Goal: Transaction & Acquisition: Obtain resource

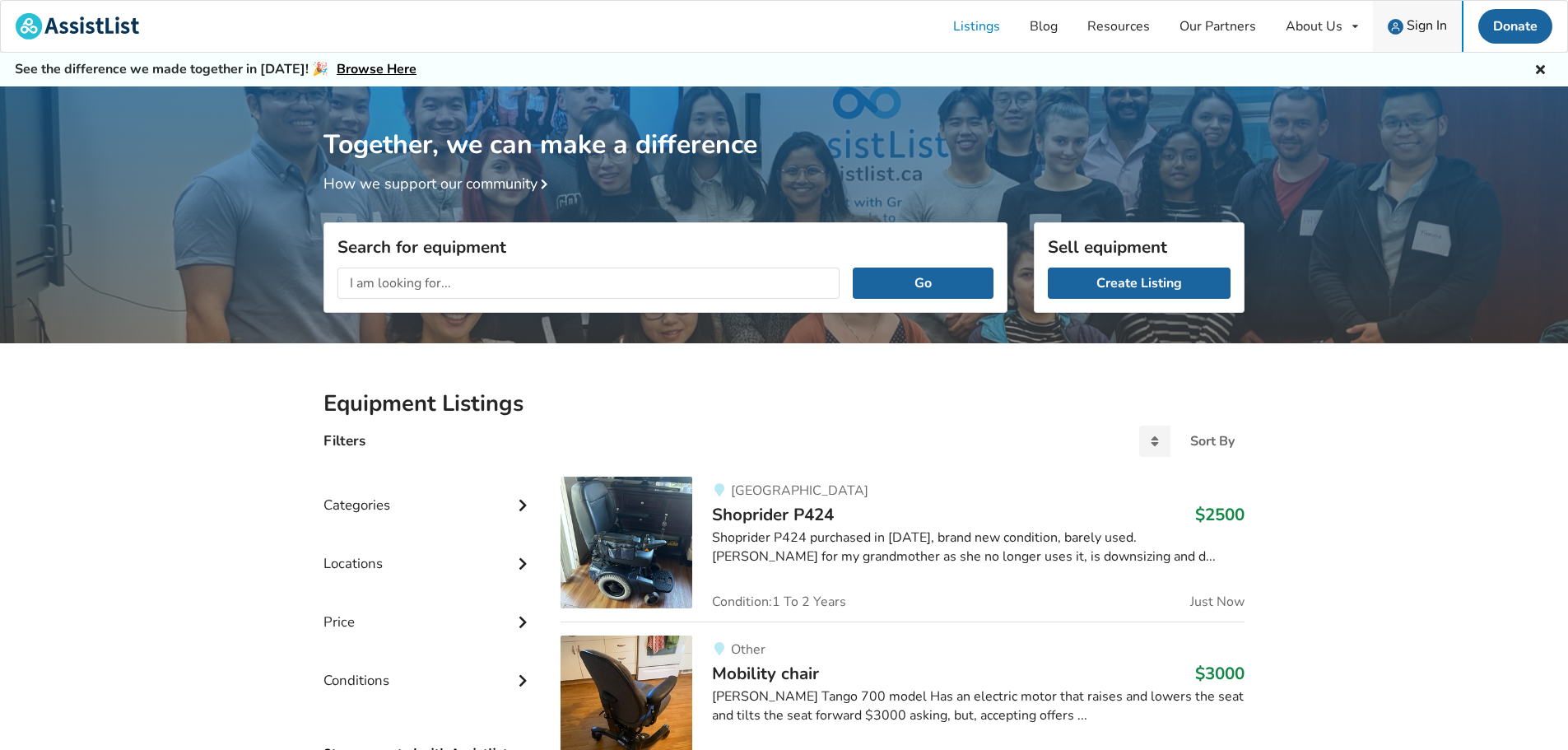
click at [1425, 30] on span "Sign In" at bounding box center [1427, 25] width 40 height 18
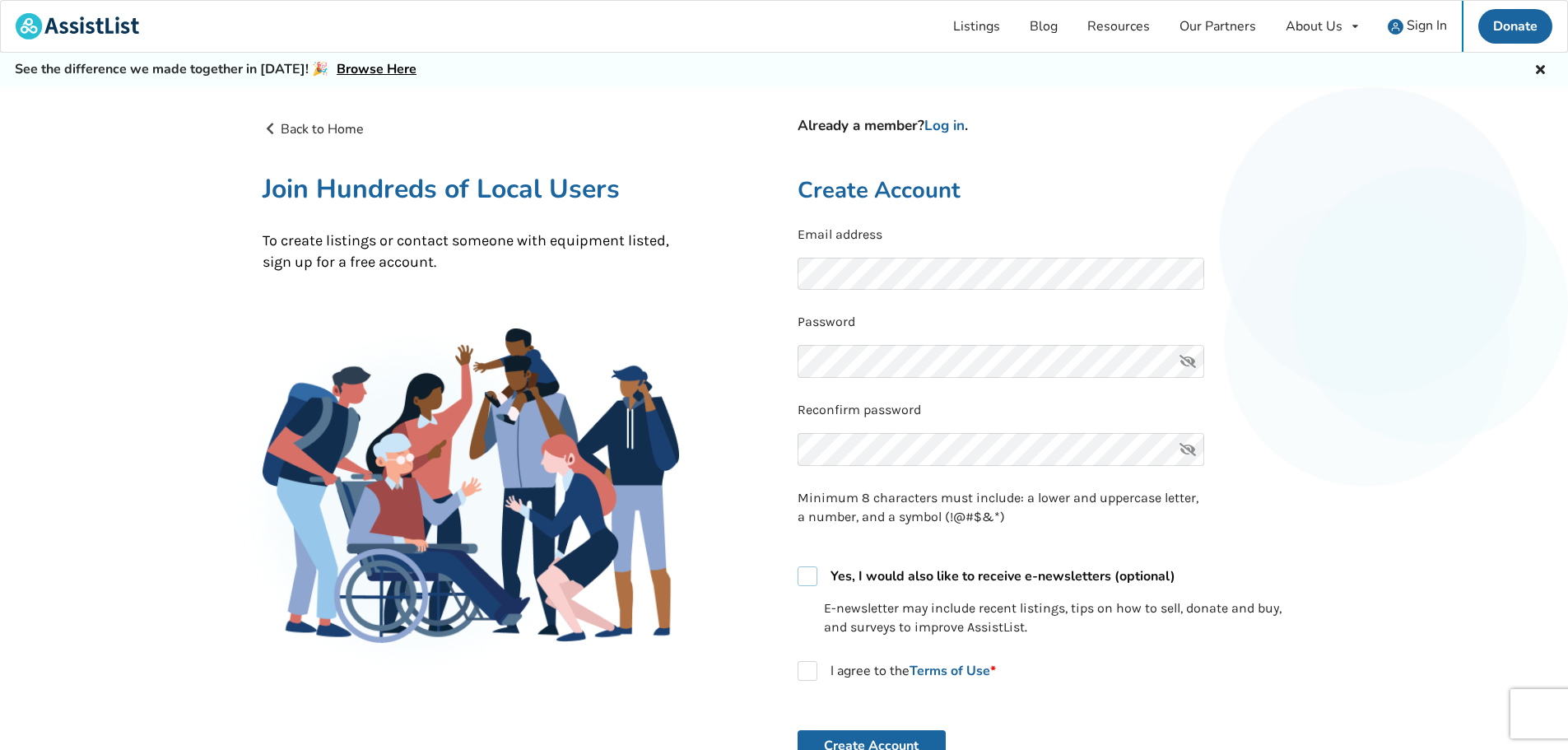
click at [810, 576] on label "Yes, I would also like to receive e-newsletters (optional)" at bounding box center [987, 576] width 378 height 20
checkbox input "true"
click at [813, 666] on label "I agree to the Terms of Use *" at bounding box center [897, 671] width 199 height 20
checkbox input "true"
click at [850, 734] on button "Create Account" at bounding box center [872, 746] width 148 height 31
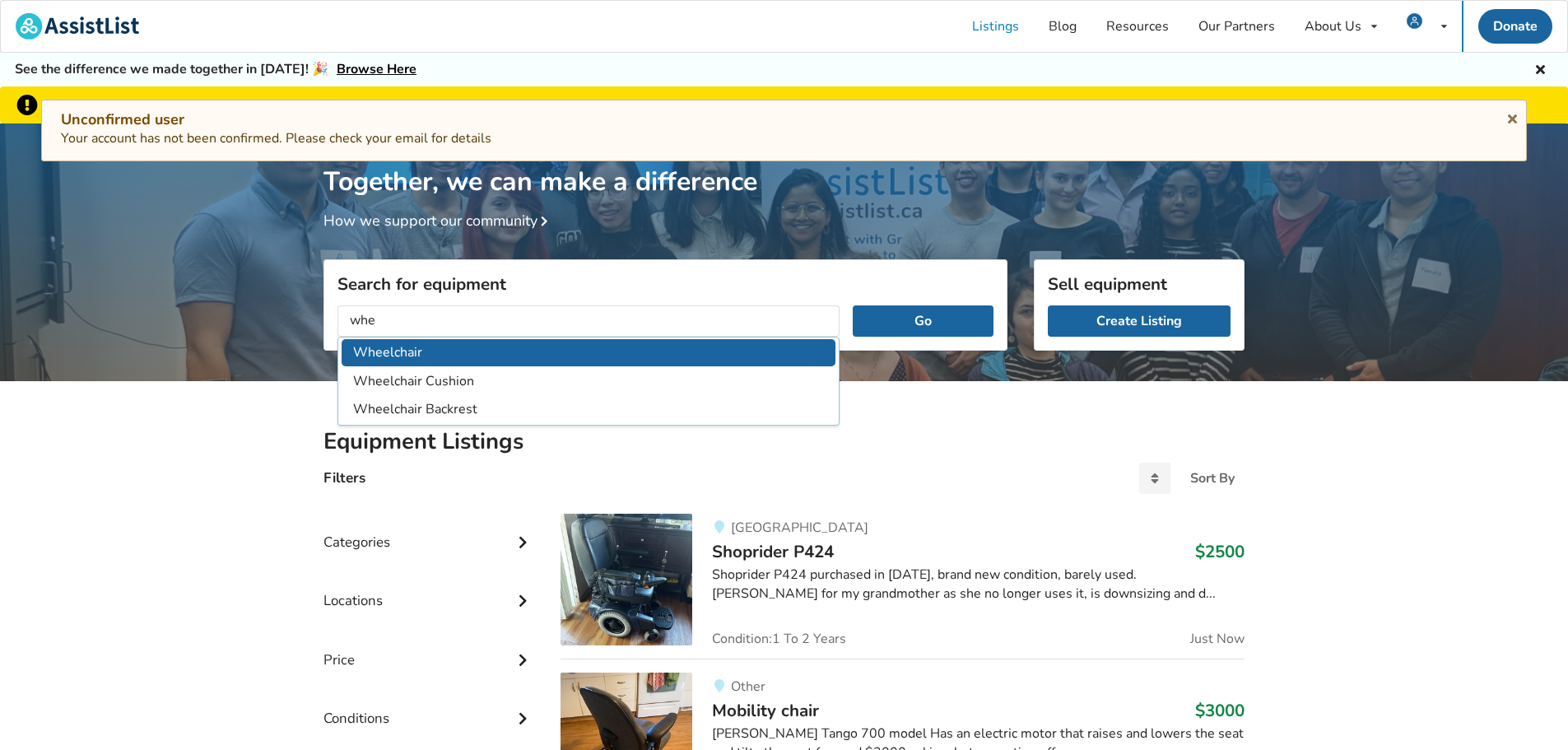
click at [664, 361] on li "Wheelchair" at bounding box center [588, 353] width 494 height 27
type input "Wheelchair"
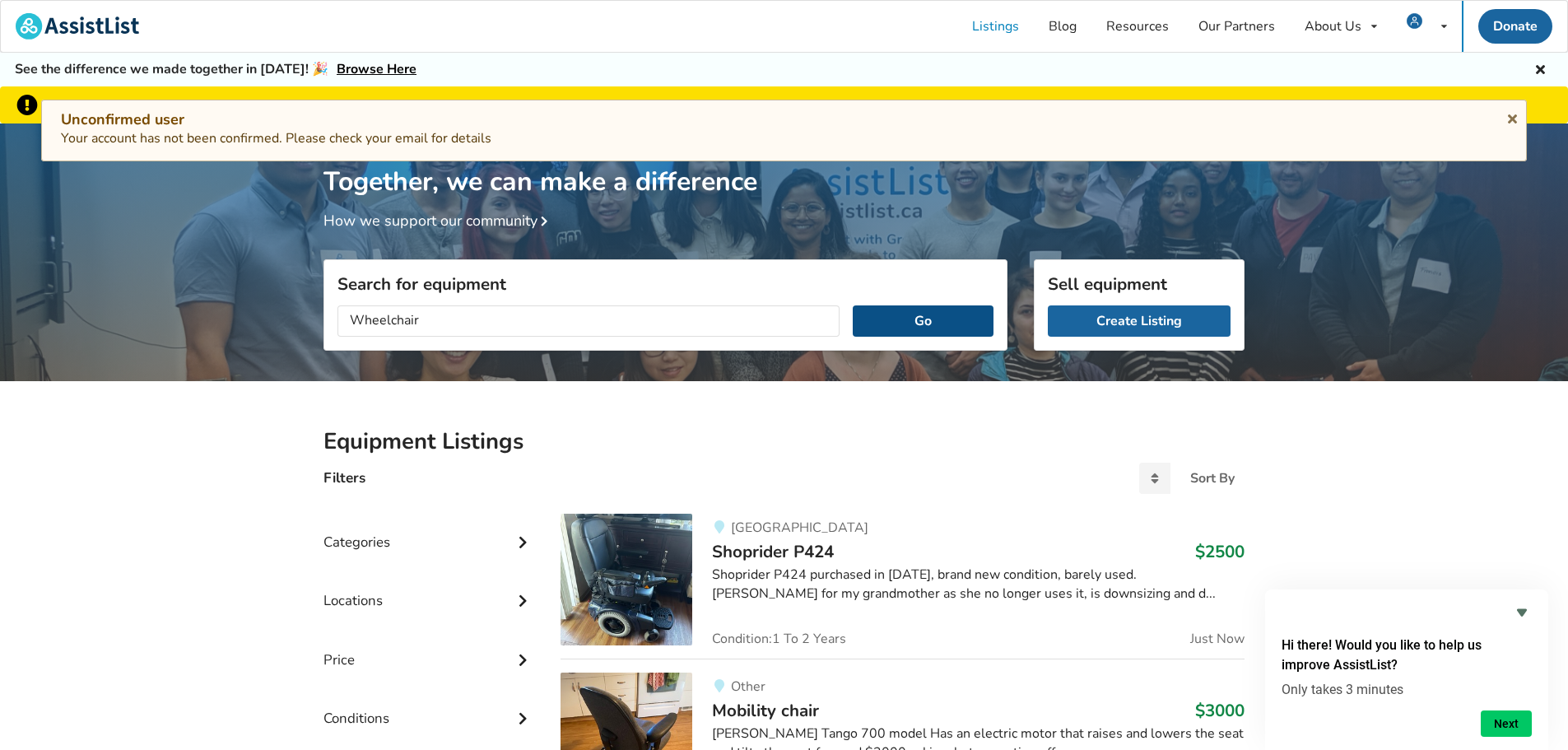
click at [930, 321] on button "Go" at bounding box center [923, 320] width 140 height 31
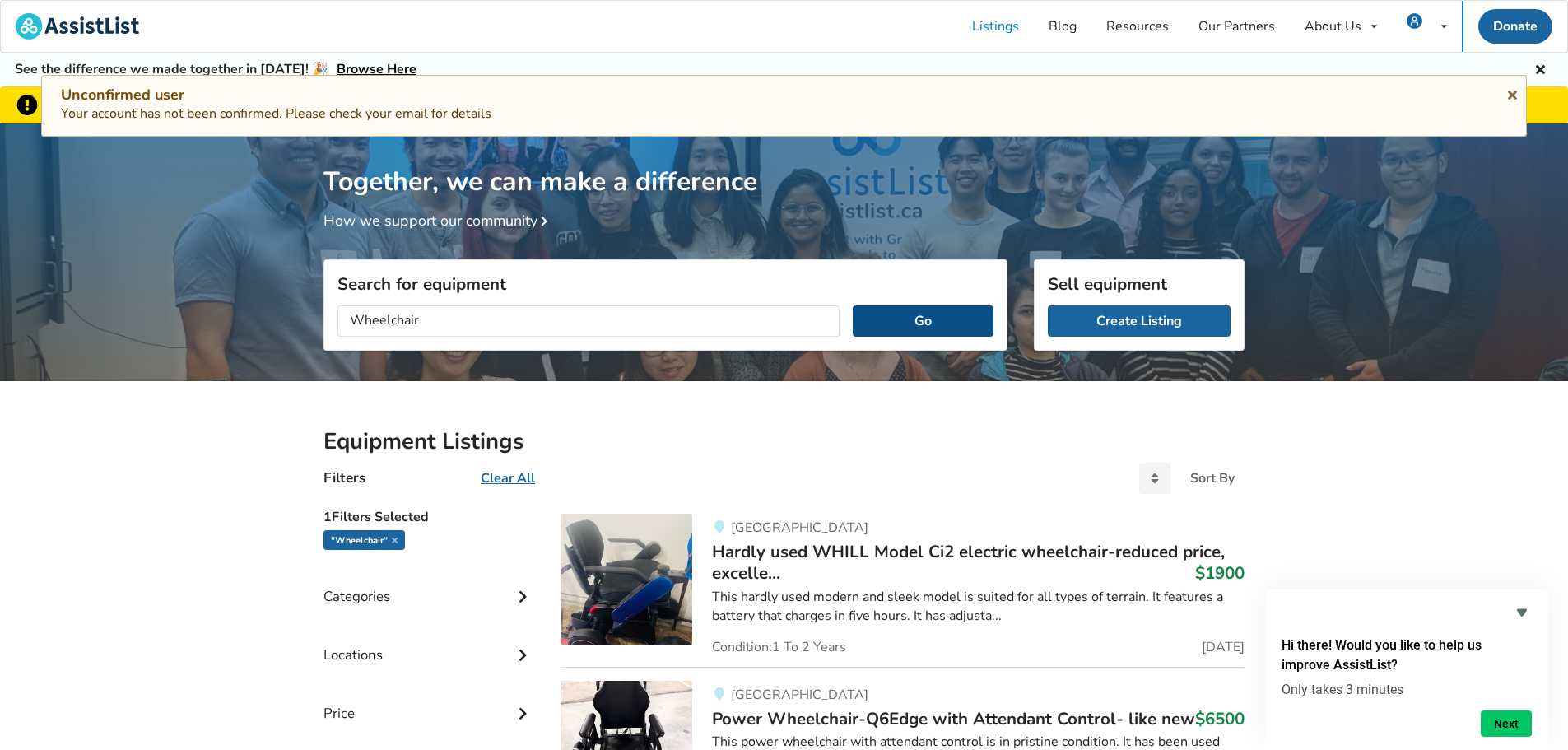
click at [922, 319] on button "Go" at bounding box center [923, 320] width 140 height 31
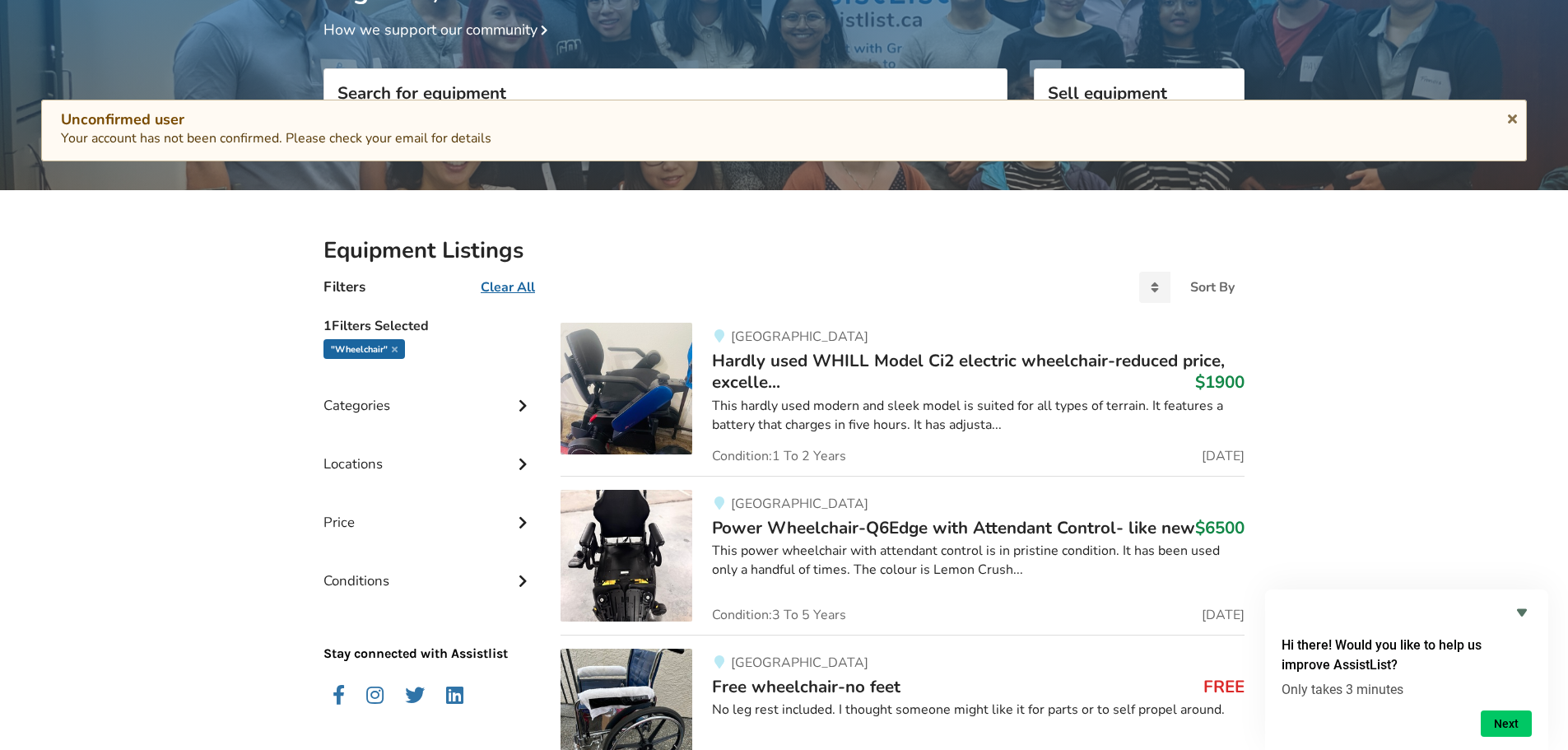
scroll to position [247, 0]
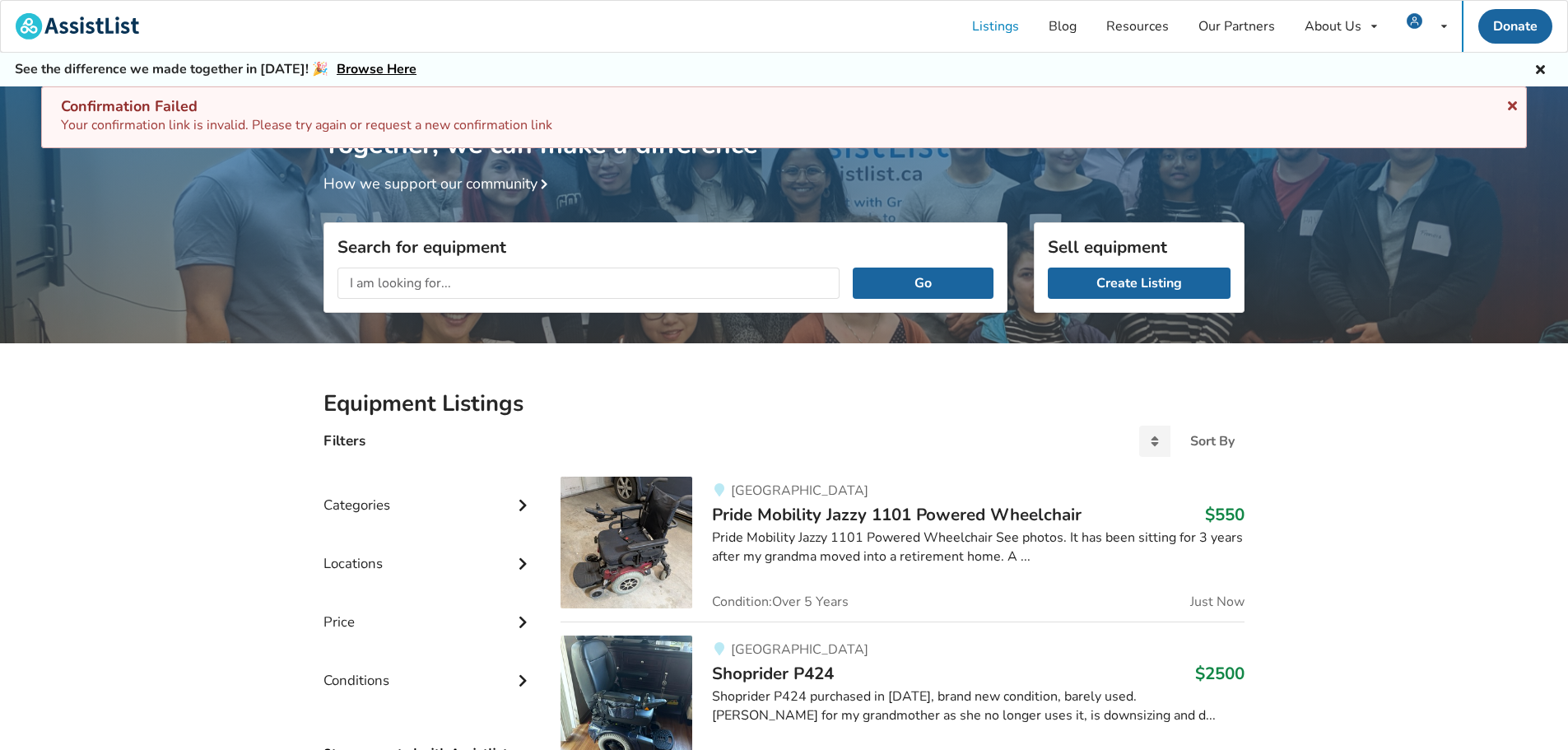
click at [1511, 108] on icon at bounding box center [1512, 103] width 15 height 13
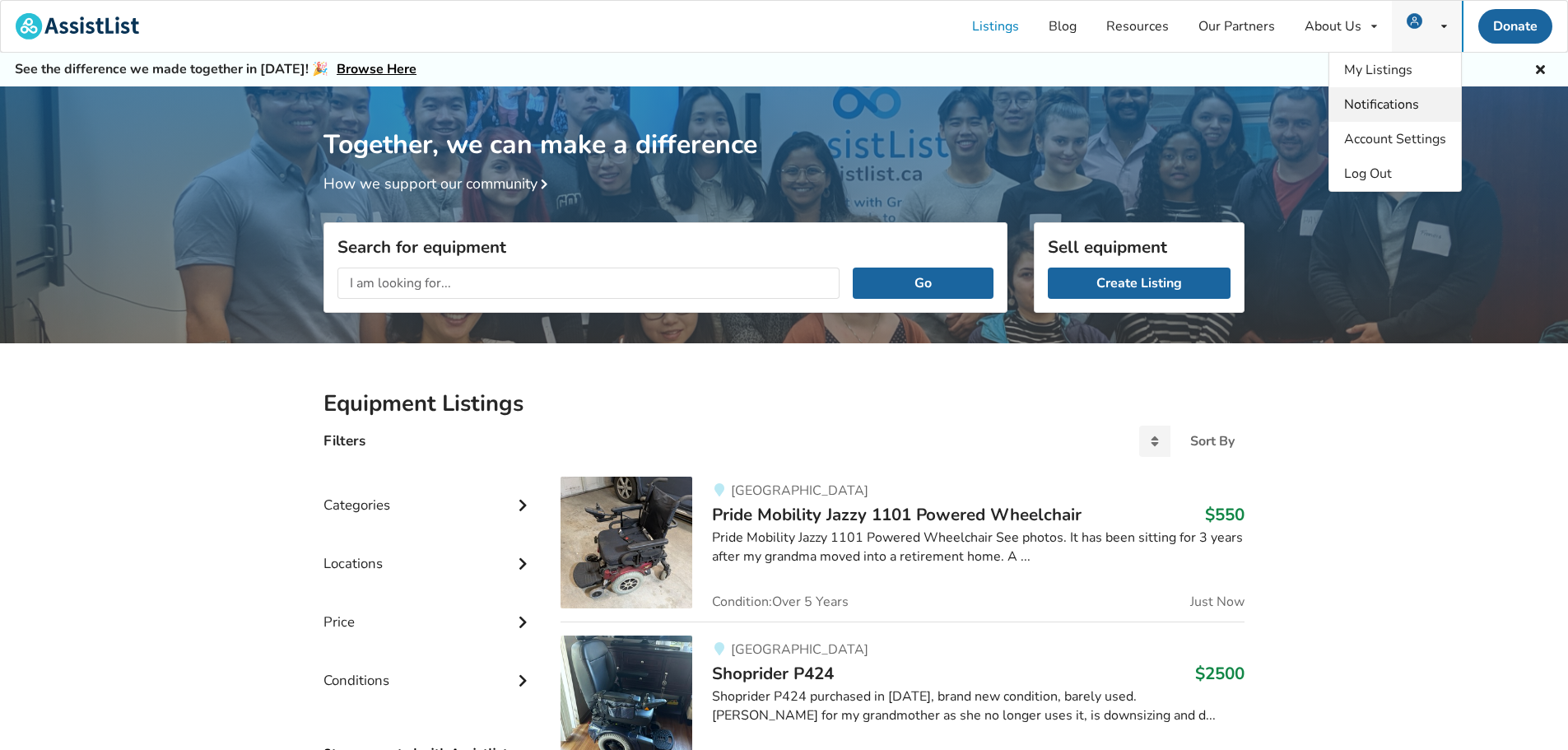
click at [1401, 101] on span "Notifications" at bounding box center [1381, 104] width 75 height 18
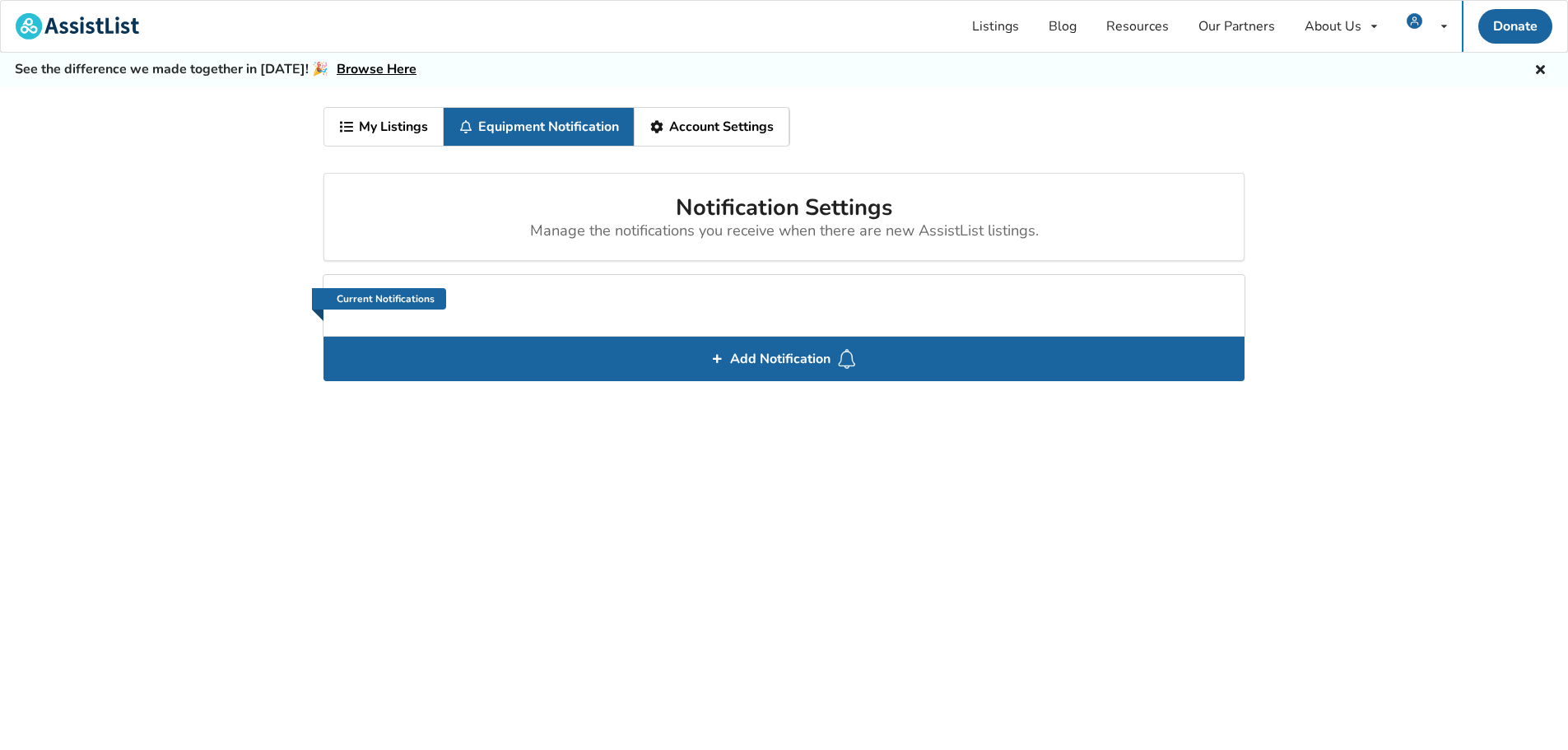
click at [373, 123] on link "My Listings" at bounding box center [384, 127] width 120 height 38
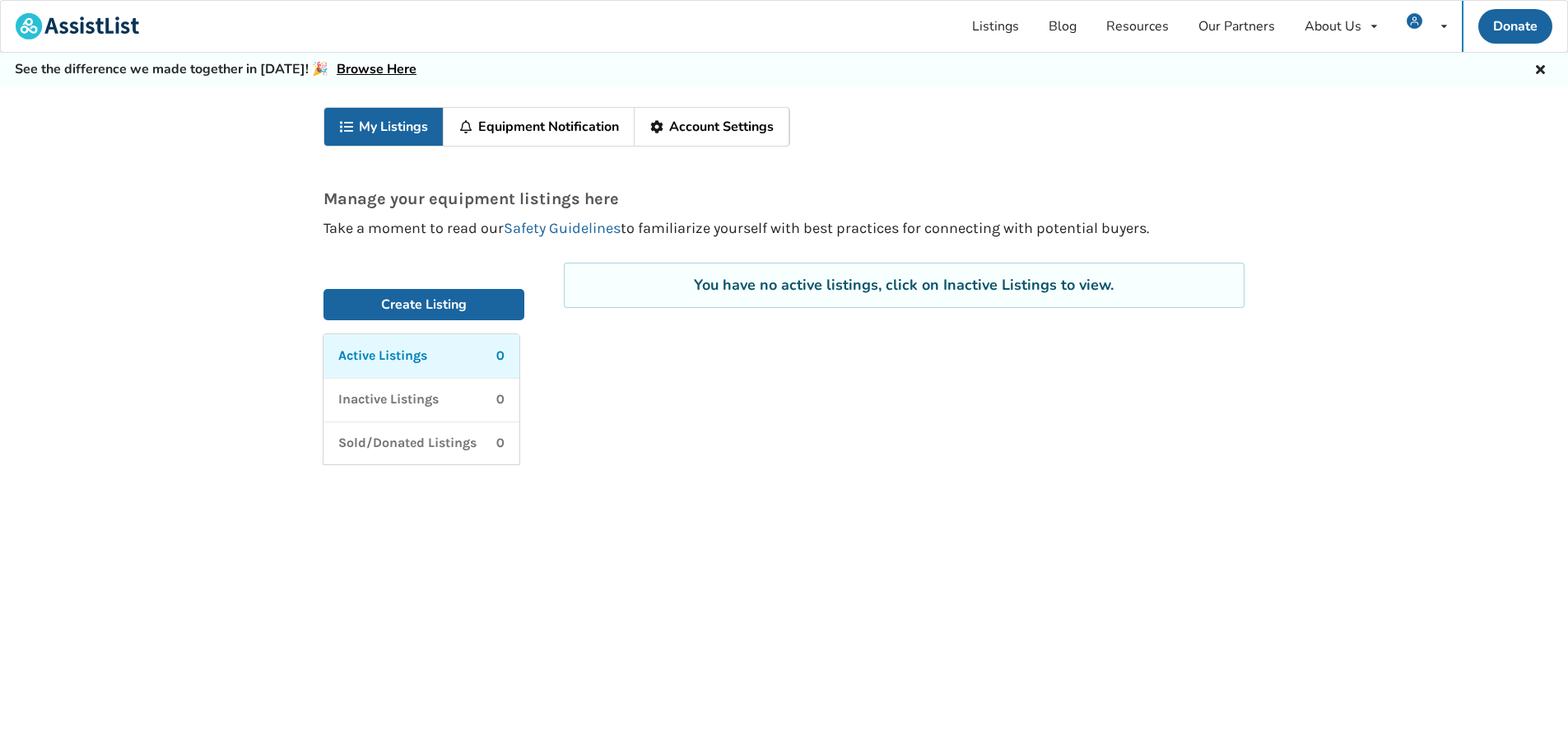
click at [715, 124] on link "Account Settings" at bounding box center [712, 127] width 155 height 38
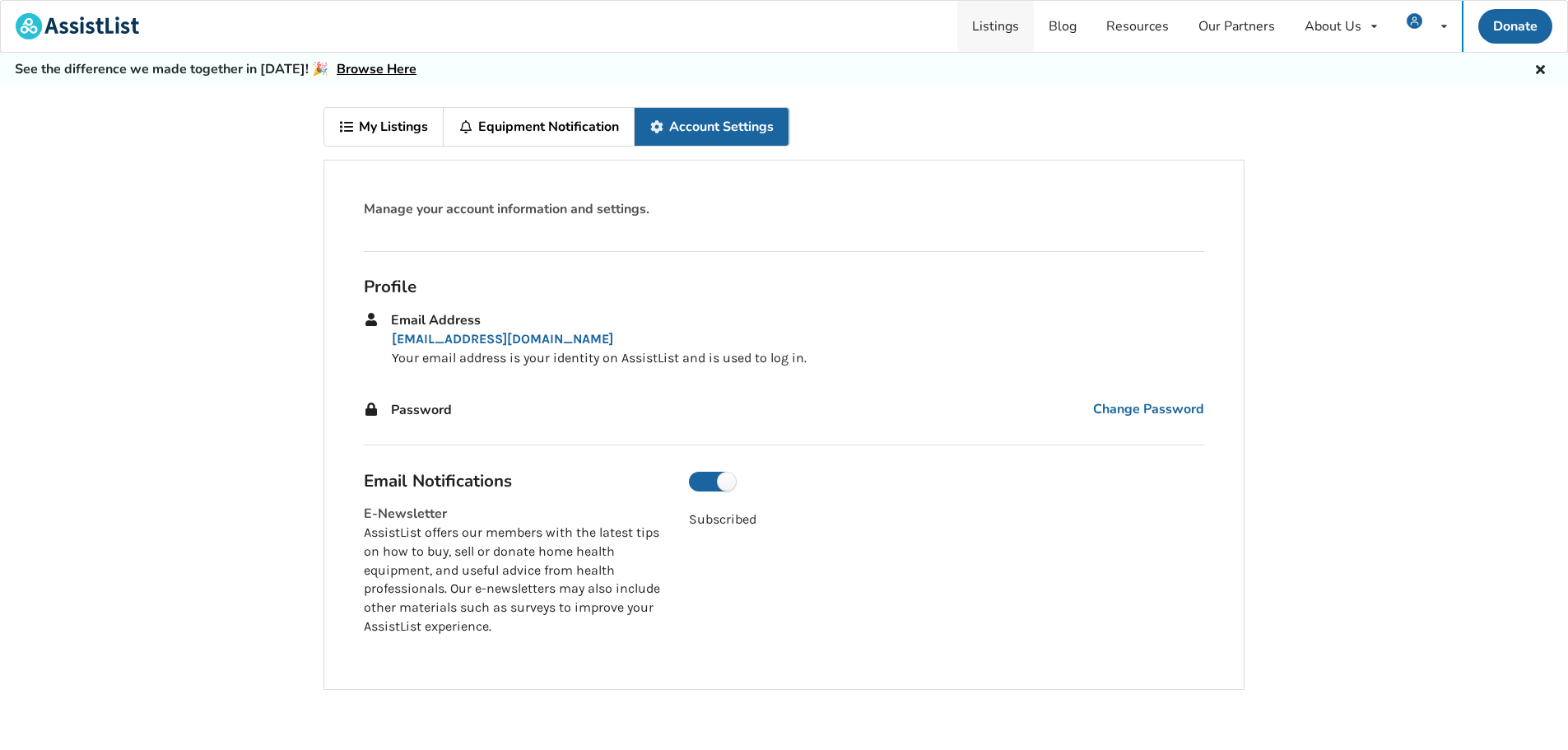
click at [1013, 27] on link "Listings" at bounding box center [995, 26] width 76 height 51
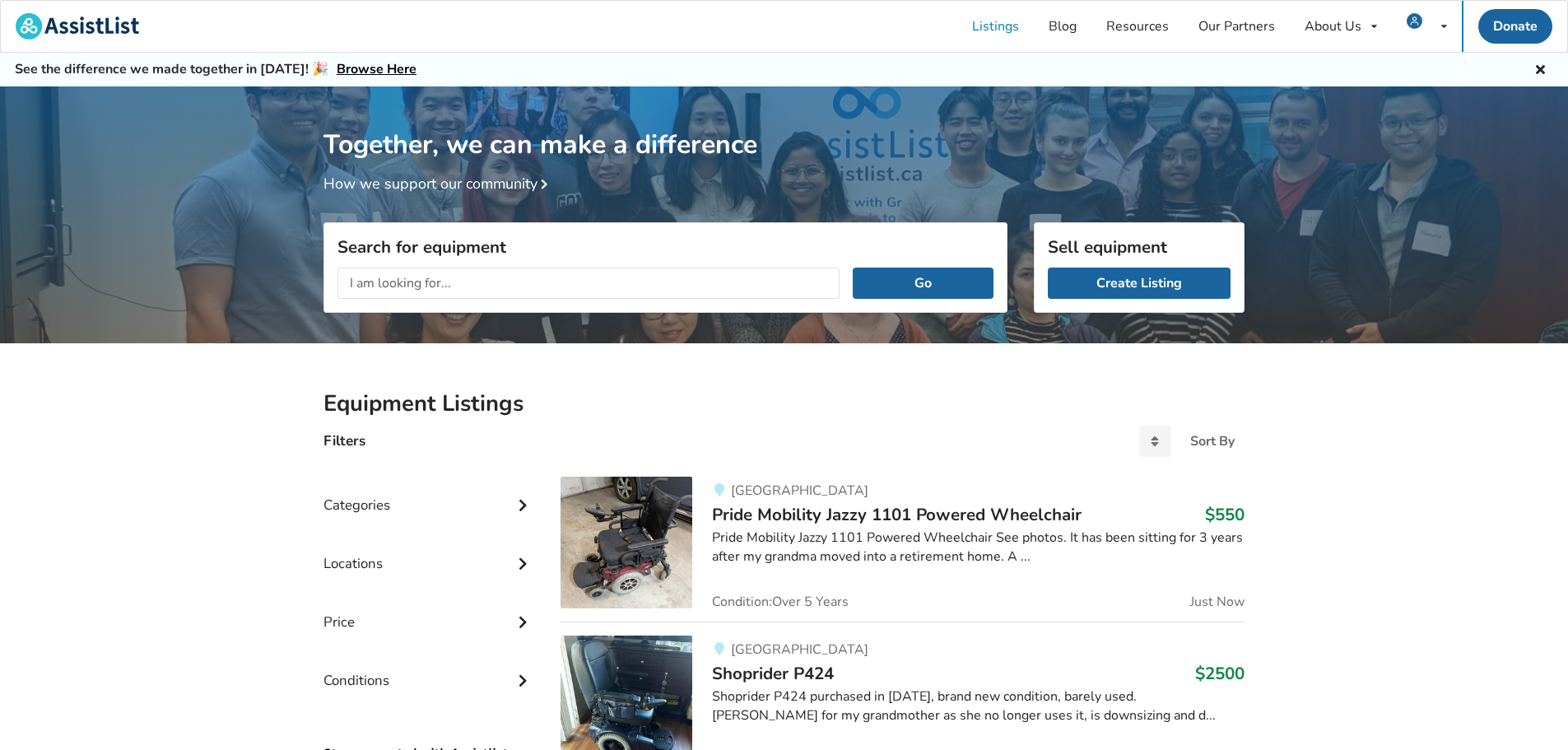
click at [552, 264] on div "Go" at bounding box center [666, 283] width 683 height 58
click at [558, 276] on input "text" at bounding box center [588, 282] width 502 height 31
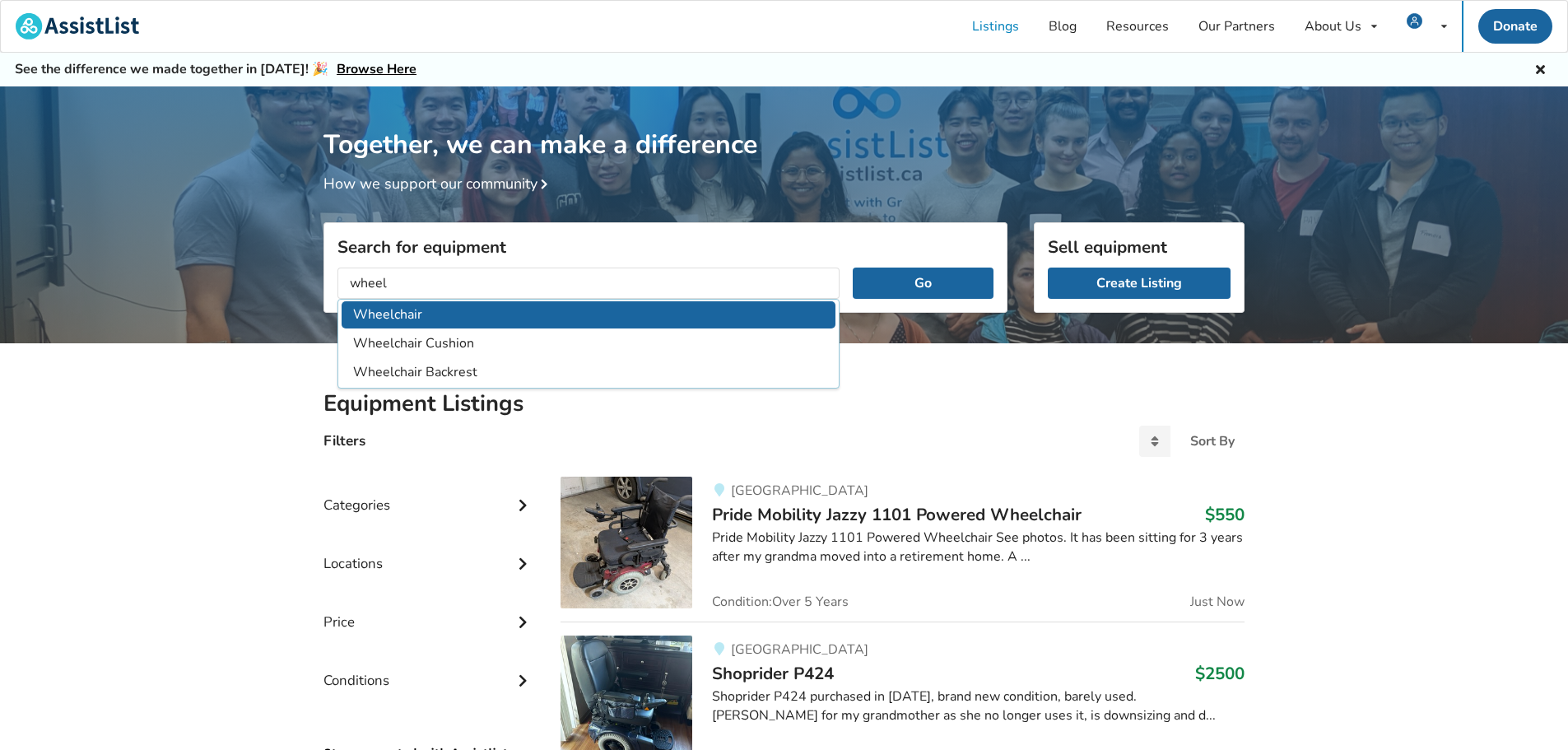
click at [445, 319] on li "Wheelchair" at bounding box center [588, 315] width 494 height 27
type input "Wheelchair"
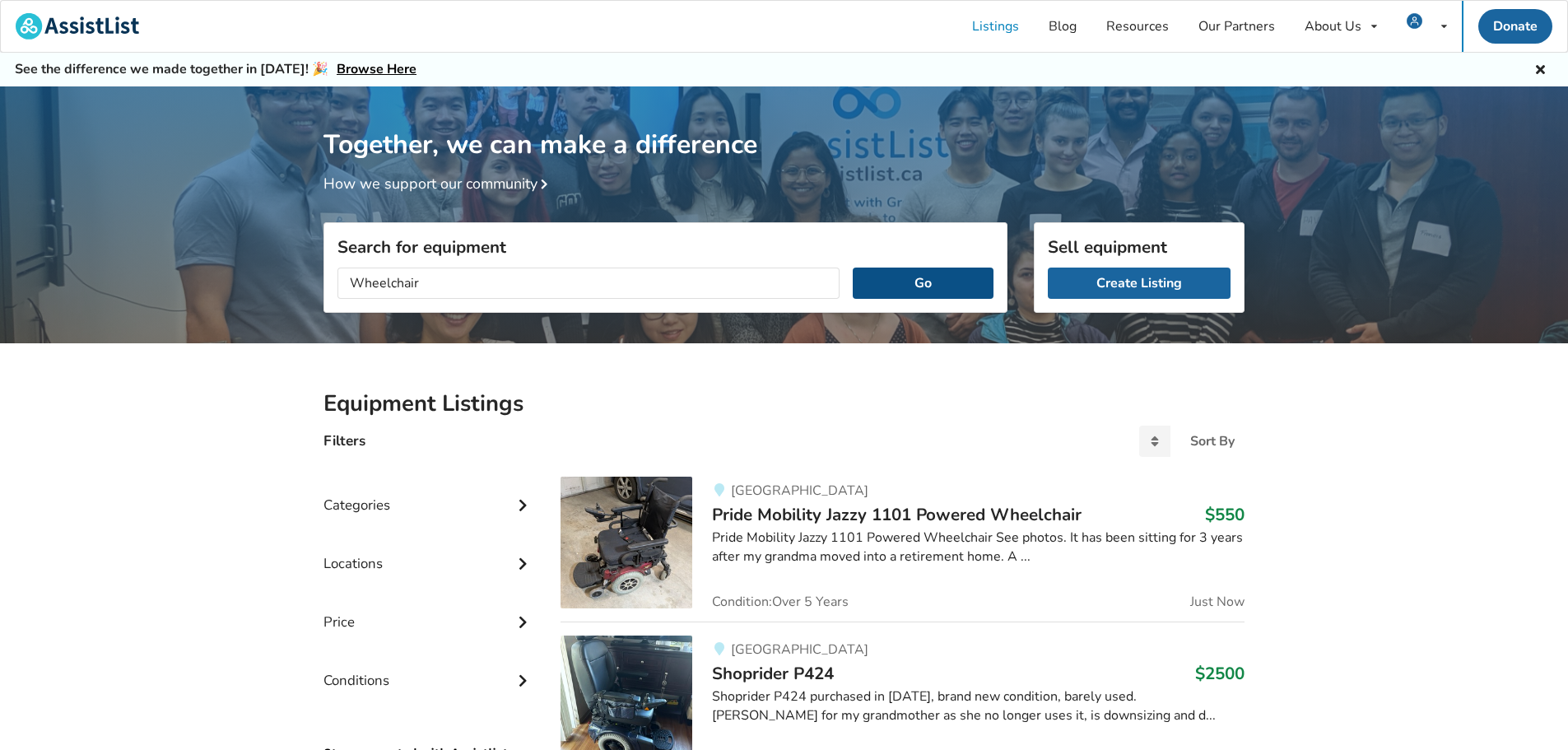
click at [903, 293] on button "Go" at bounding box center [923, 282] width 140 height 31
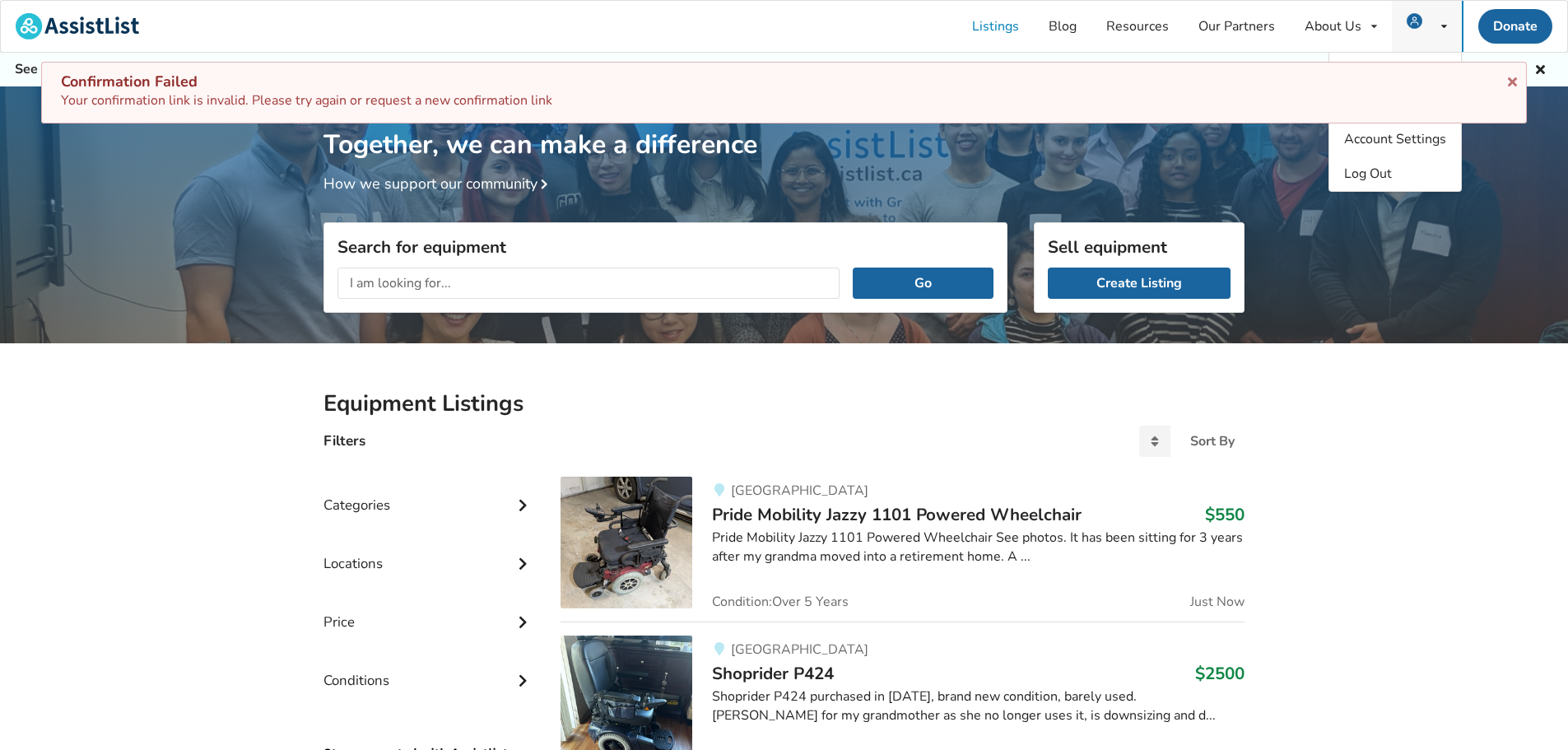
click at [1447, 25] on icon at bounding box center [1444, 26] width 5 height 10
click at [1413, 146] on span "Account Settings" at bounding box center [1394, 139] width 102 height 18
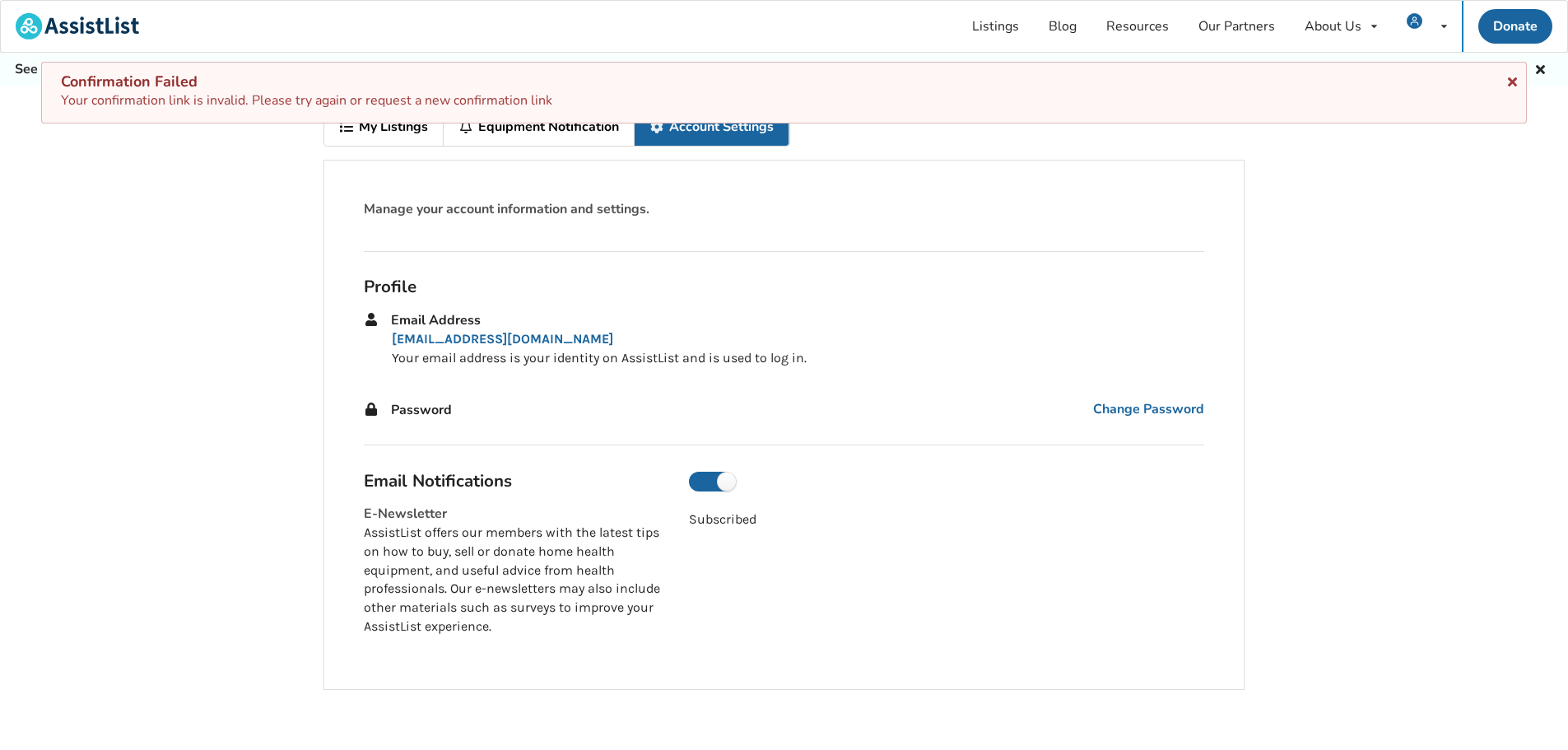
click at [1514, 83] on icon at bounding box center [1512, 79] width 15 height 13
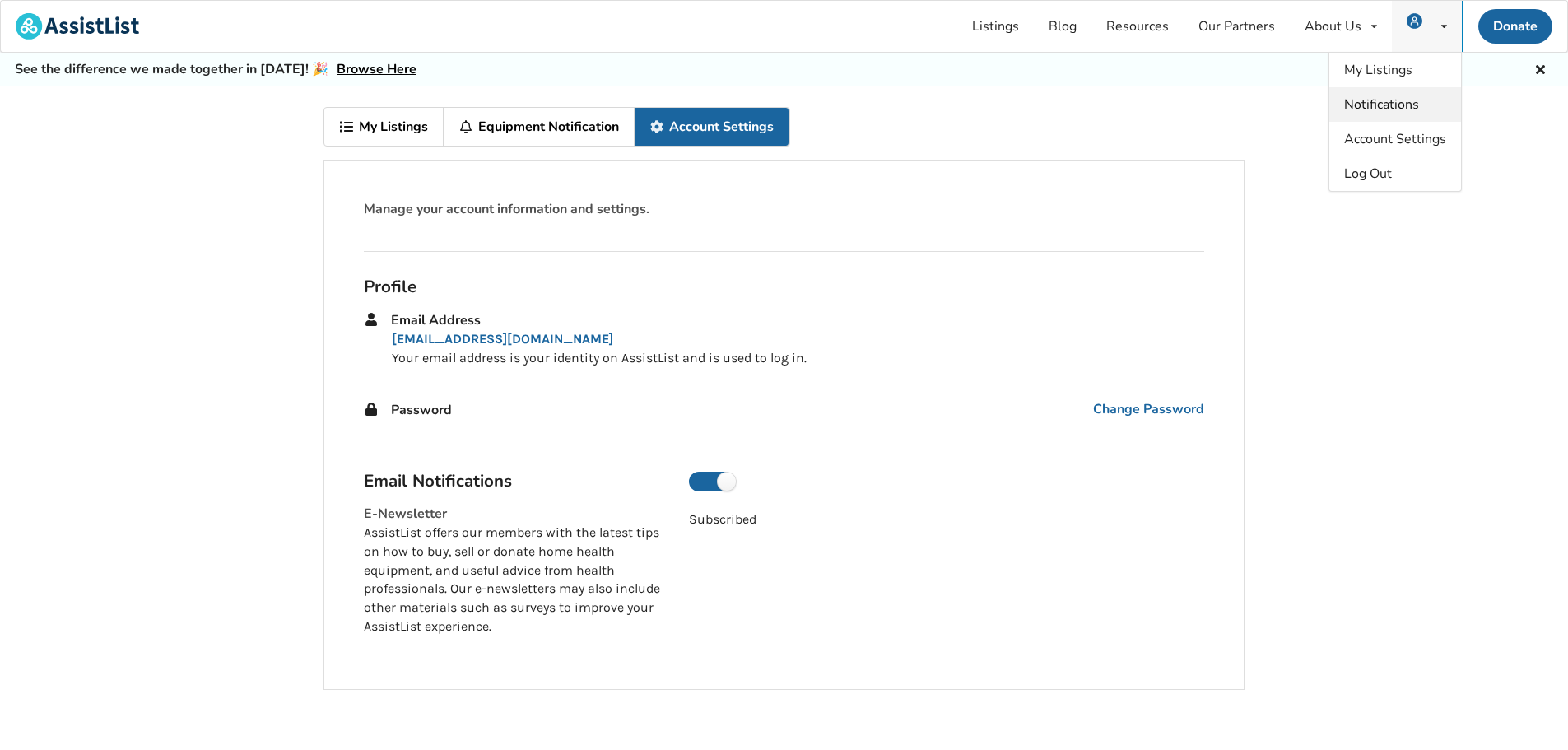
click at [1362, 106] on span "Notifications" at bounding box center [1381, 104] width 75 height 18
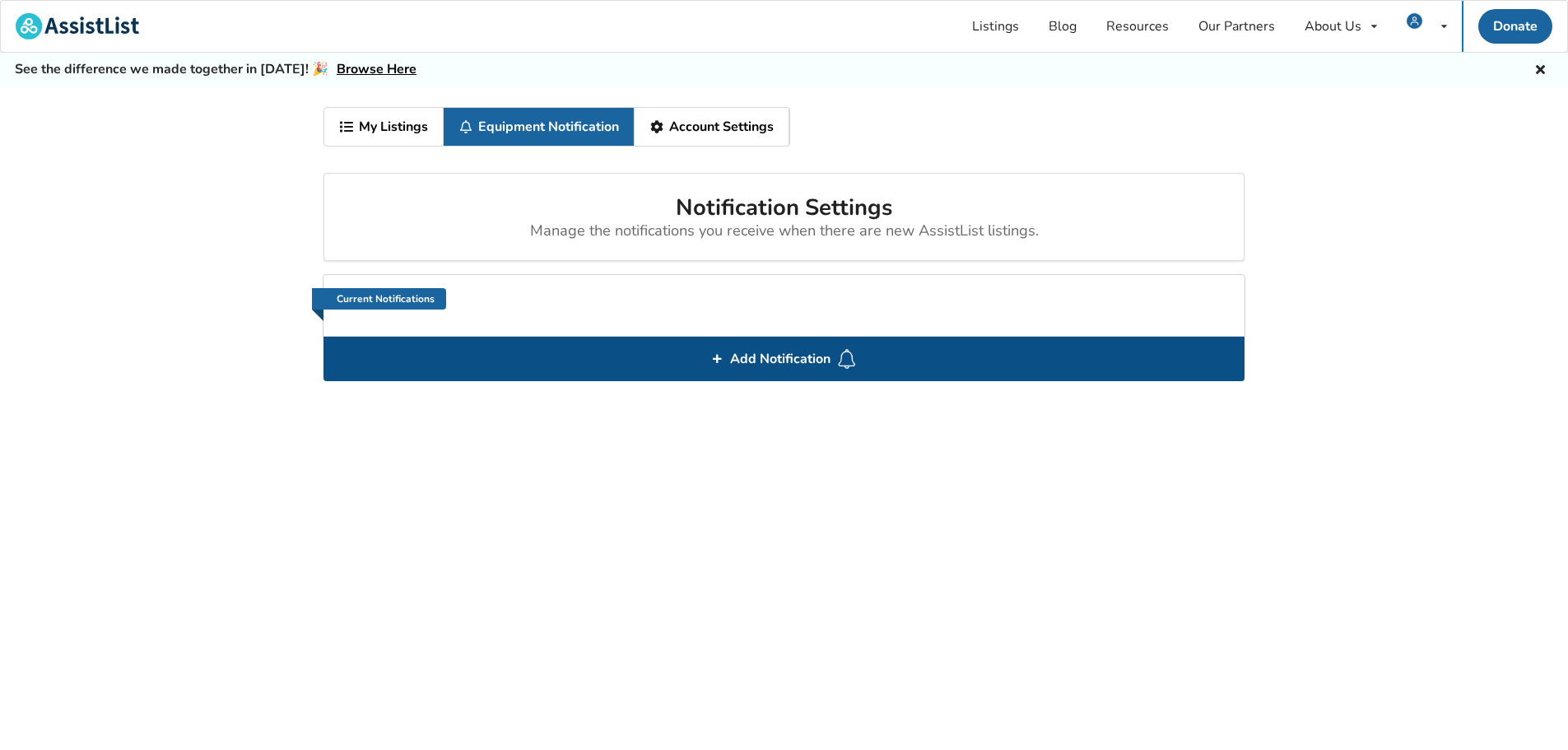
click at [776, 357] on span "Add Notification" at bounding box center [780, 358] width 113 height 26
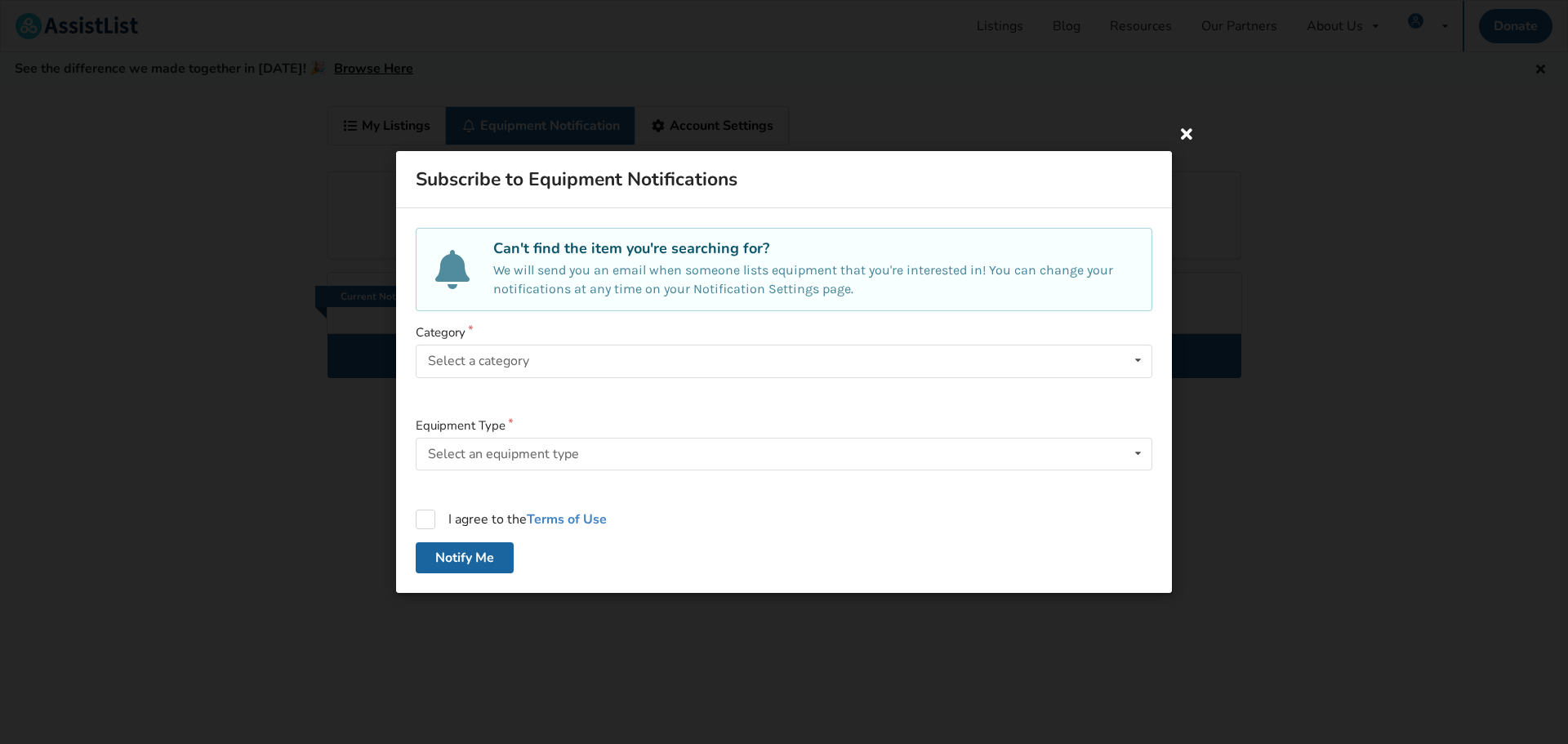
click at [1185, 133] on icon at bounding box center [1186, 133] width 29 height 29
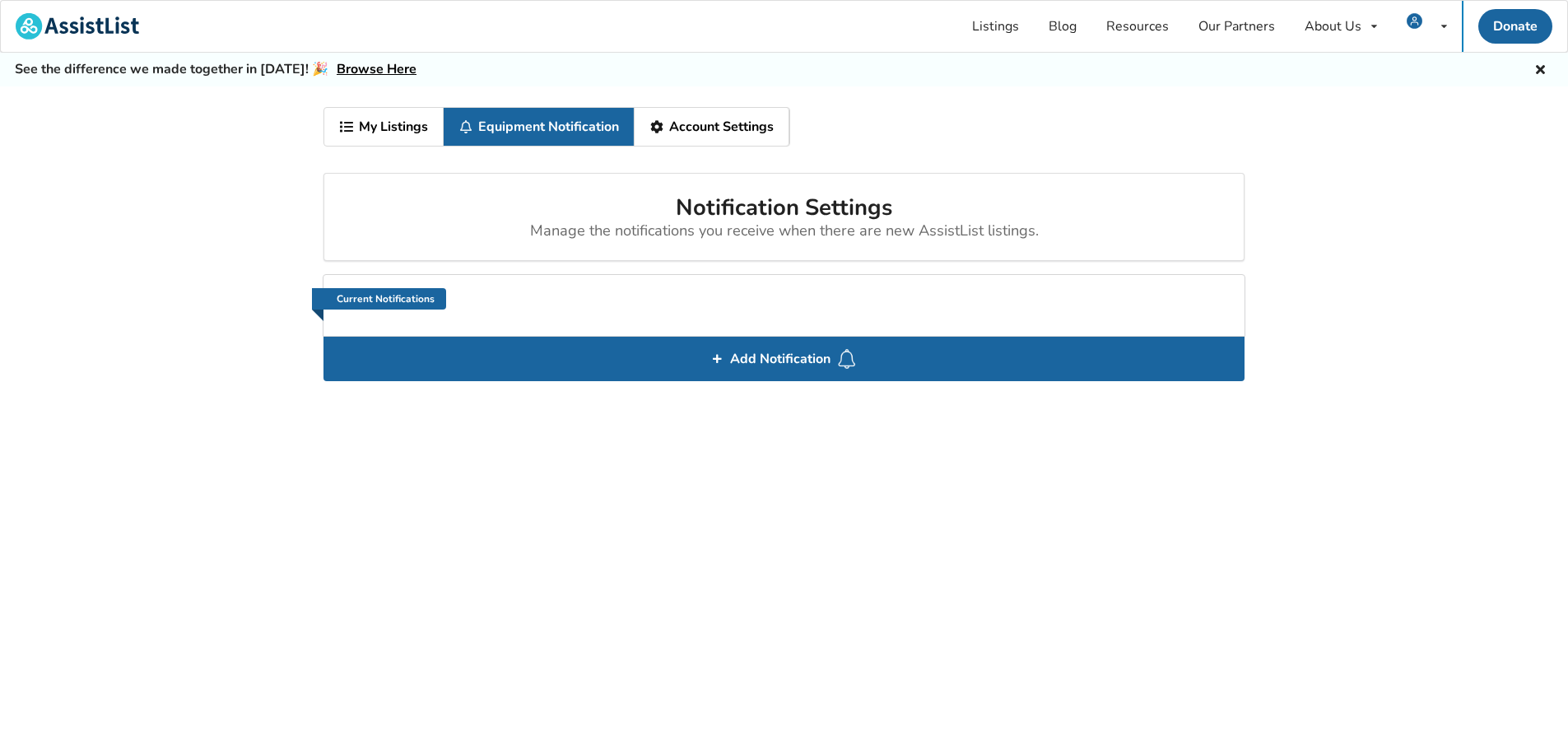
click at [382, 69] on link "Browse Here" at bounding box center [376, 69] width 80 height 18
click at [394, 128] on link "My Listings" at bounding box center [384, 127] width 120 height 38
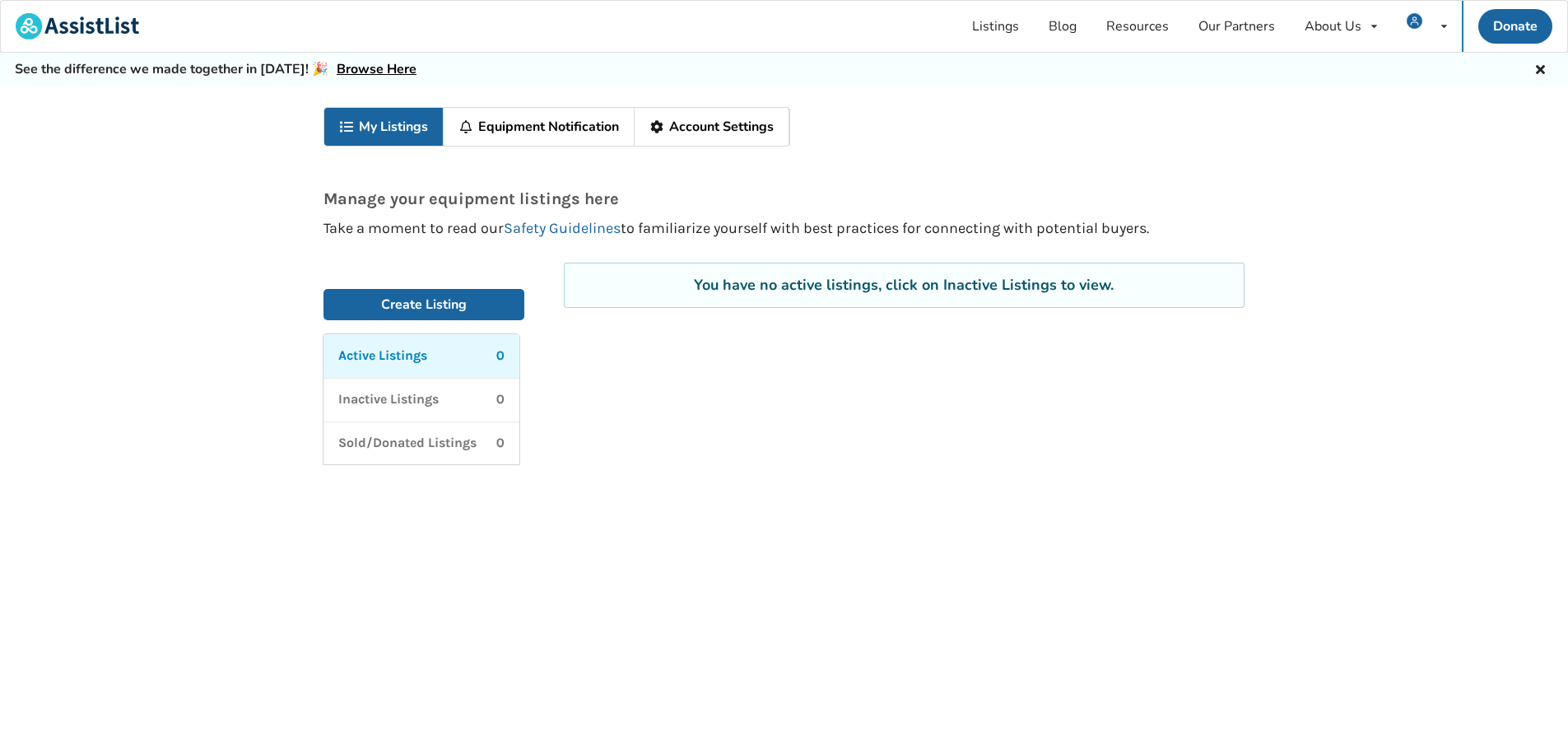
click at [514, 127] on link "Equipment Notification" at bounding box center [539, 127] width 191 height 38
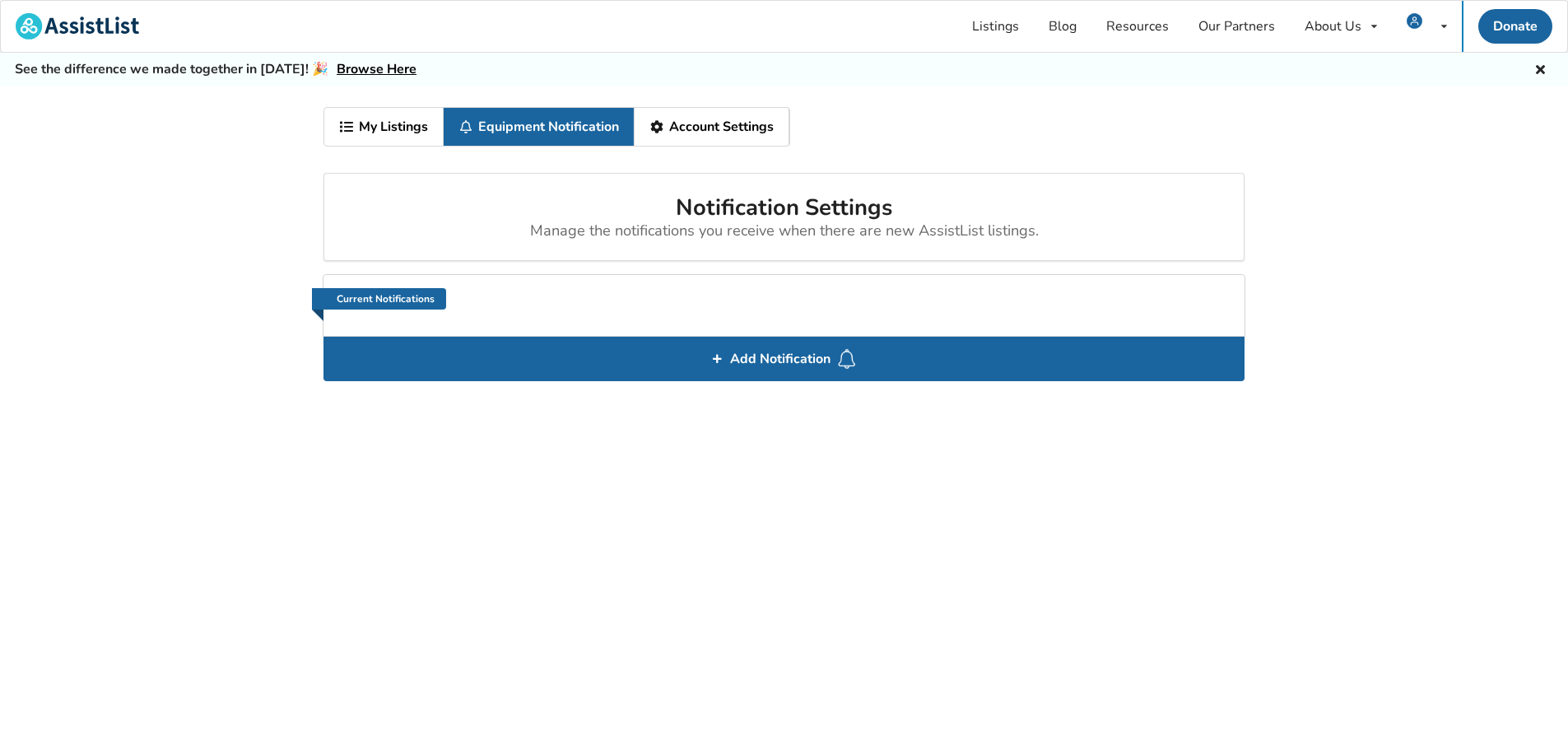
click at [399, 121] on link "My Listings" at bounding box center [384, 127] width 120 height 38
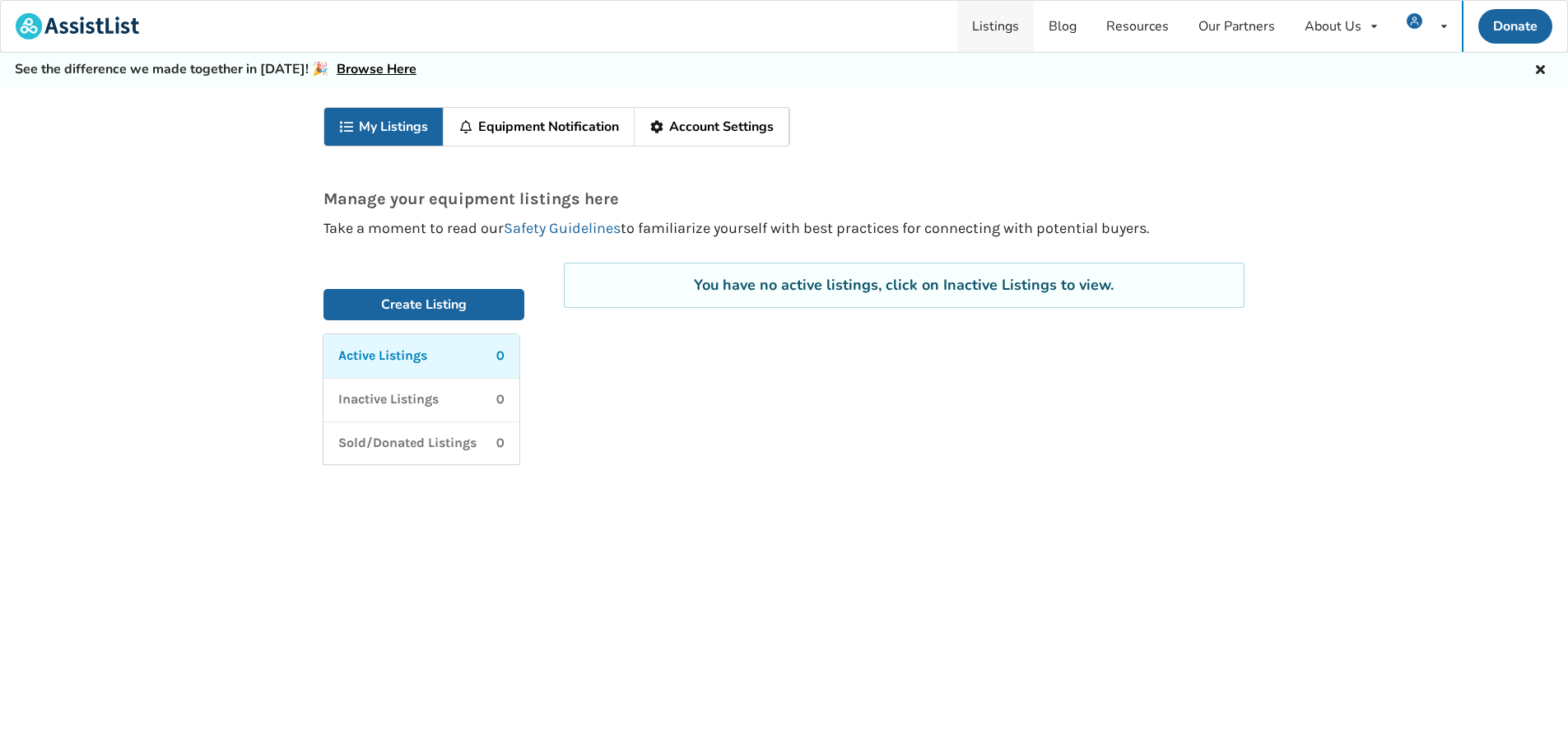
click at [1000, 16] on link "Listings" at bounding box center [995, 26] width 76 height 51
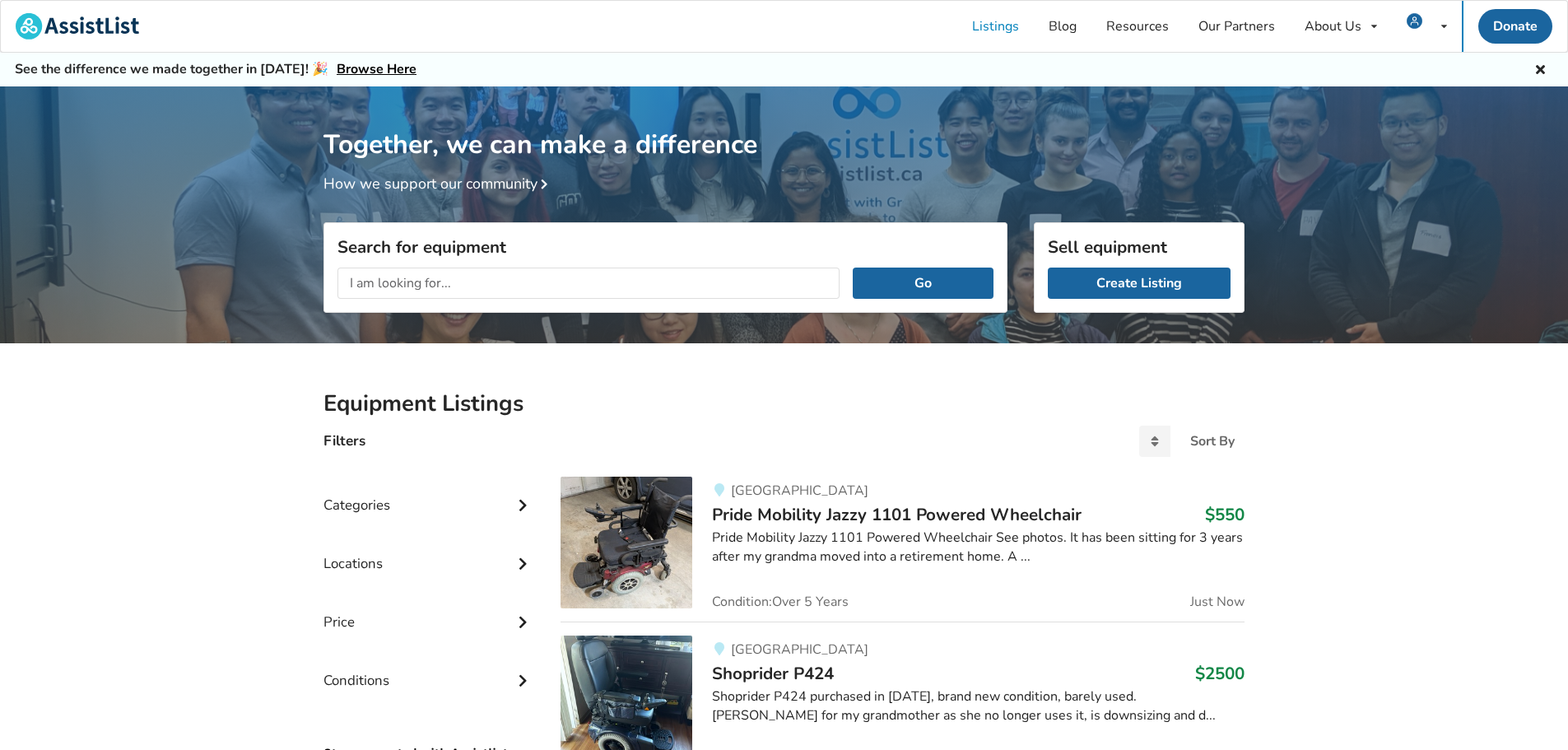
click at [517, 506] on icon at bounding box center [523, 504] width 16 height 14
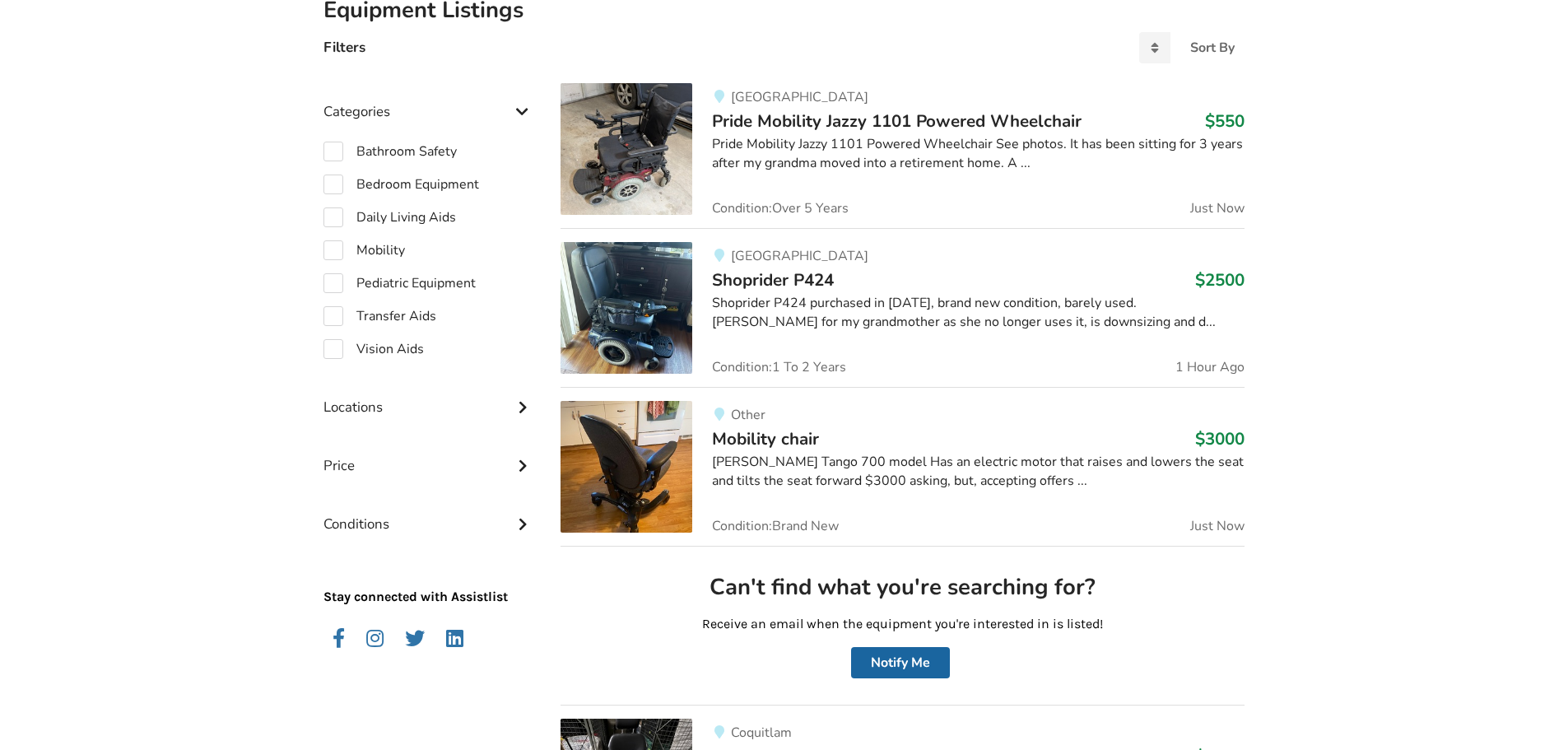
scroll to position [412, 0]
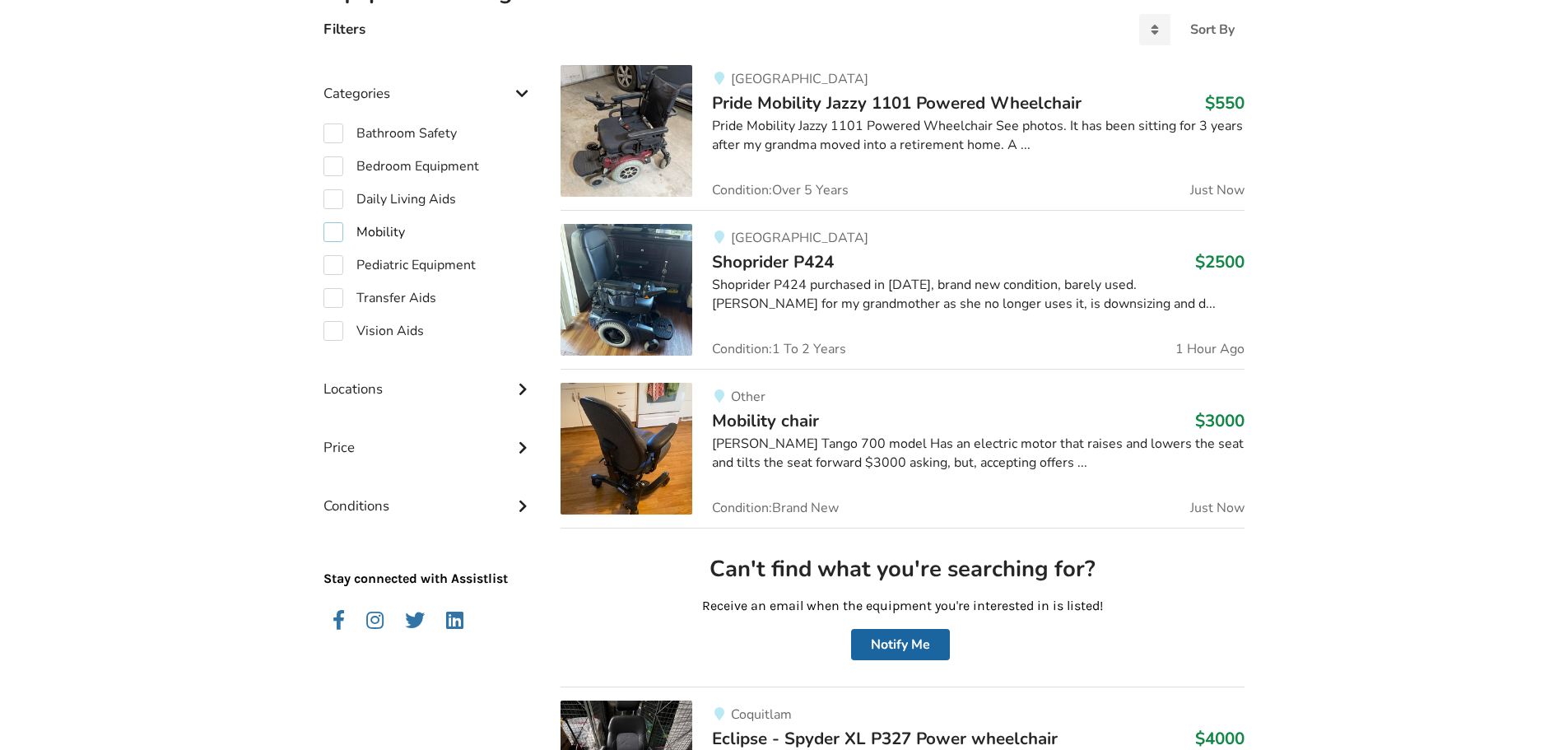
click at [330, 232] on label "Mobility" at bounding box center [364, 232] width 82 height 20
checkbox input "true"
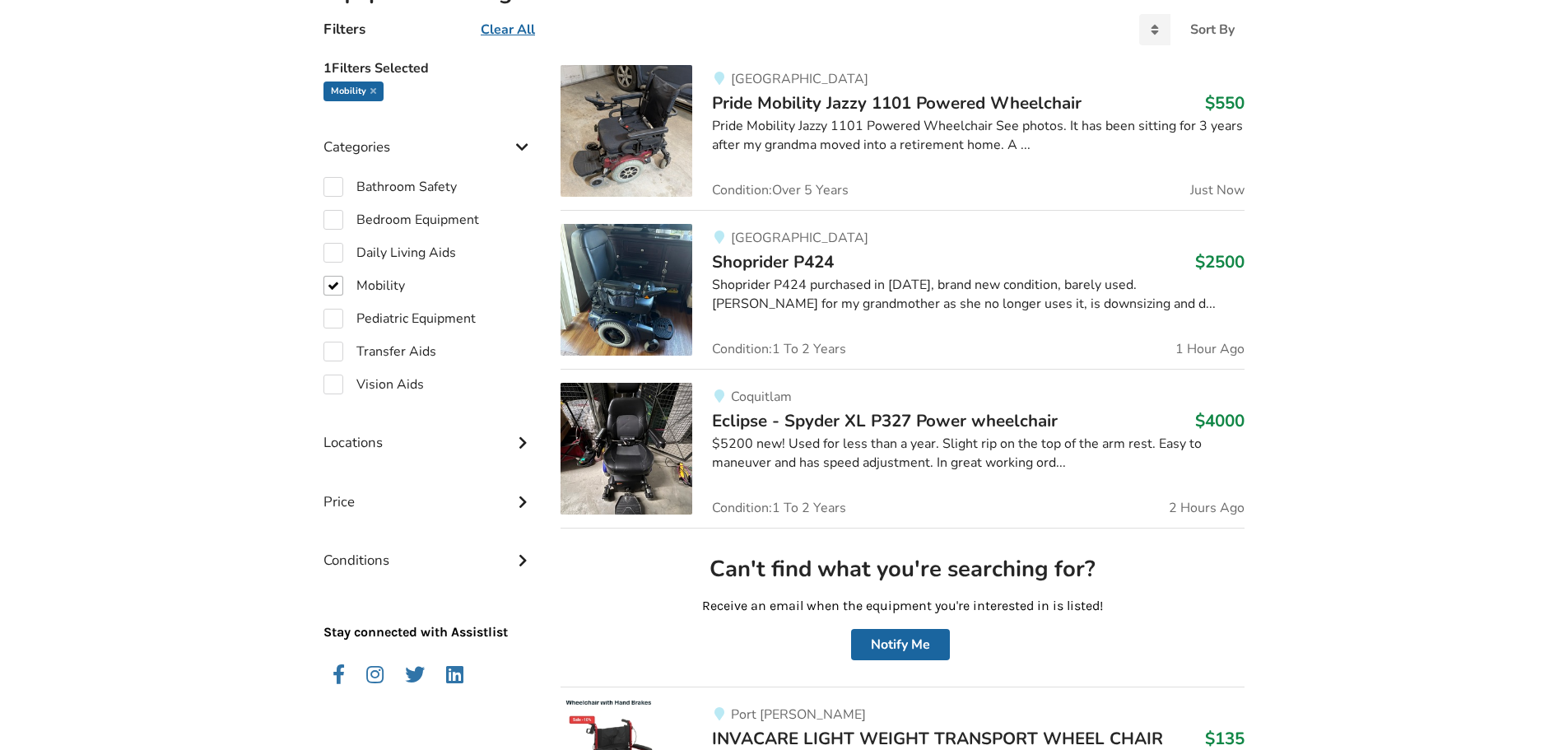
click at [325, 442] on div "Locations" at bounding box center [429, 430] width 211 height 58
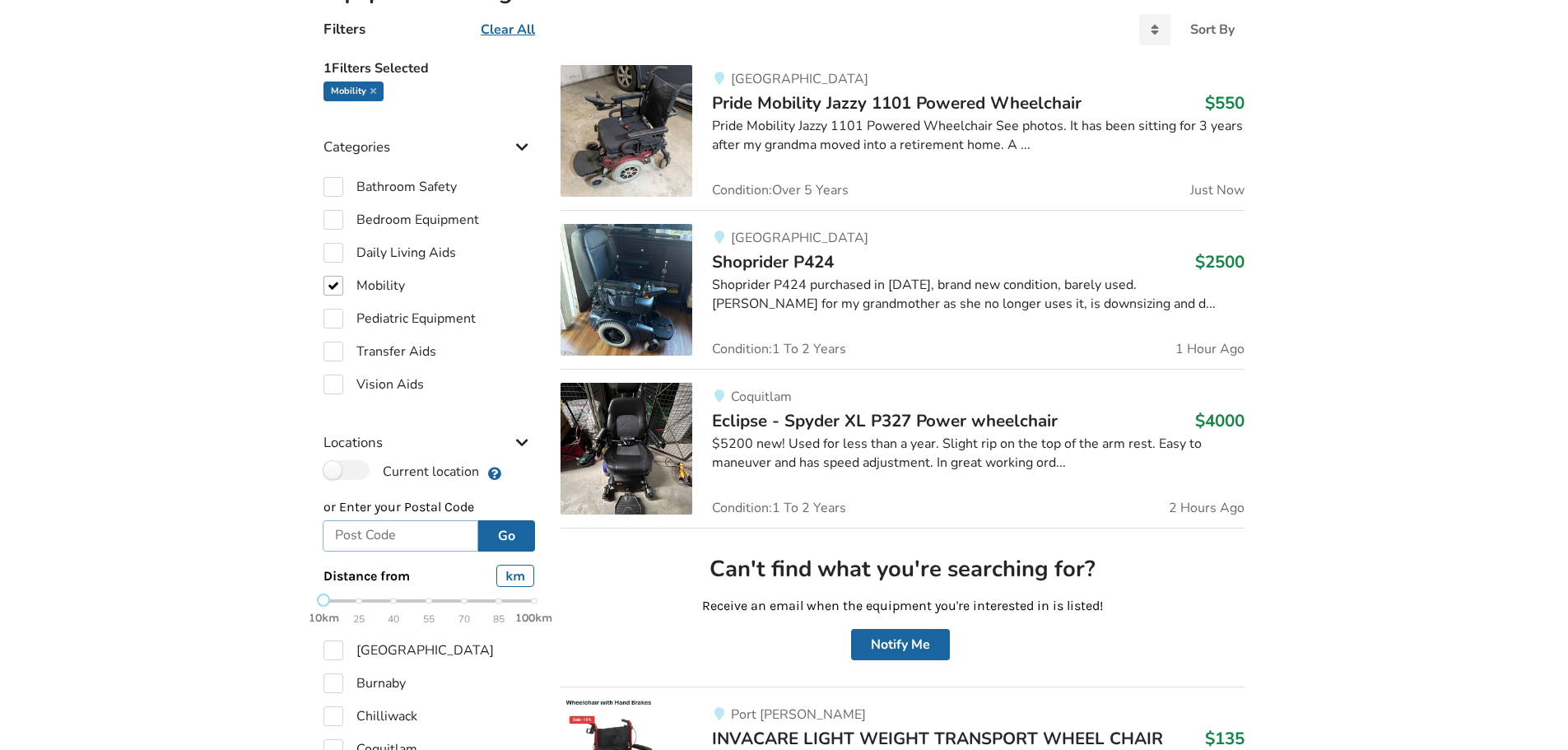
click at [373, 540] on input "text" at bounding box center [400, 535] width 156 height 31
type input "v2x2l1"
click at [508, 538] on button "Go" at bounding box center [506, 535] width 57 height 31
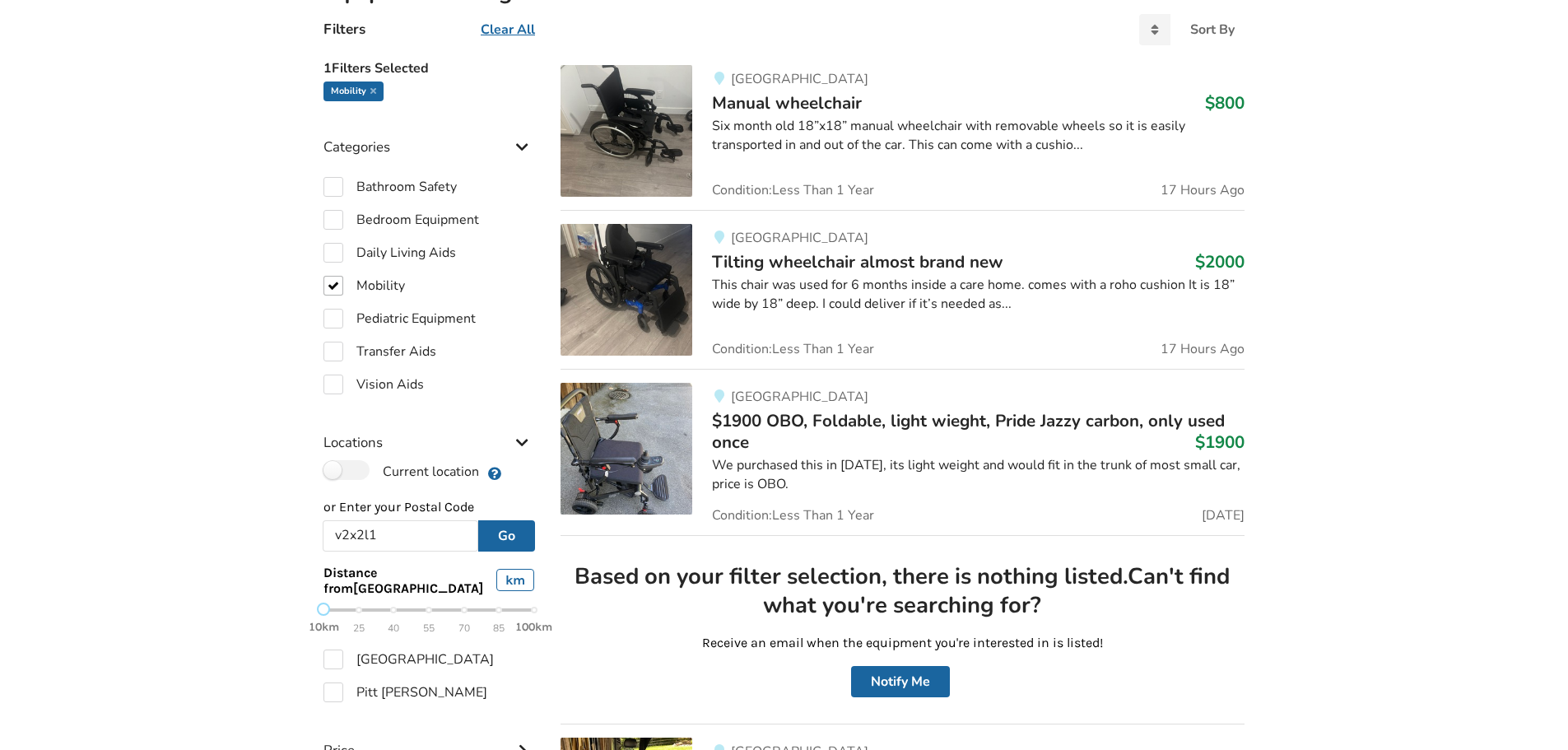
click at [354, 625] on span "25" at bounding box center [359, 628] width 12 height 19
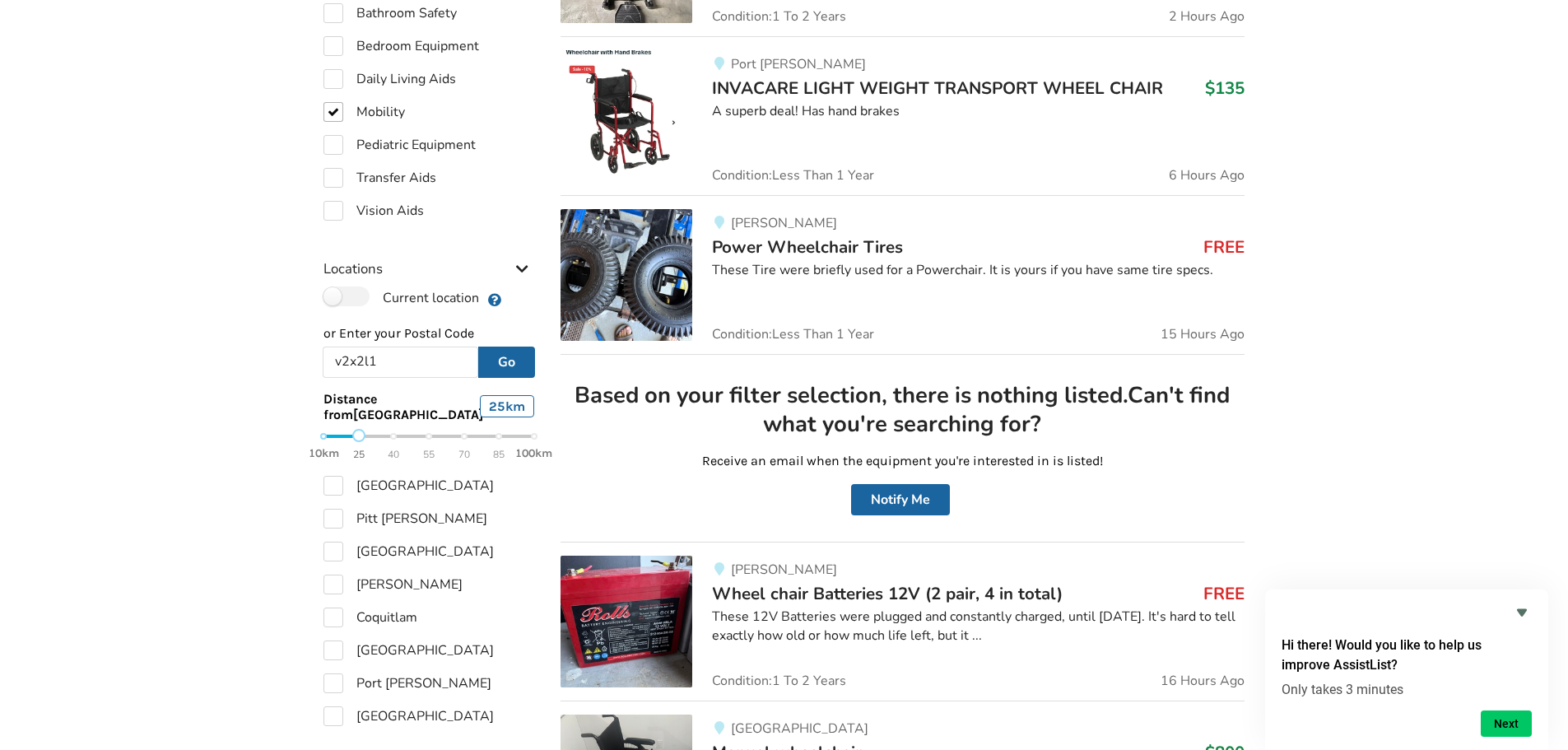
scroll to position [658, 0]
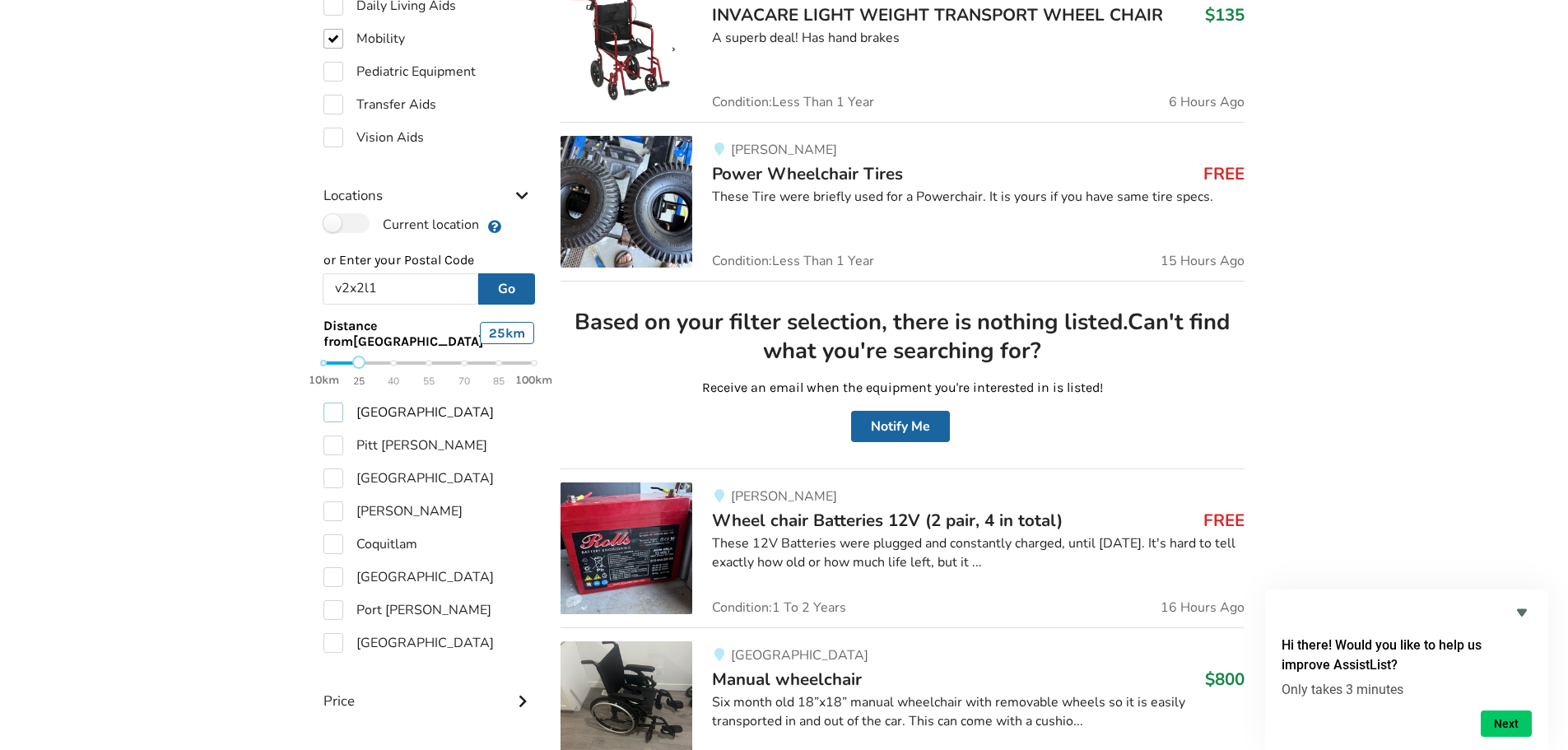
click at [332, 406] on label "[GEOGRAPHIC_DATA]" at bounding box center [408, 412] width 170 height 20
checkbox input "true"
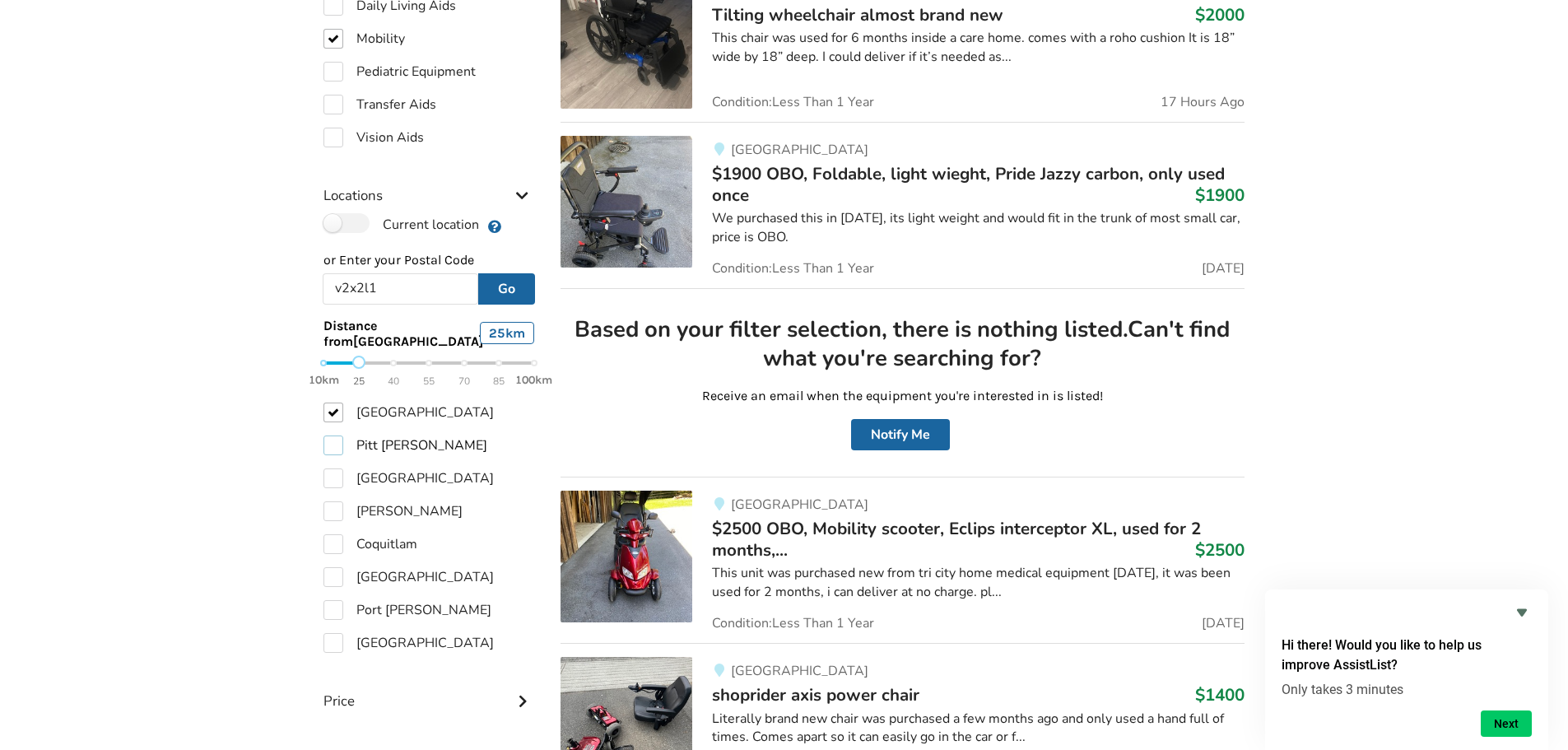
click at [332, 450] on label "Pitt [PERSON_NAME]" at bounding box center [406, 445] width 164 height 20
checkbox input "true"
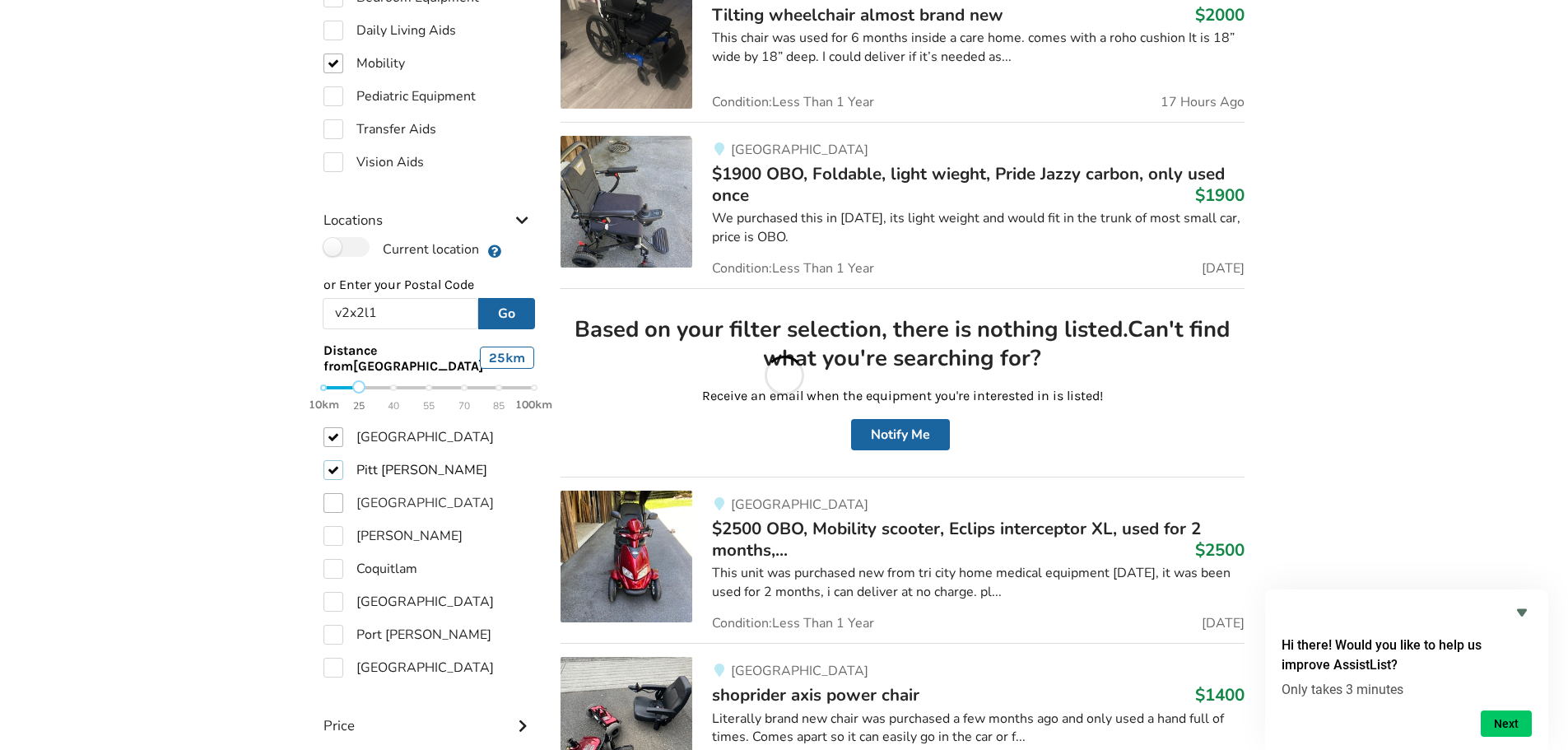
scroll to position [683, 0]
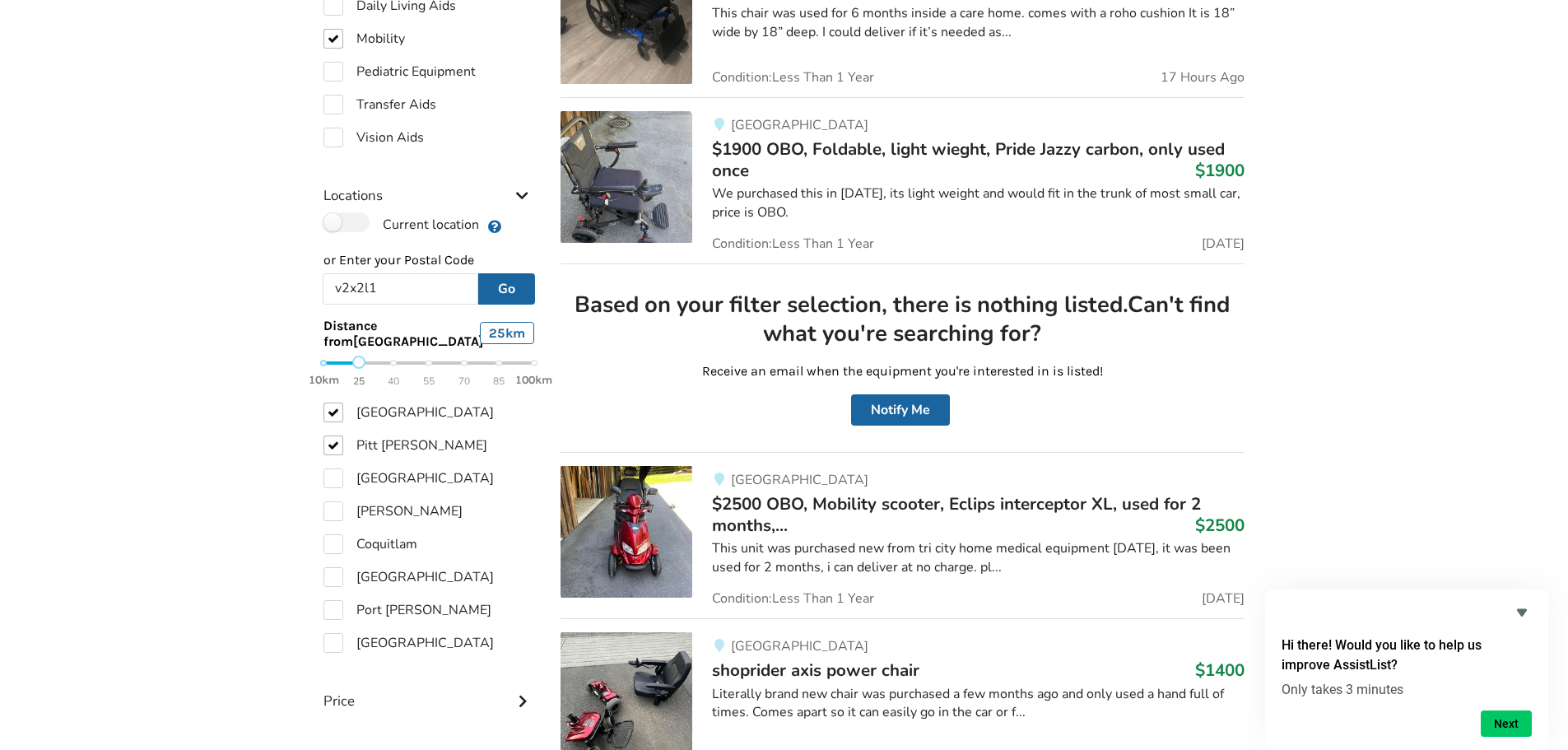
click at [332, 491] on div "[GEOGRAPHIC_DATA] [GEOGRAPHIC_DATA][PERSON_NAME] [GEOGRAPHIC_DATA] [GEOGRAPHIC_…" at bounding box center [429, 527] width 211 height 250
click at [327, 482] on label "[GEOGRAPHIC_DATA]" at bounding box center [408, 478] width 170 height 20
checkbox input "true"
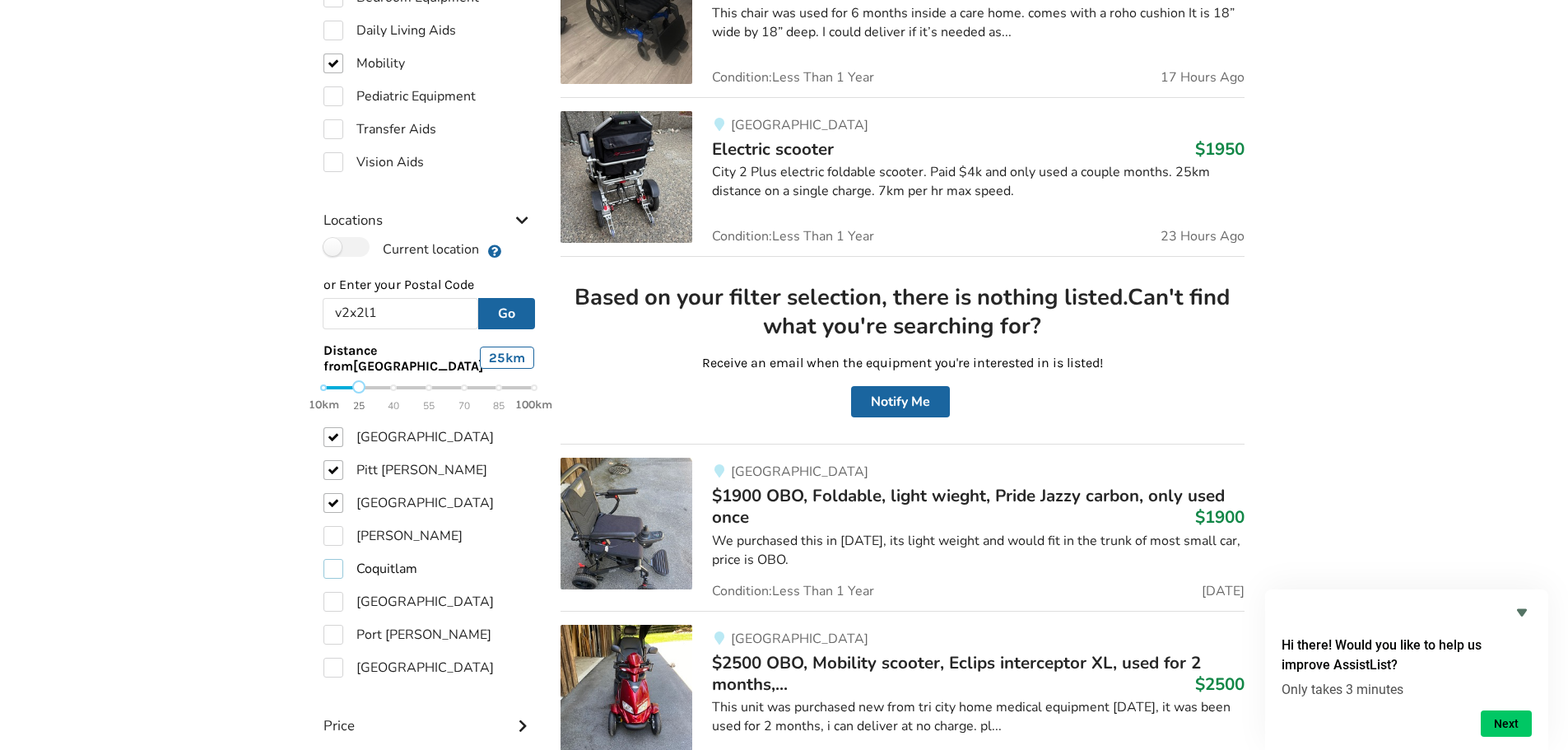
click at [335, 558] on label "Coquitlam" at bounding box center [371, 568] width 94 height 20
checkbox input "true"
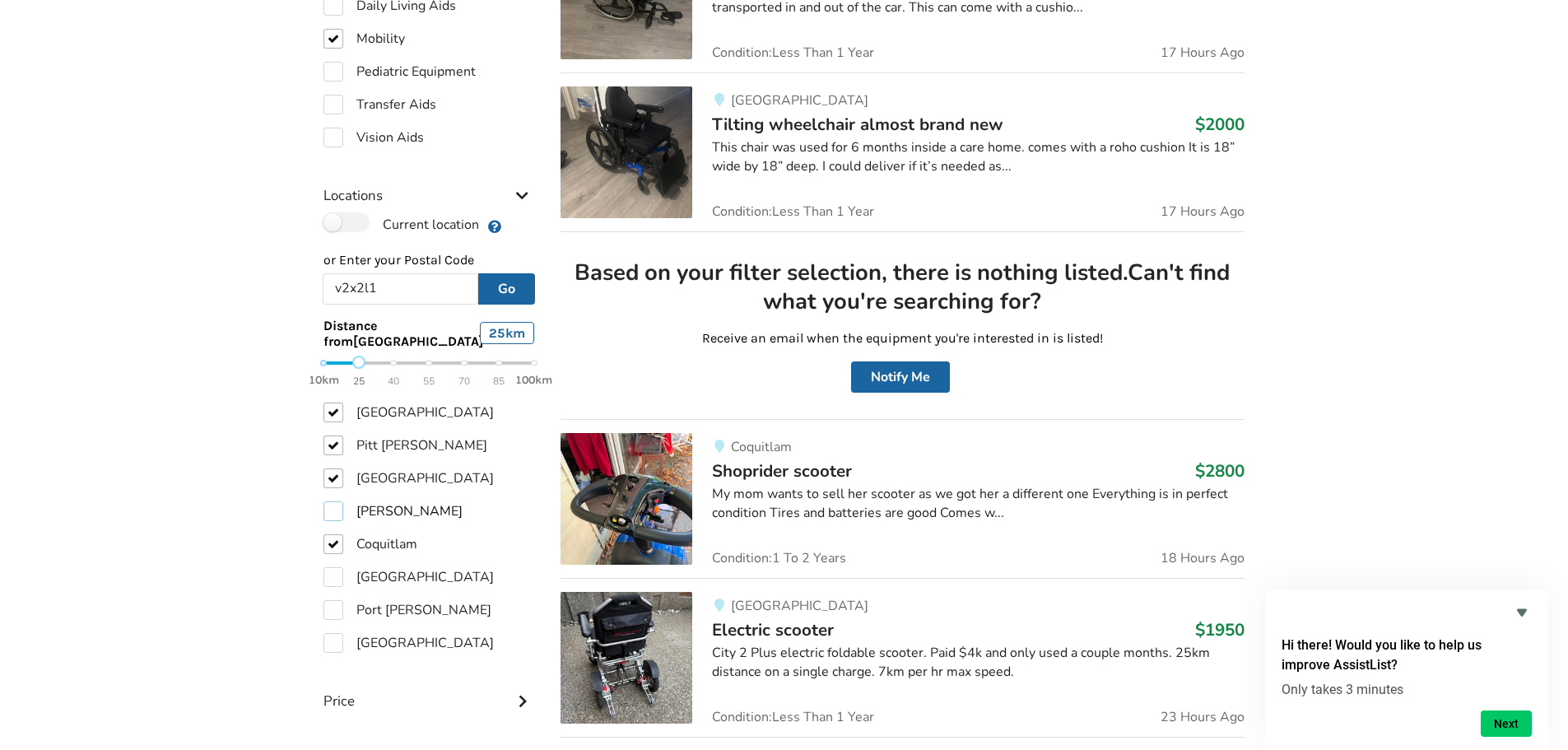
click at [335, 508] on label "[PERSON_NAME]" at bounding box center [393, 511] width 139 height 20
checkbox input "true"
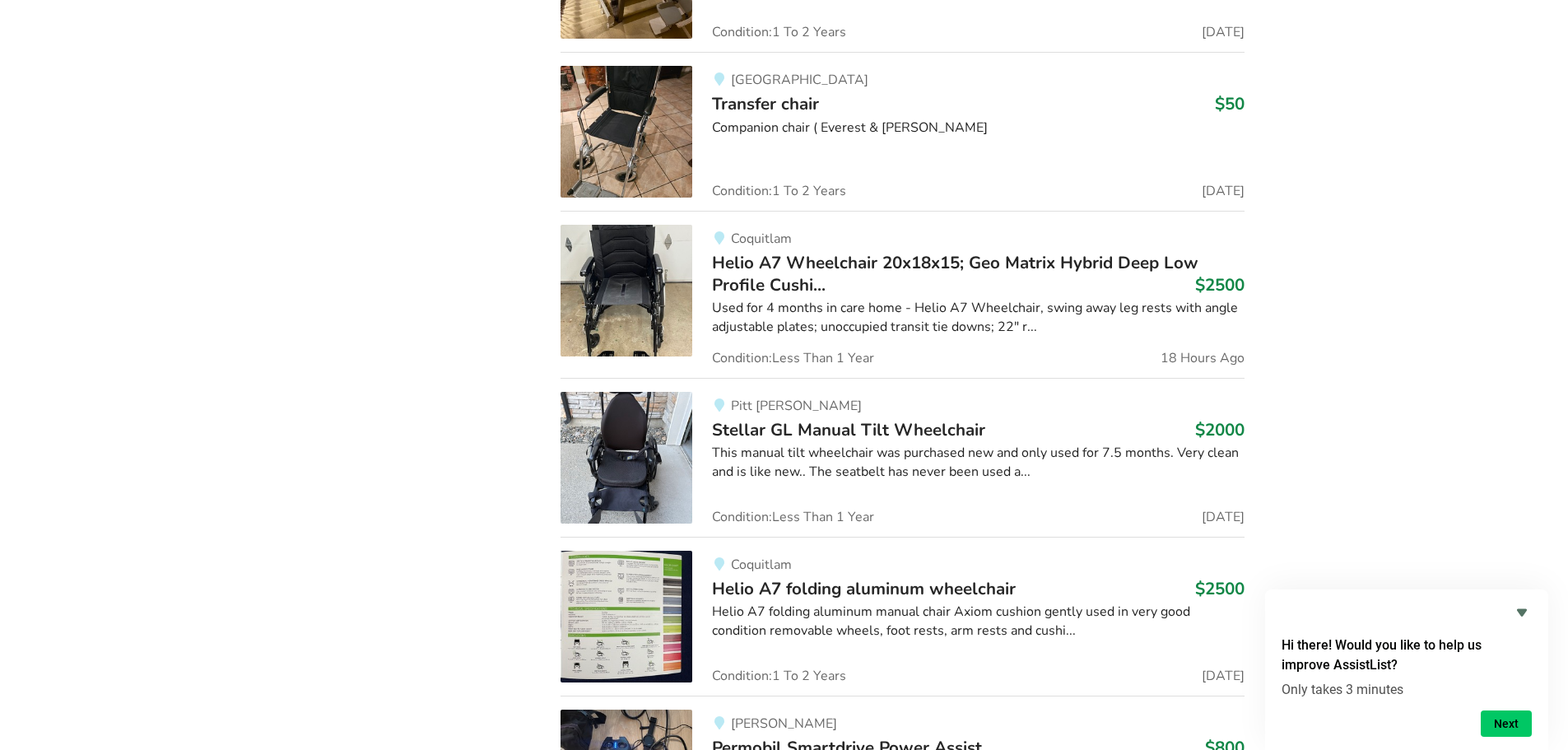
scroll to position [3341, 0]
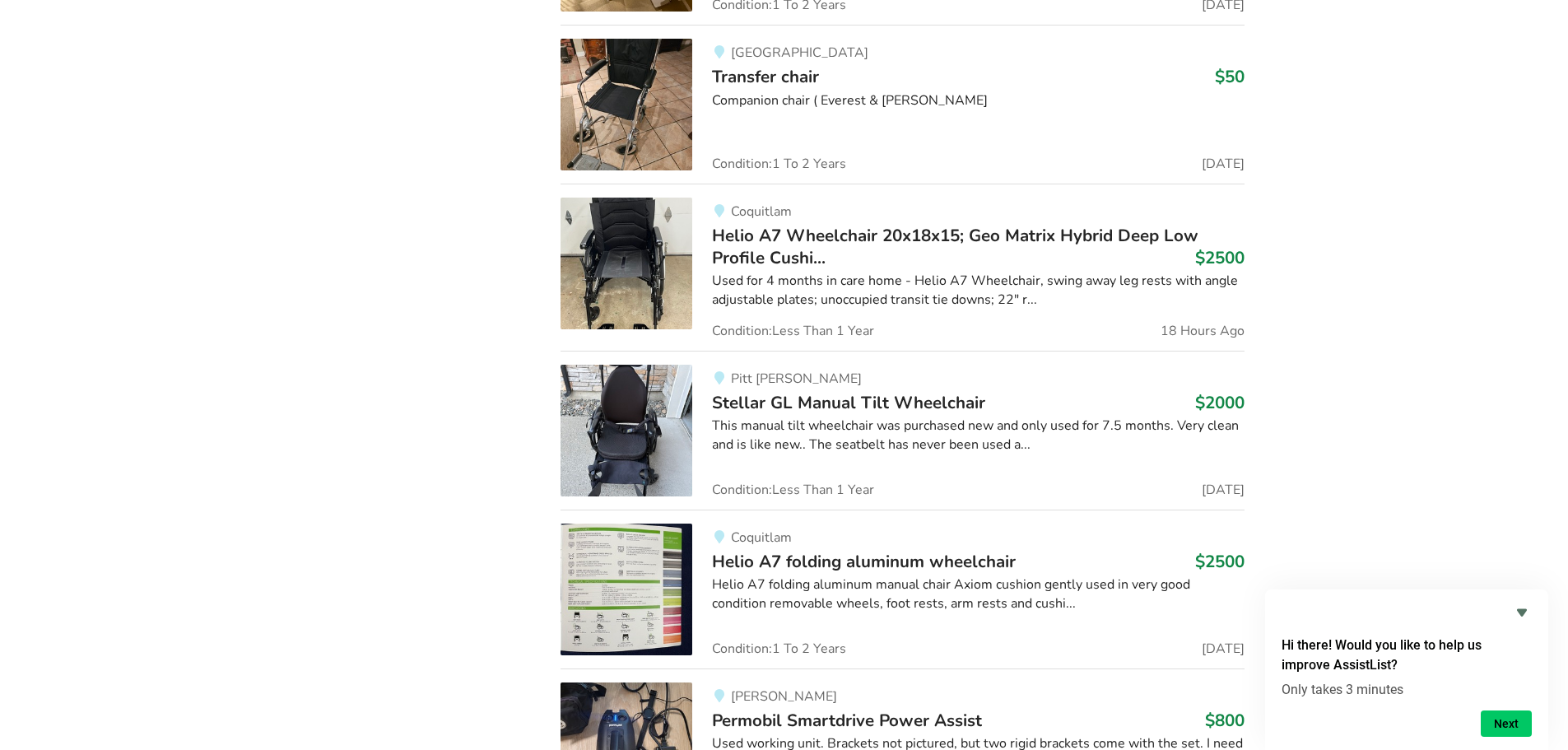
click at [1028, 302] on div "Used for 4 months in care home - Helio A7 Wheelchair, swing away leg rests with…" at bounding box center [979, 290] width 533 height 38
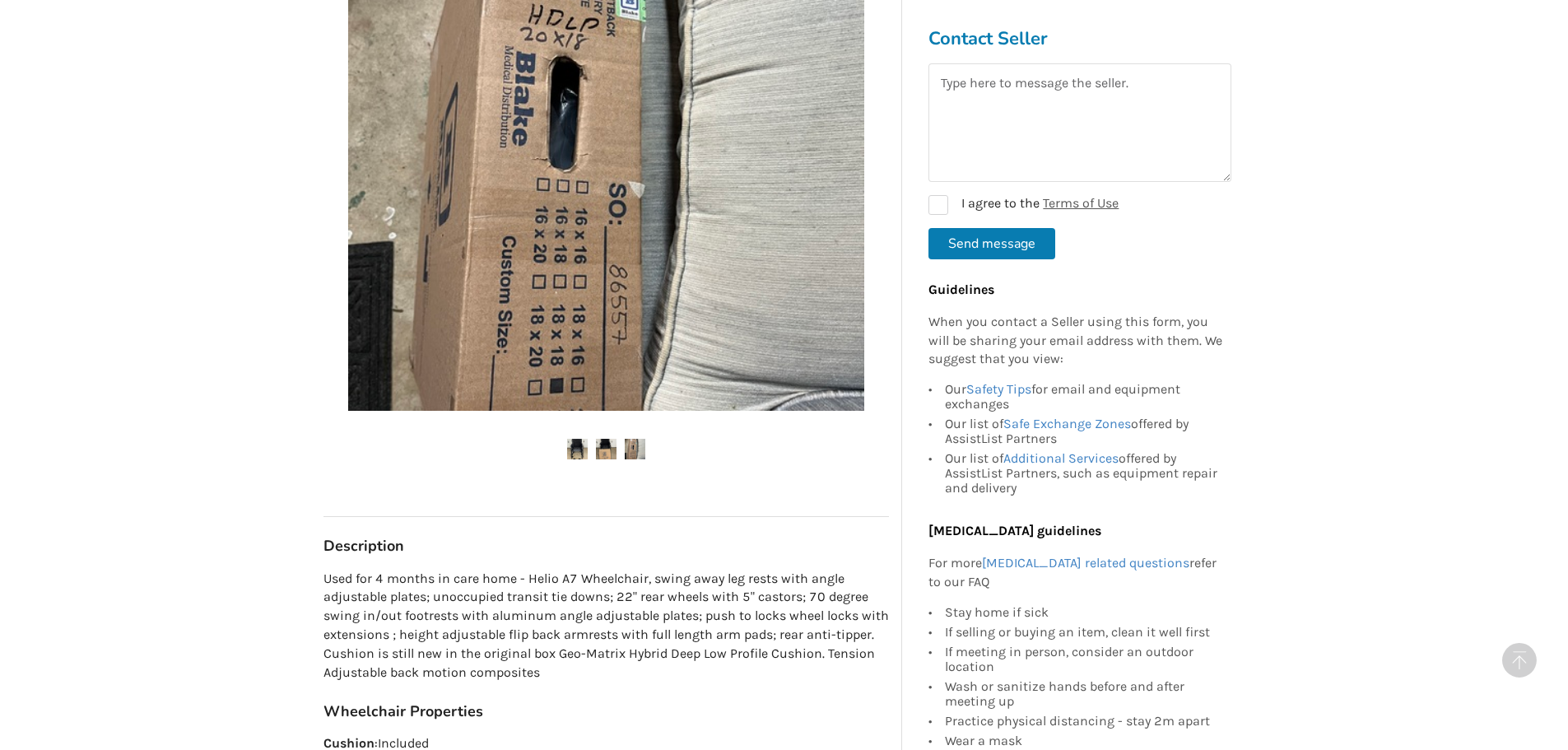
scroll to position [576, 0]
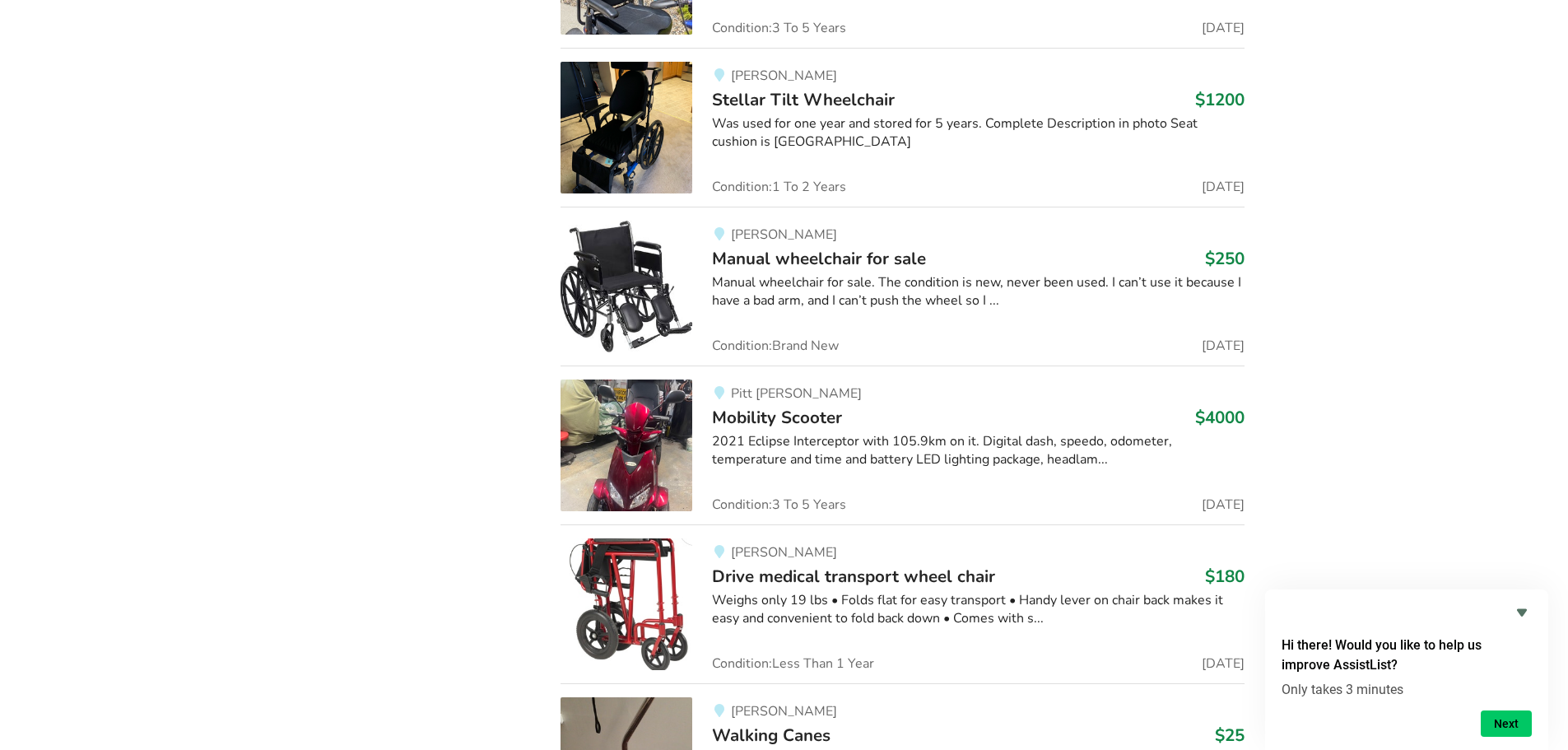
scroll to position [10258, 0]
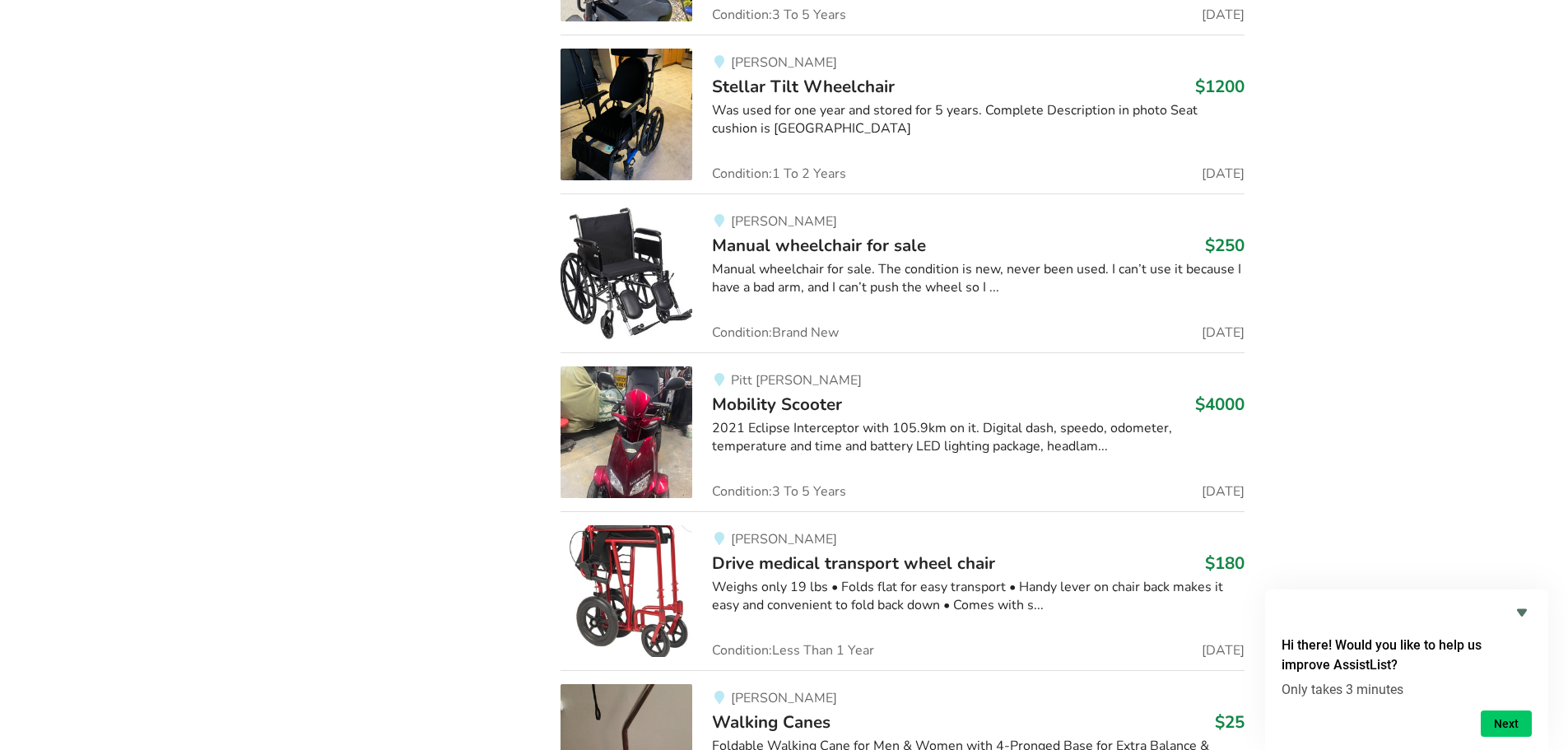
click at [809, 290] on div "Manual wheelchair for sale. The condition is new, never been used. I can’t use …" at bounding box center [979, 279] width 533 height 38
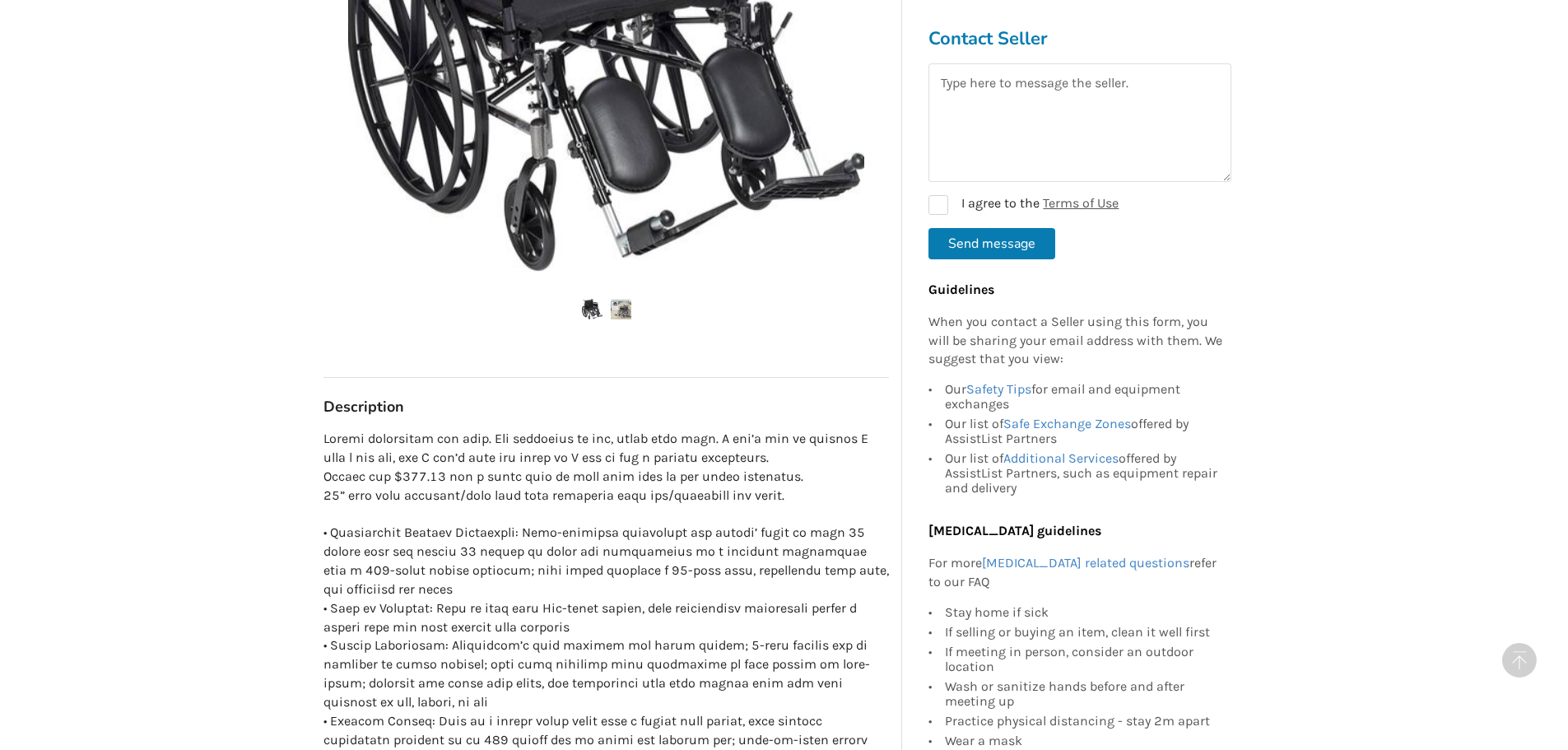
scroll to position [576, 0]
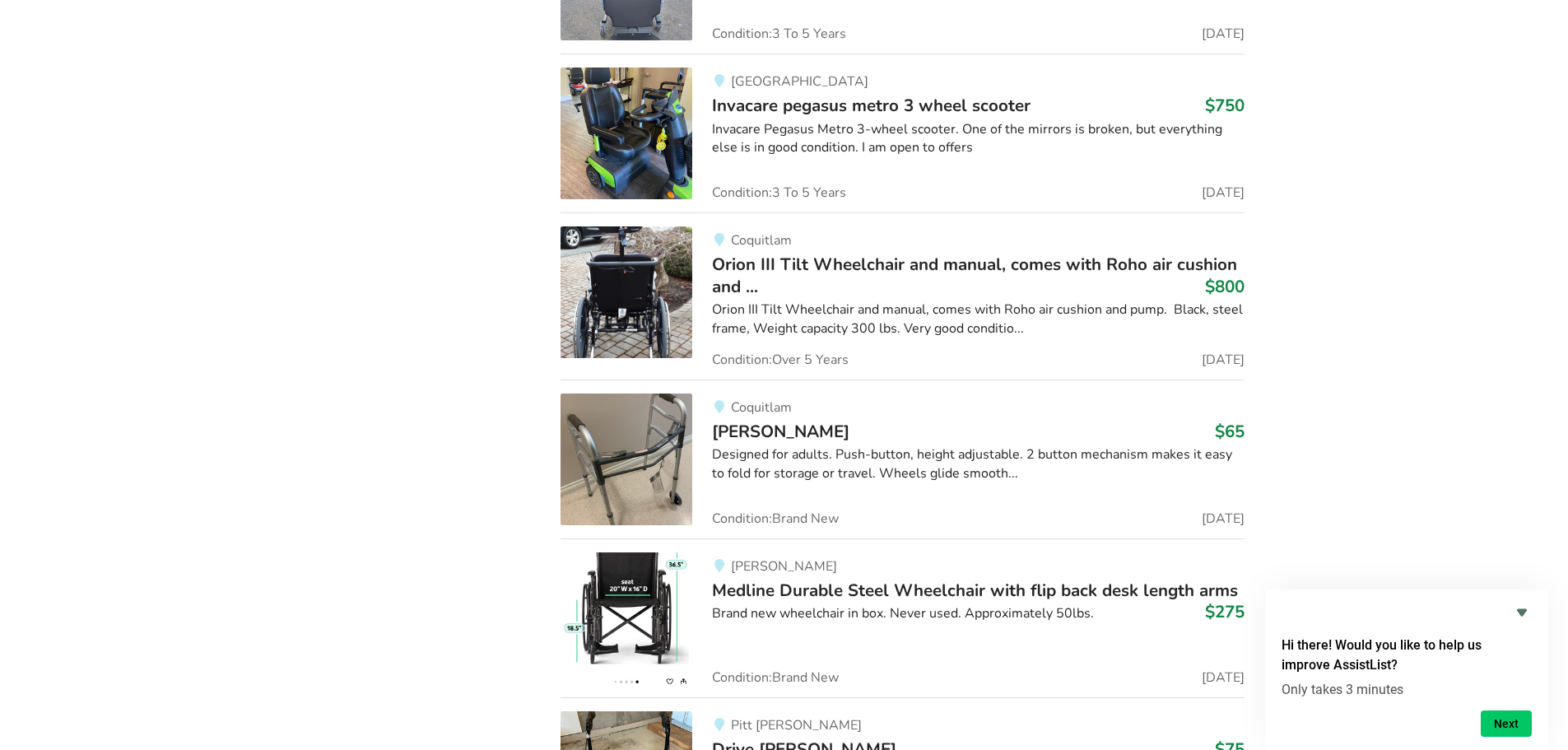
scroll to position [15260, 0]
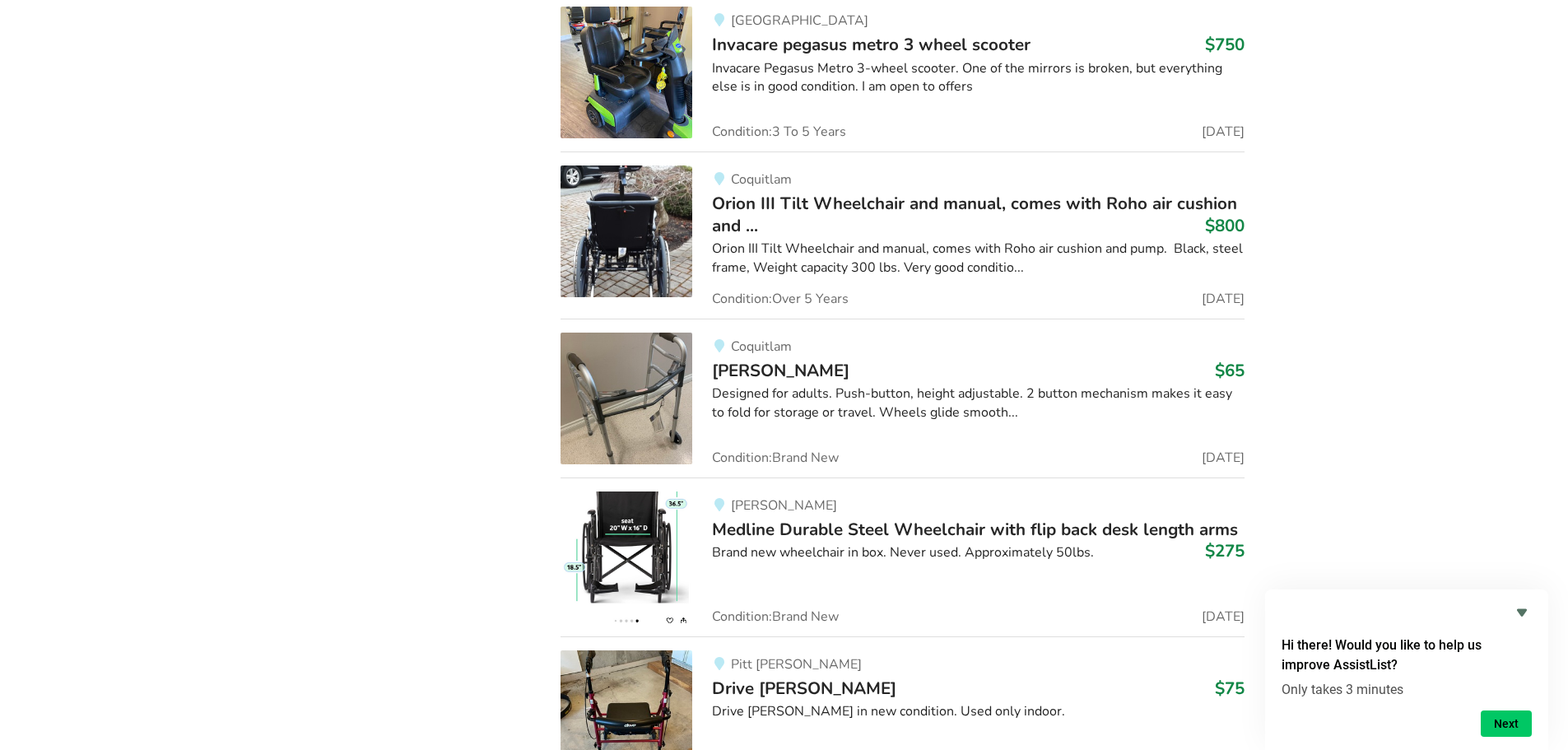
click at [819, 199] on span "Orion III Tilt Wheelchair and manual, comes with Roho air cushion and ..." at bounding box center [975, 213] width 525 height 44
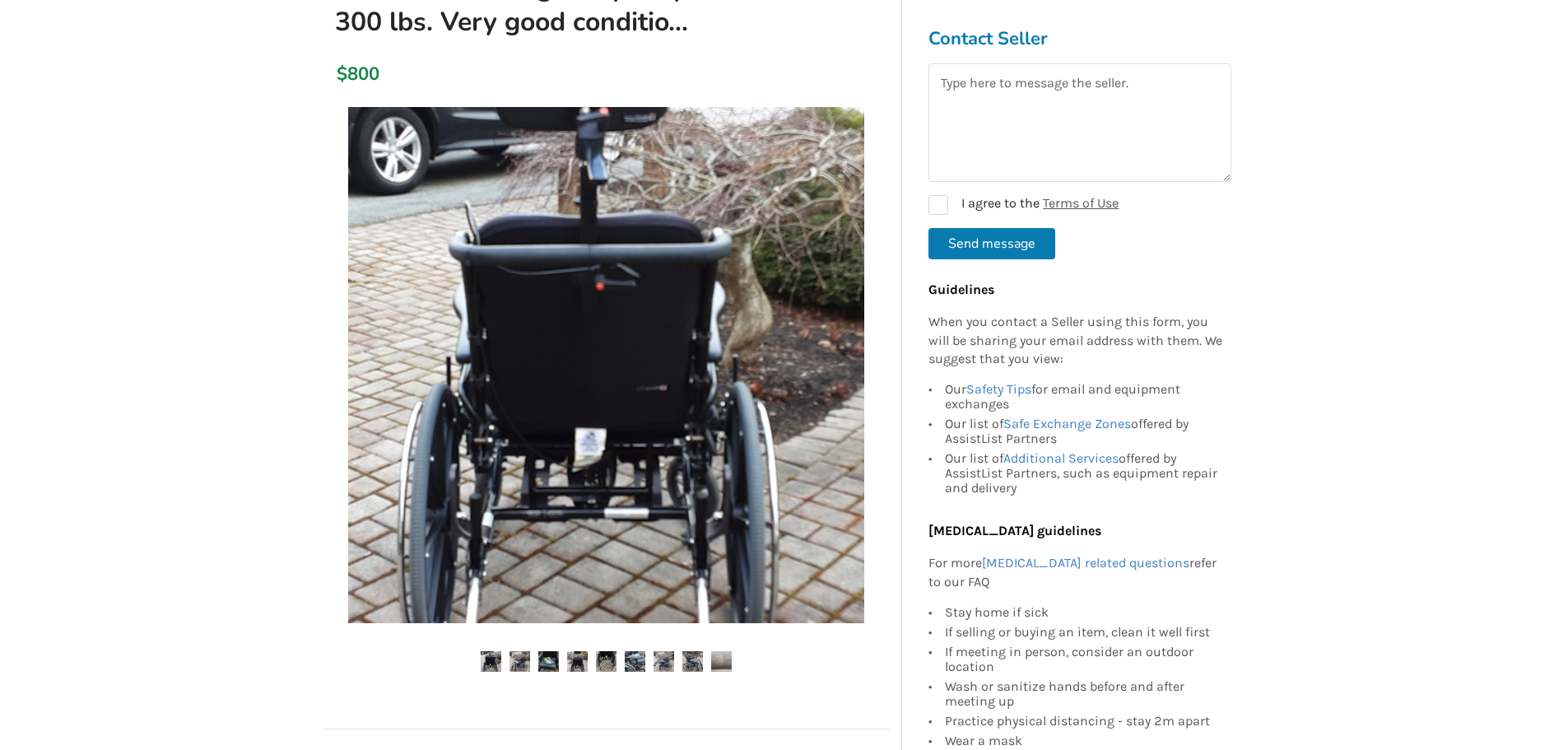
scroll to position [329, 0]
click at [519, 664] on img at bounding box center [519, 660] width 21 height 21
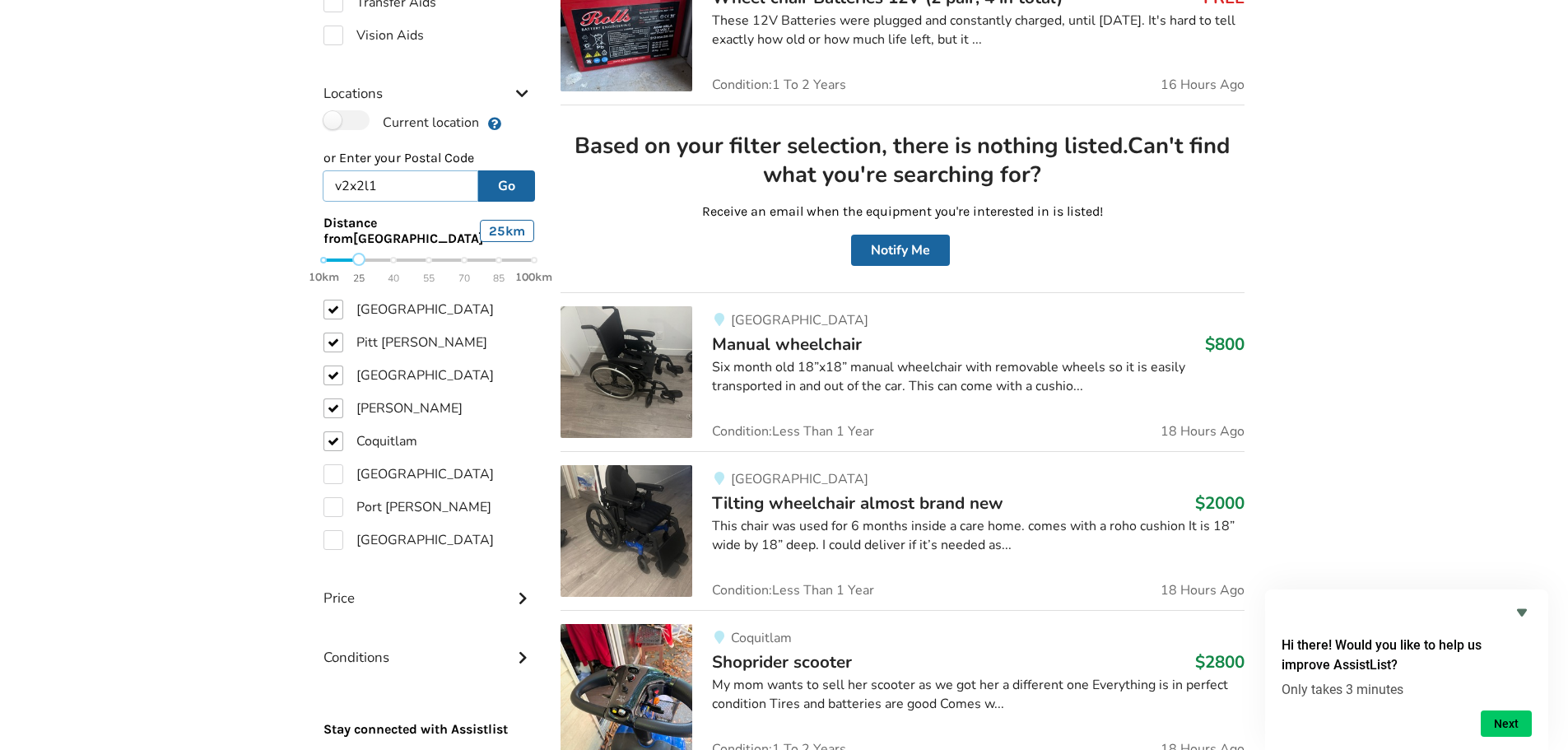
scroll to position [823, 0]
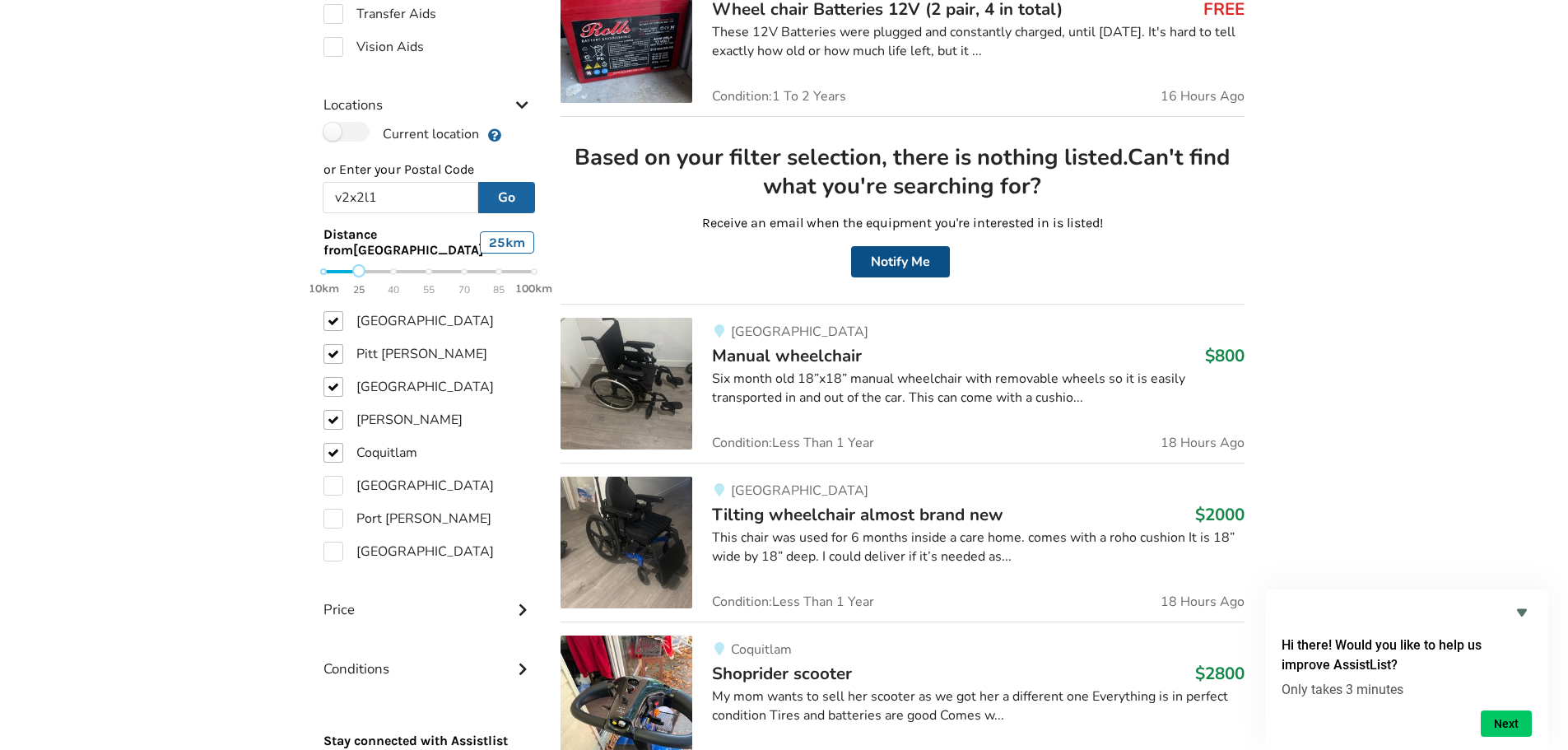
click at [882, 256] on button "Notify Me" at bounding box center [900, 262] width 99 height 31
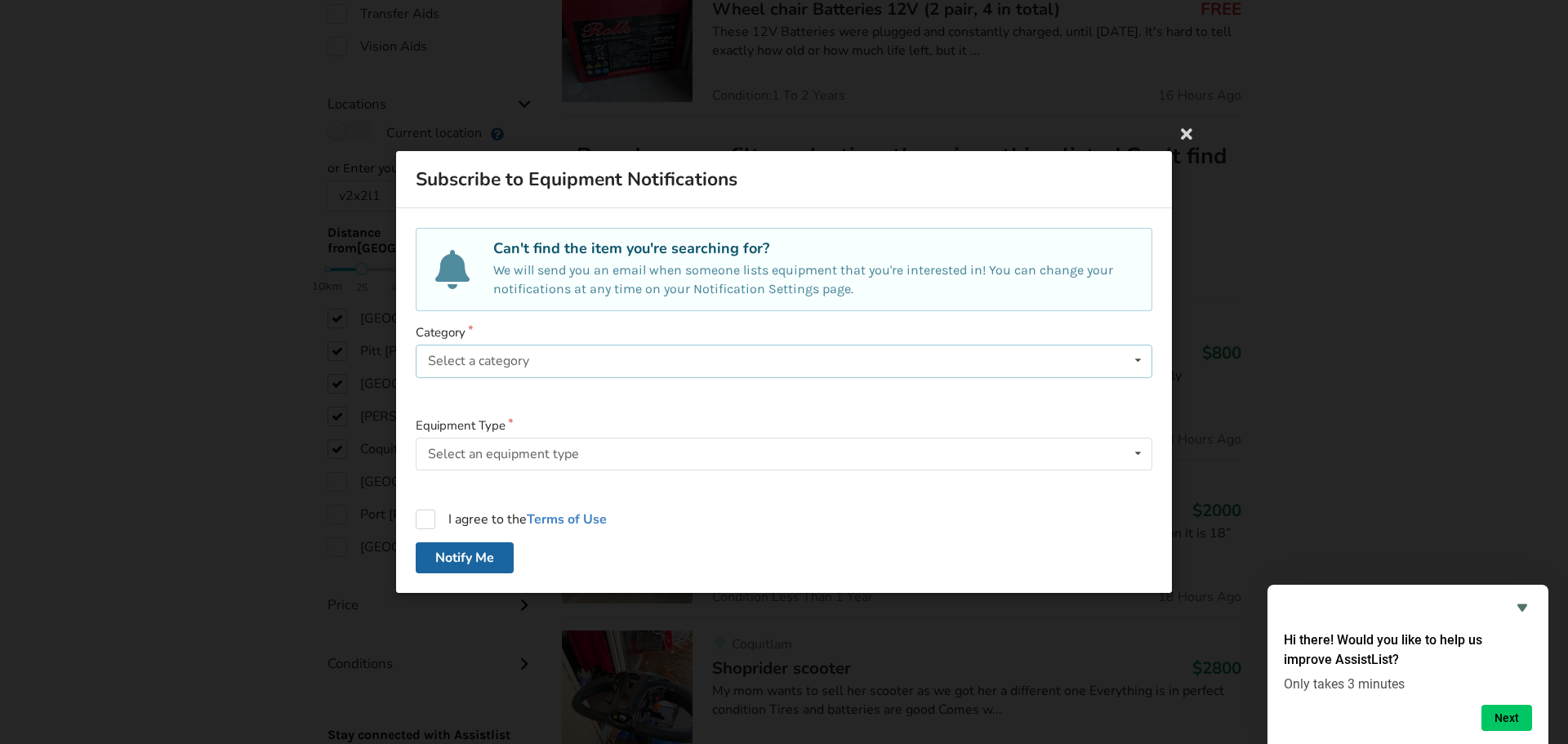
click at [630, 357] on div "Select a category Bathroom Safety Bedroom Equipment Daily Living Aids Mobility …" at bounding box center [784, 360] width 736 height 33
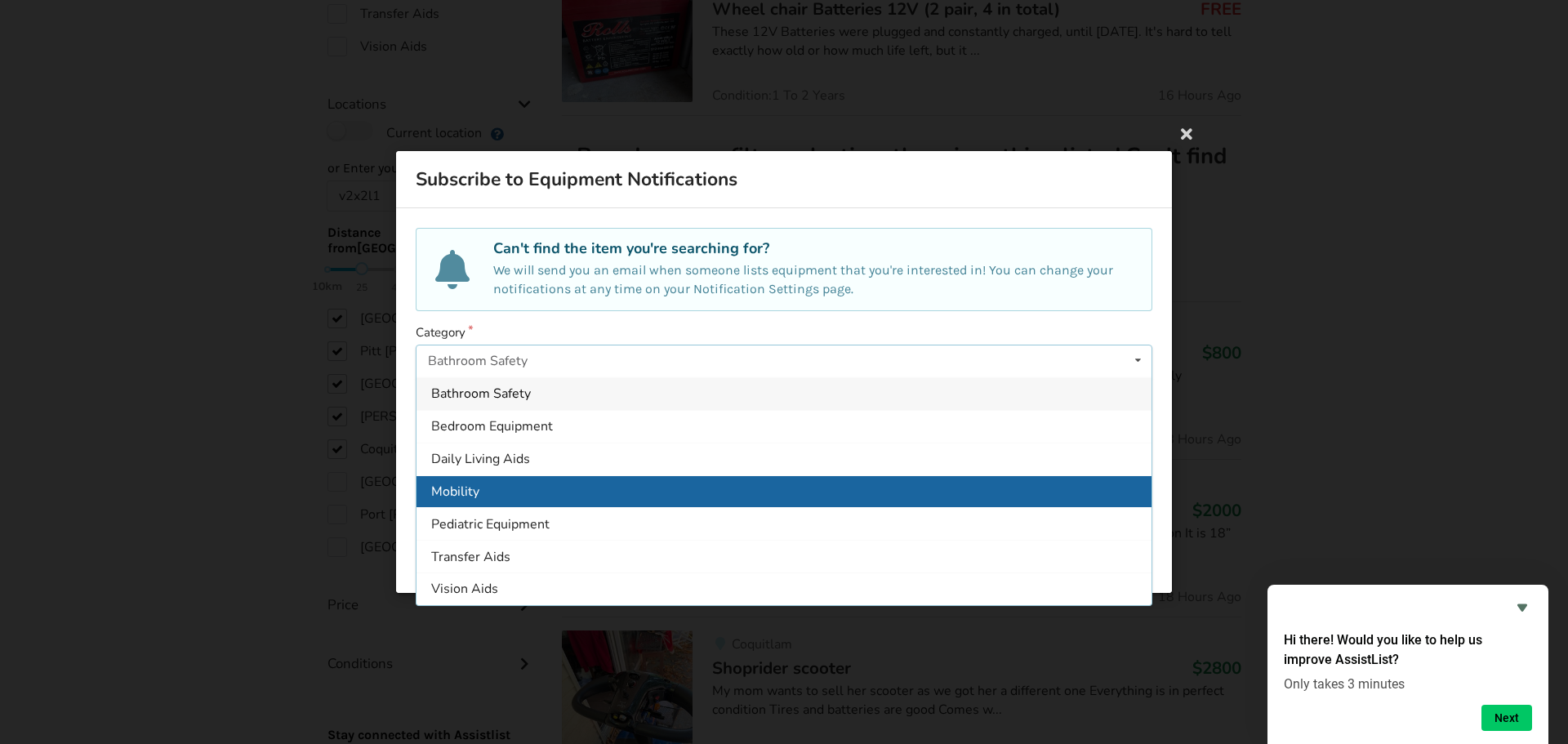
click at [573, 485] on div "Mobility" at bounding box center [784, 491] width 735 height 33
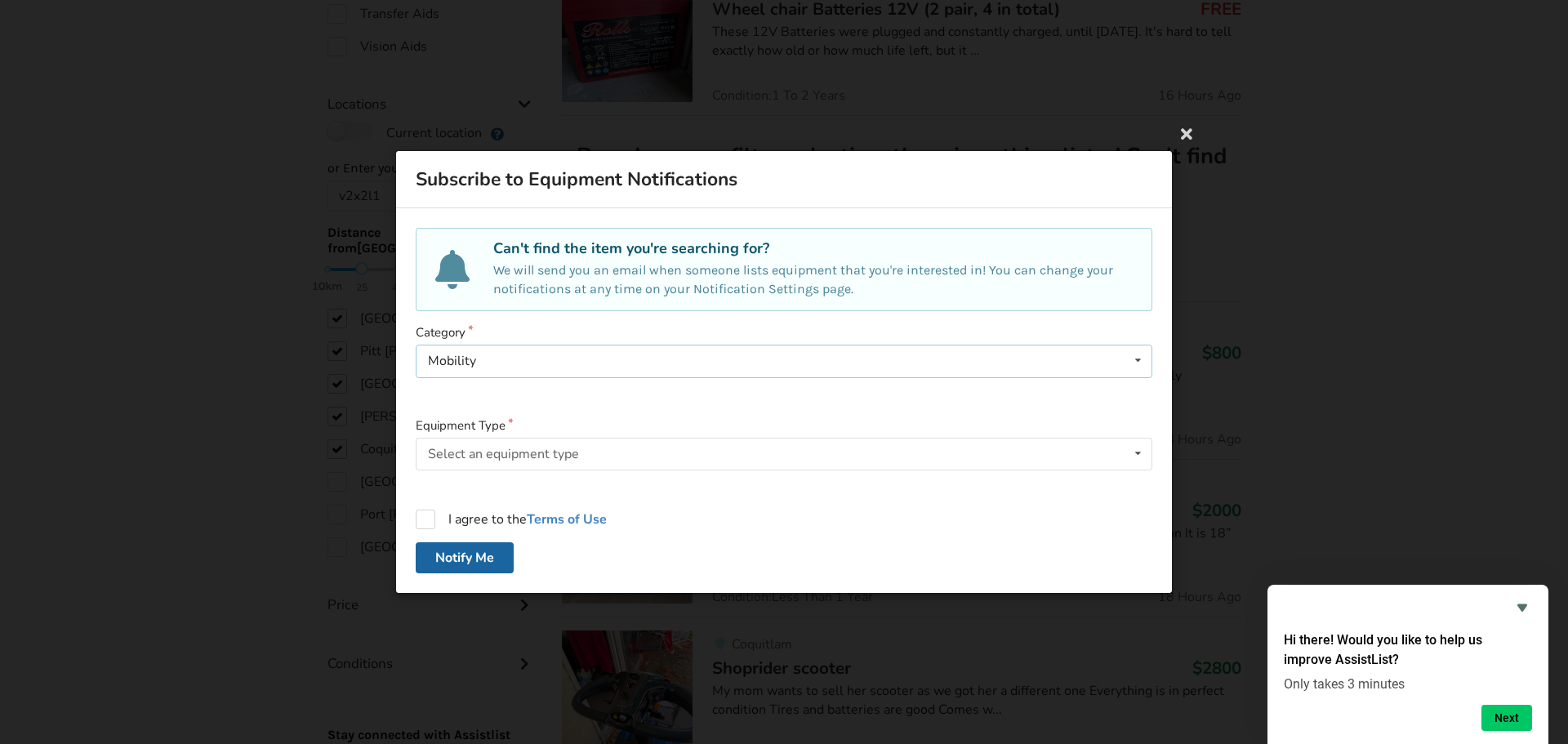
click at [577, 357] on div "Mobility Bathroom Safety Bedroom Equipment Daily Living Aids Mobility Pediatric…" at bounding box center [784, 360] width 736 height 33
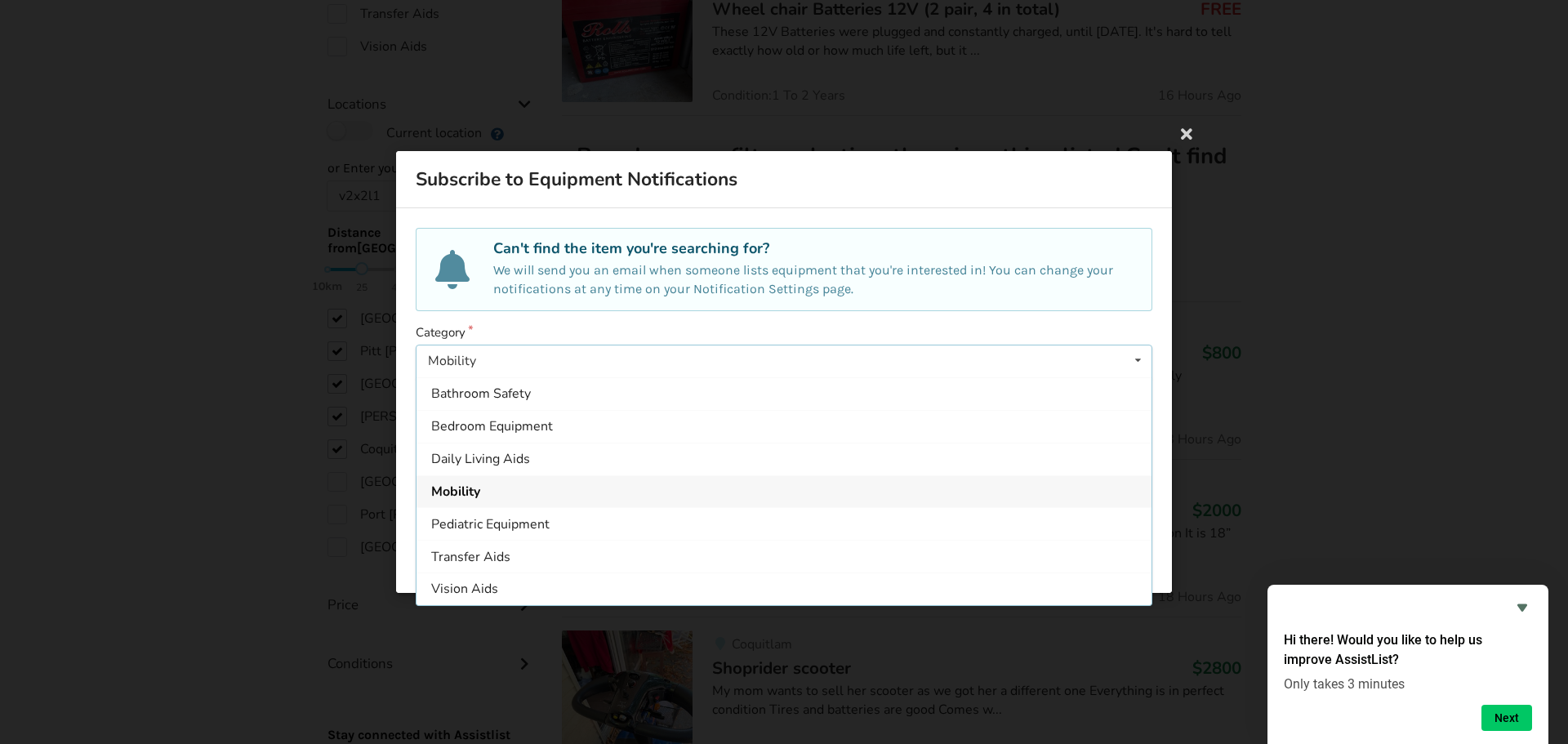
click at [577, 357] on div "Mobility Bathroom Safety Bedroom Equipment Daily Living Aids Mobility Pediatric…" at bounding box center [784, 360] width 736 height 33
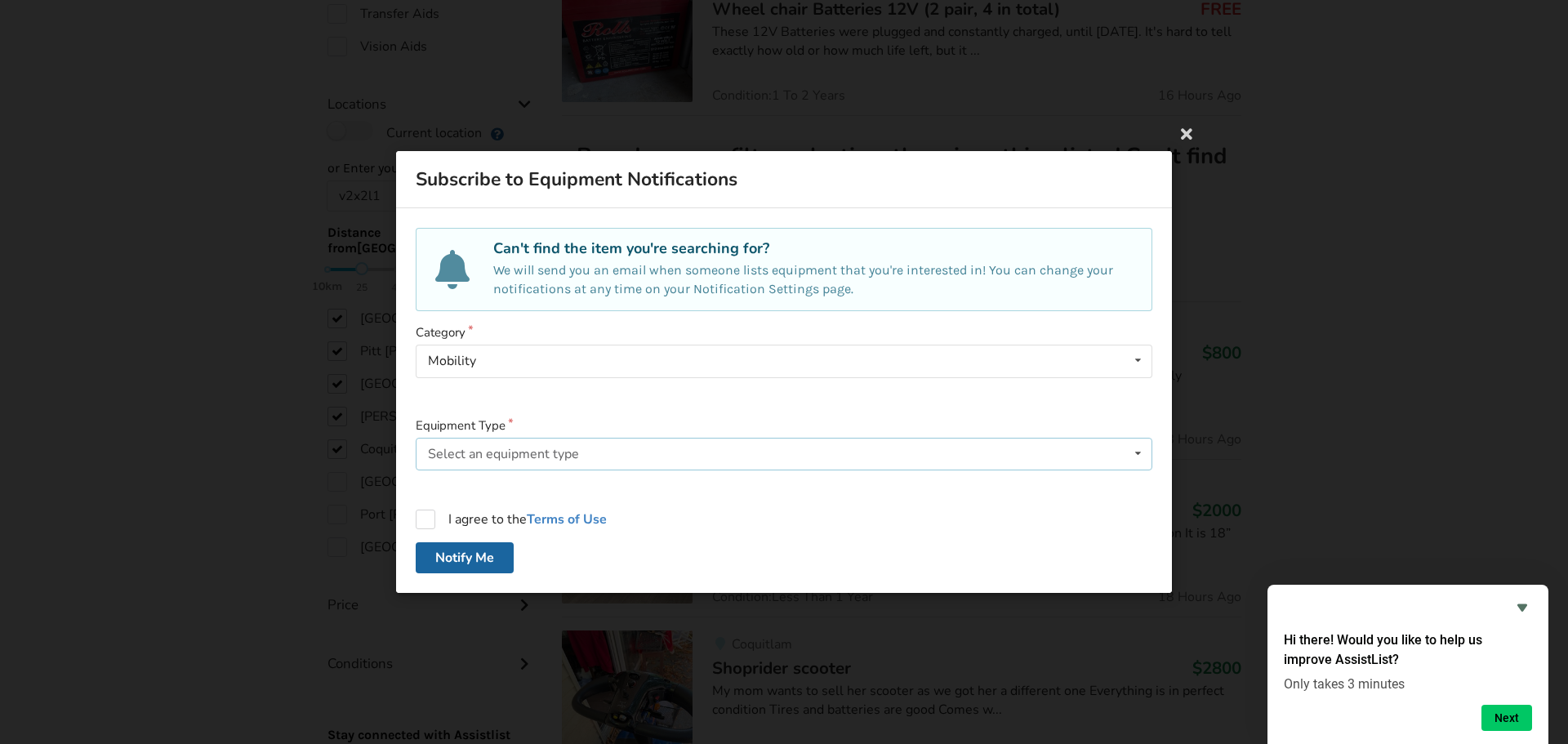
click at [559, 451] on div "Select an equipment type" at bounding box center [502, 453] width 151 height 13
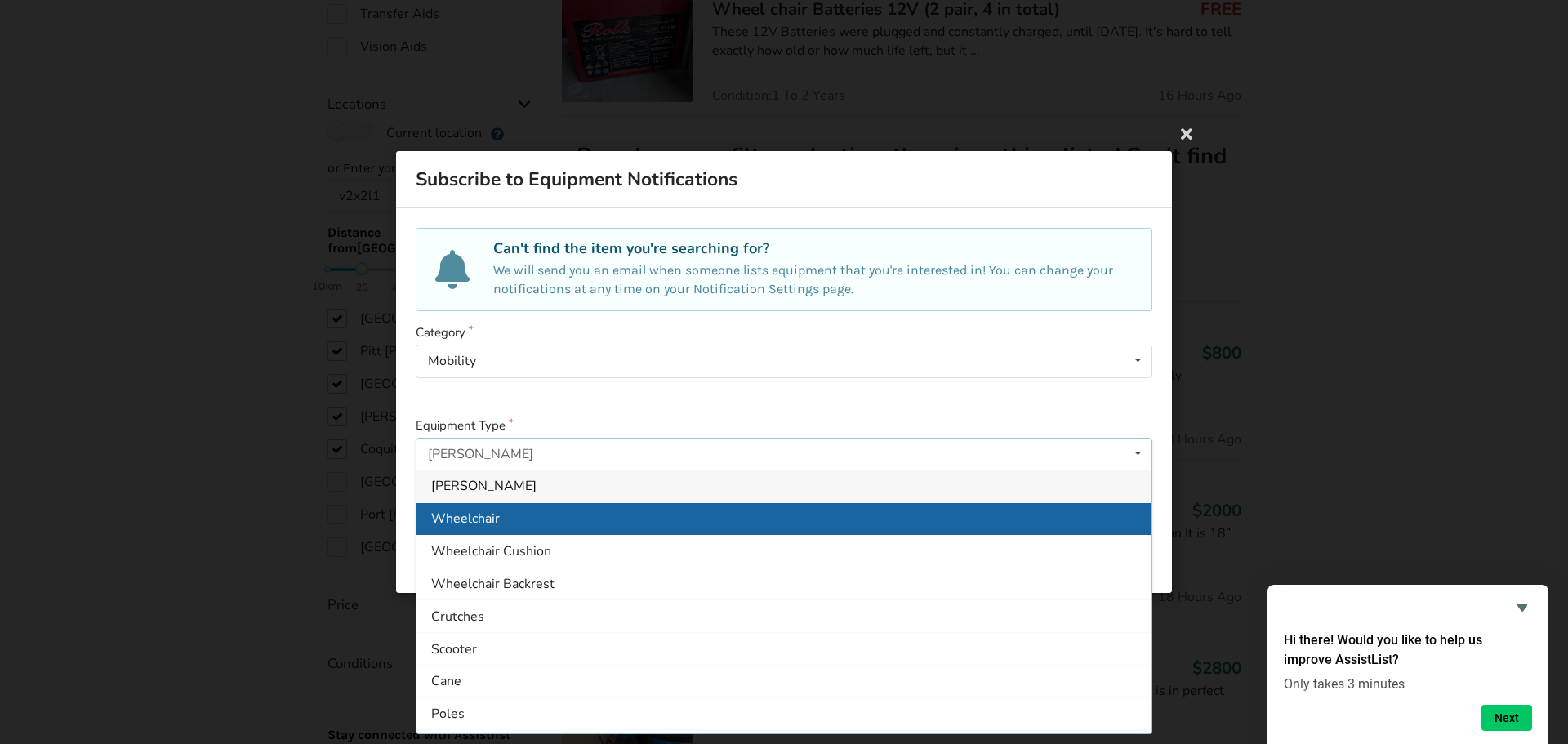
click at [655, 525] on div "Wheelchair" at bounding box center [784, 518] width 735 height 33
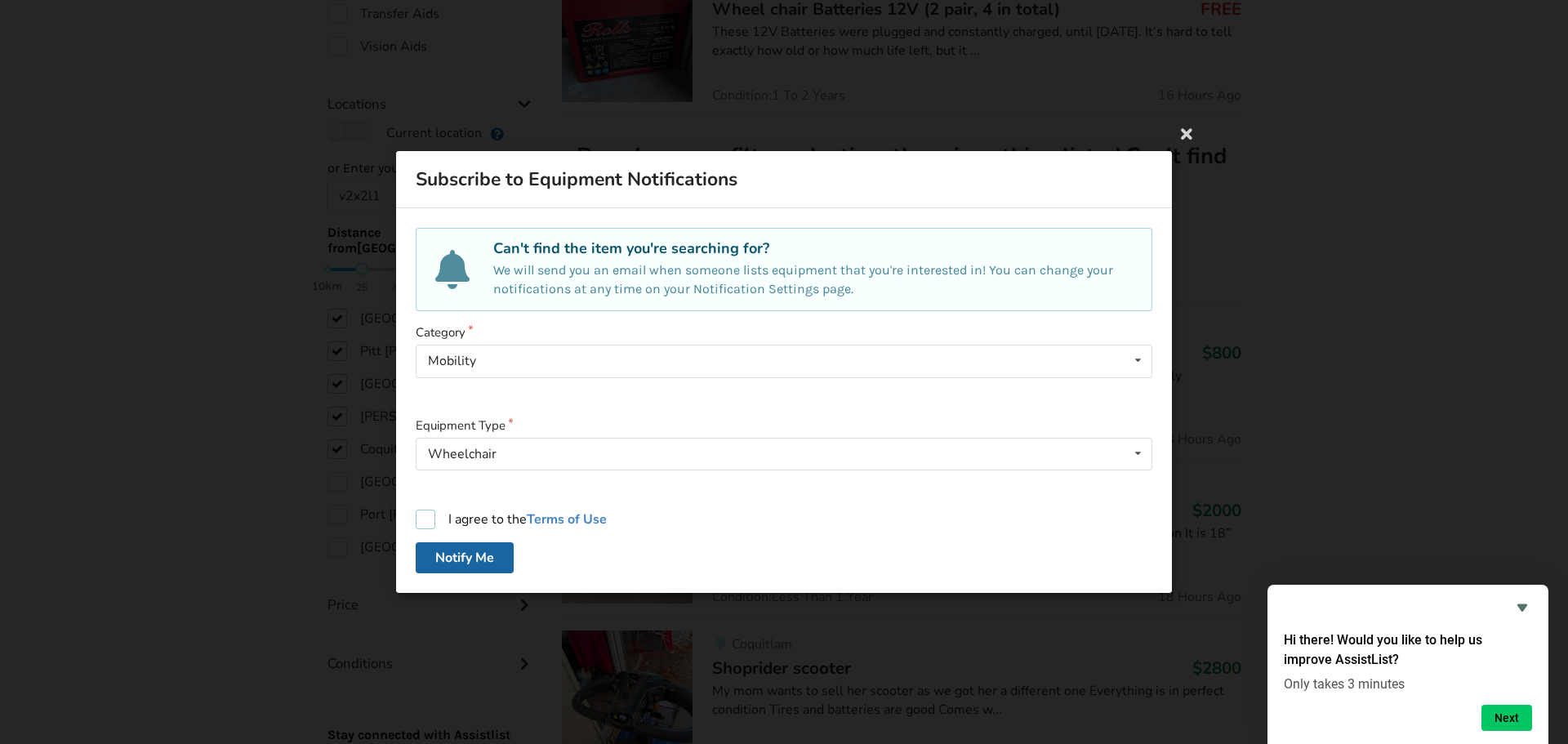
click at [427, 516] on label "I agree to the Terms of Use" at bounding box center [511, 519] width 191 height 20
checkbox input "true"
click at [465, 557] on button "Notify Me" at bounding box center [465, 558] width 98 height 31
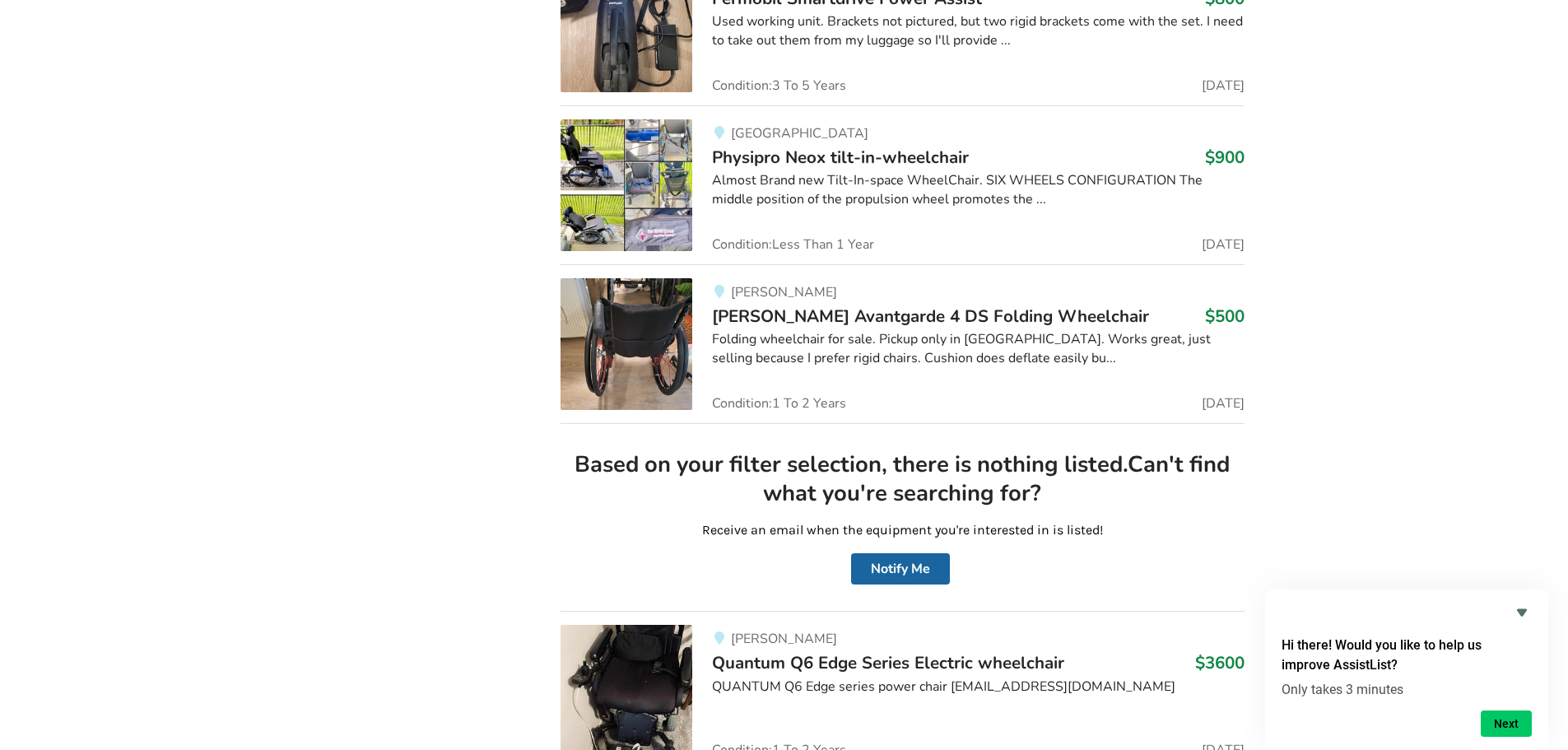
scroll to position [4114, 0]
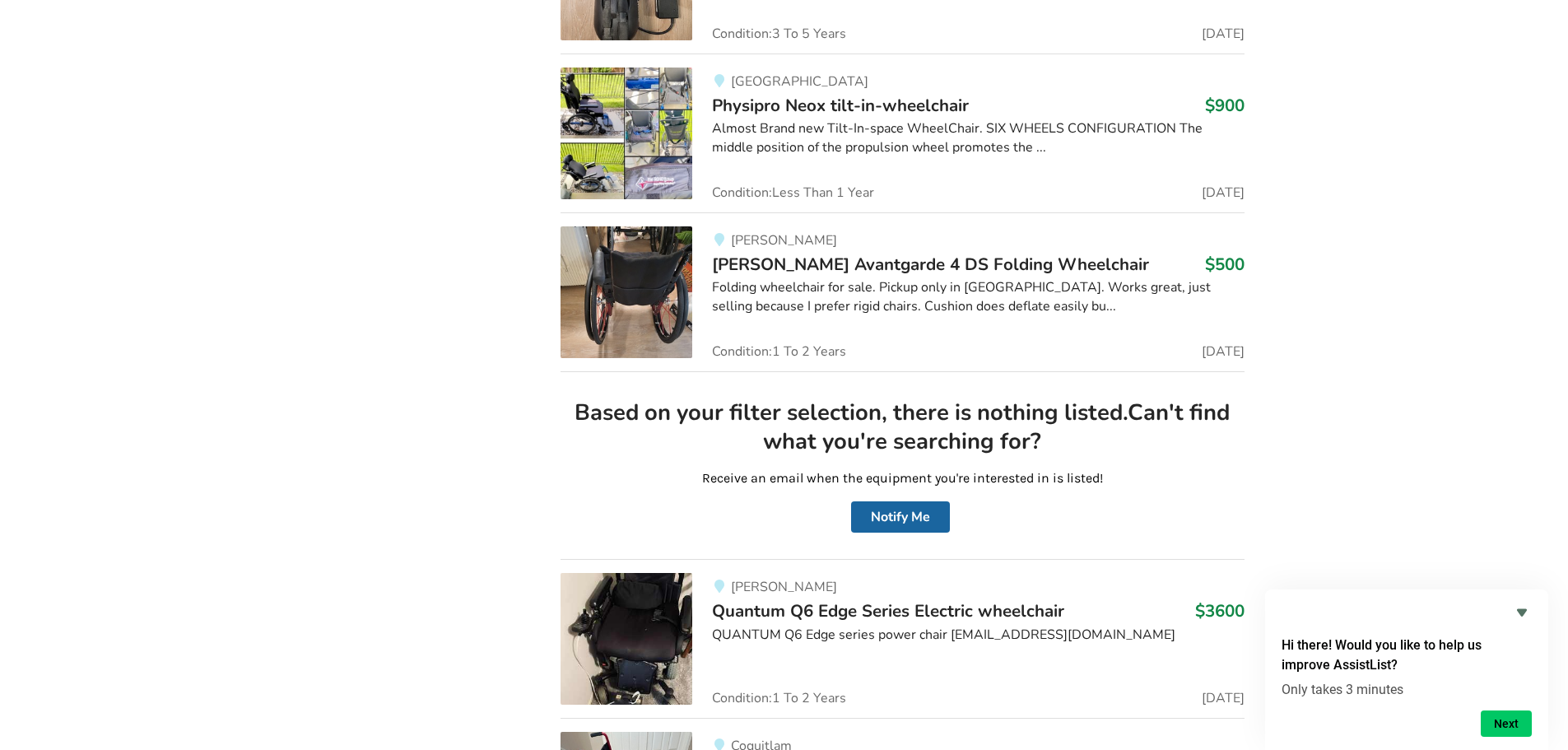
click at [631, 284] on img at bounding box center [626, 292] width 131 height 131
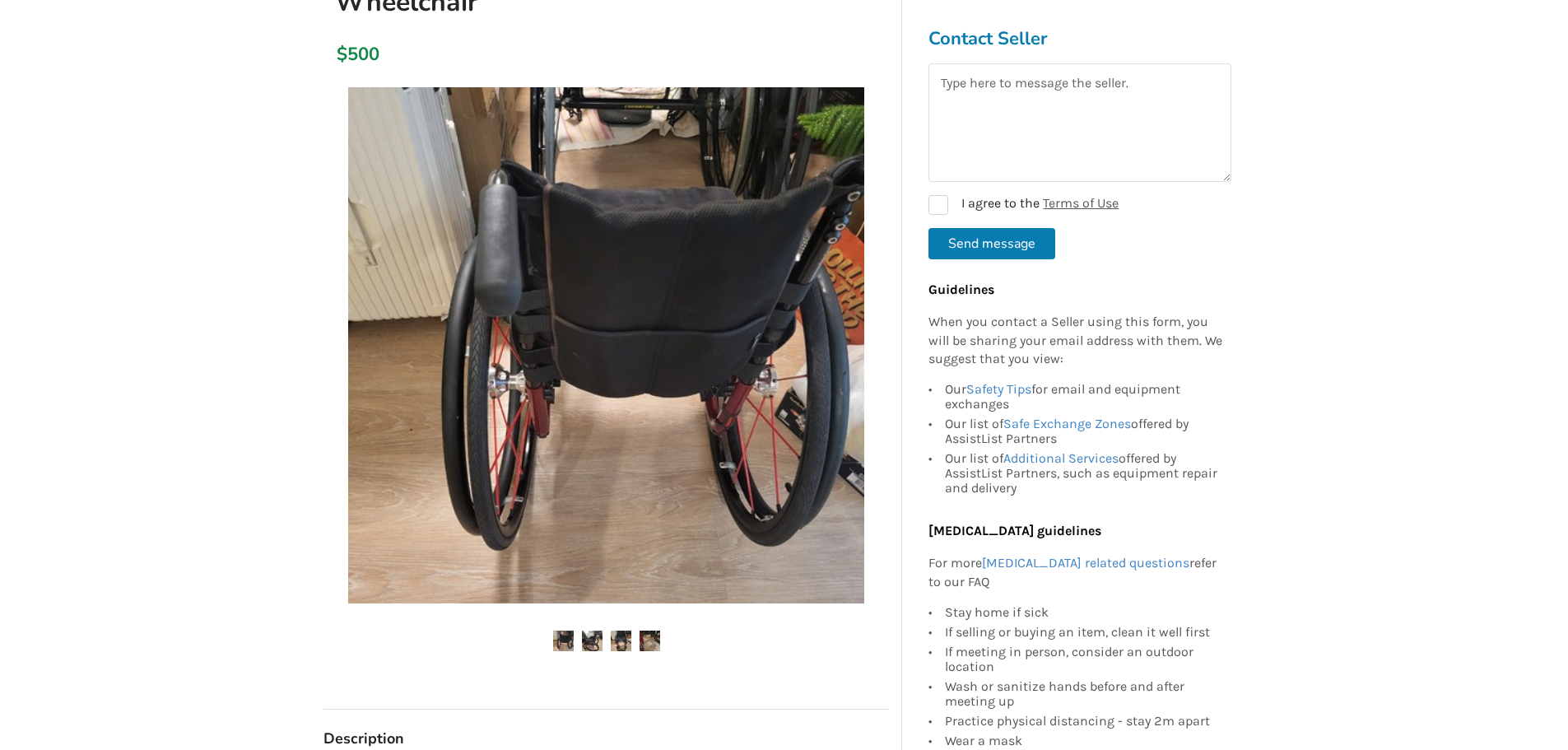
scroll to position [329, 0]
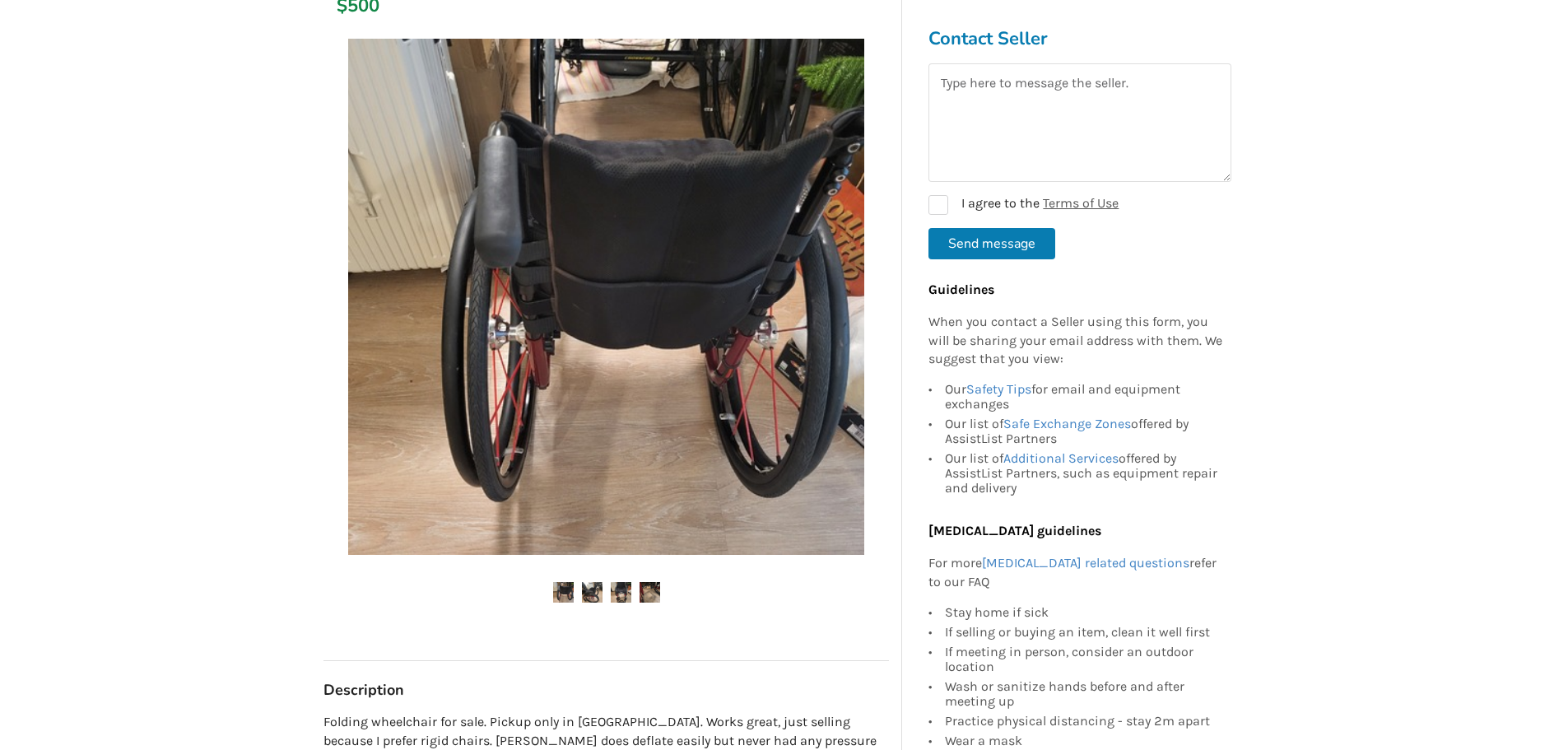
click at [596, 582] on img at bounding box center [592, 592] width 21 height 21
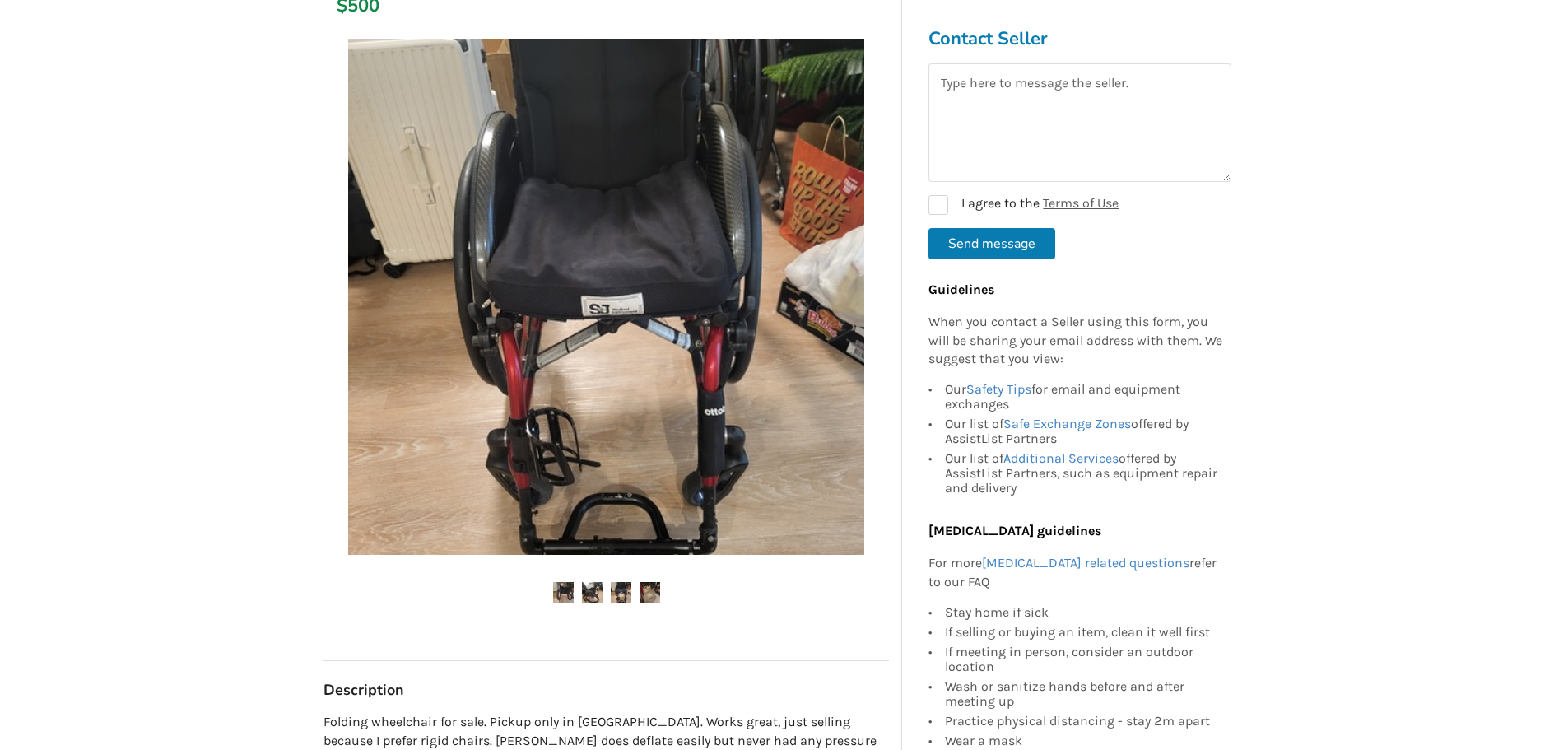
scroll to position [247, 0]
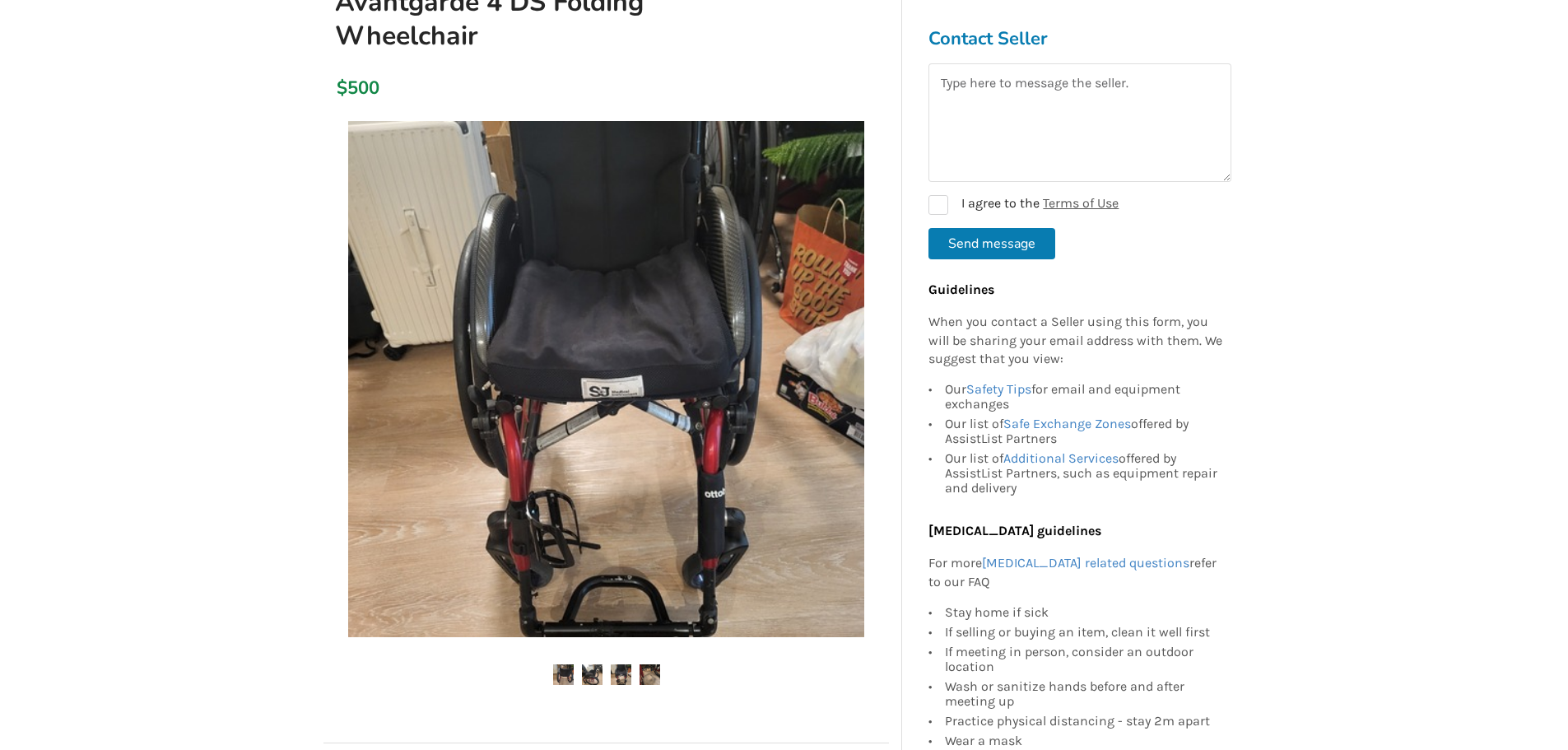
click at [644, 664] on img at bounding box center [650, 674] width 21 height 21
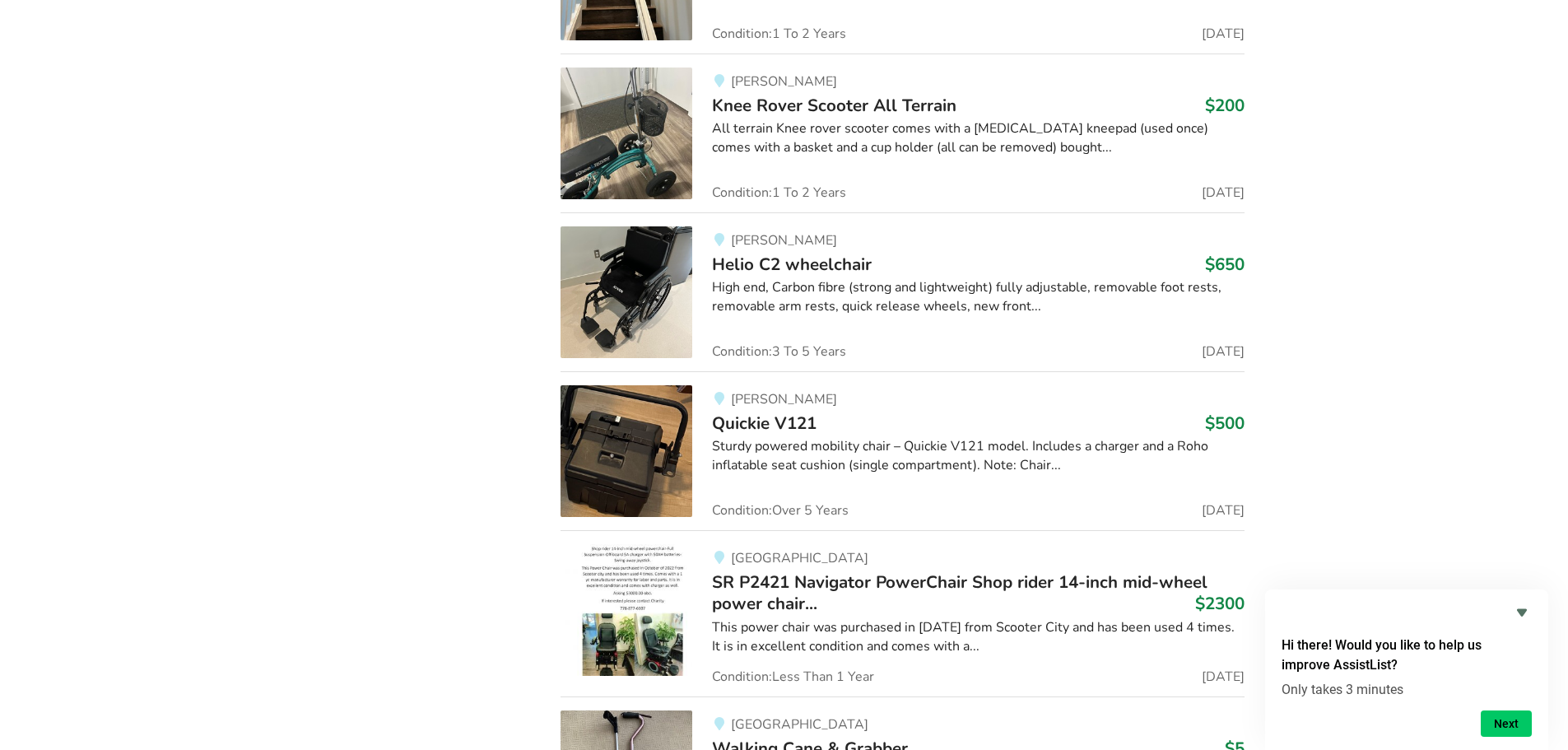
scroll to position [7569, 0]
